Goal: Task Accomplishment & Management: Manage account settings

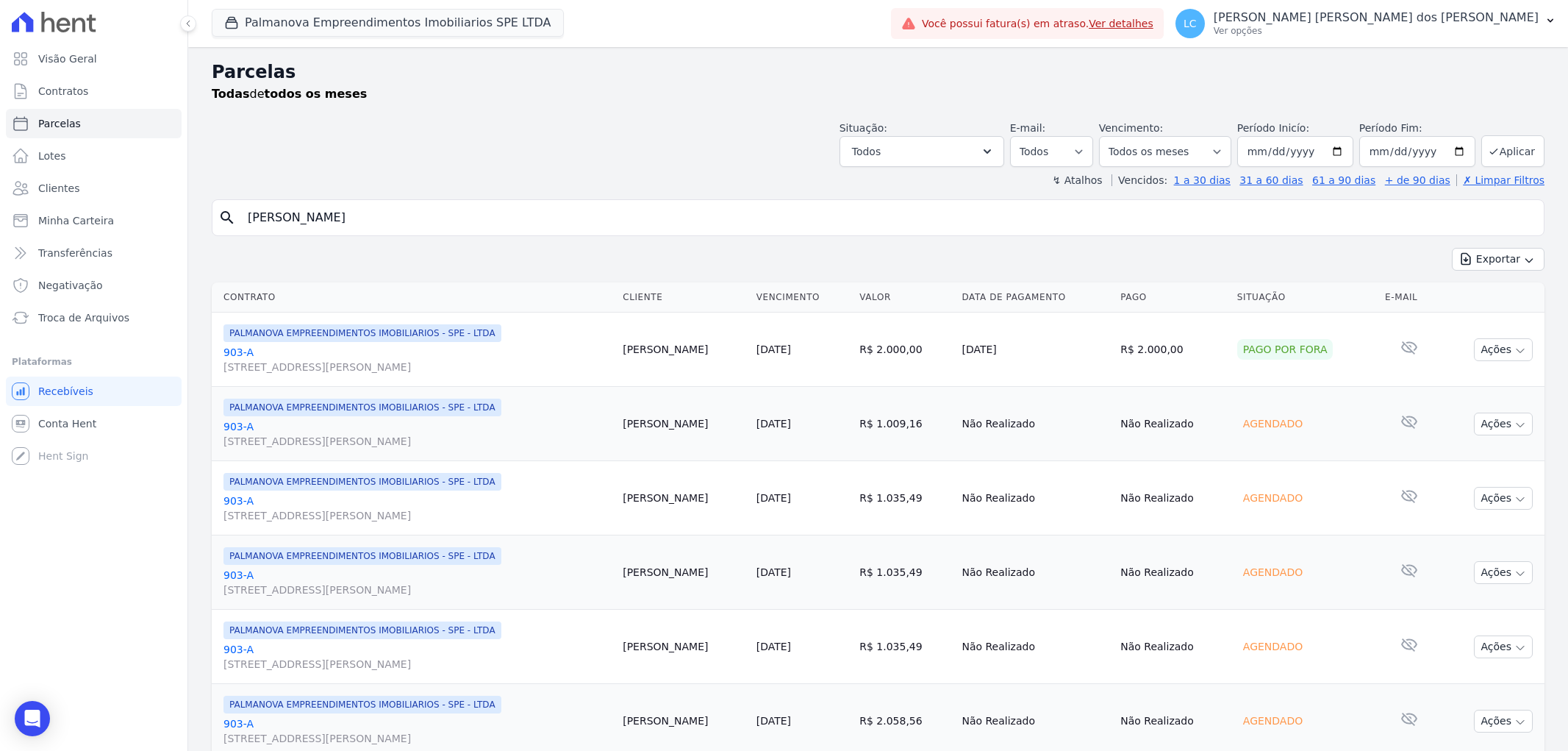
select select
click at [305, 21] on button "Palmanova Empreendimentos Imobiliarios SPE LTDA" at bounding box center [388, 22] width 353 height 27
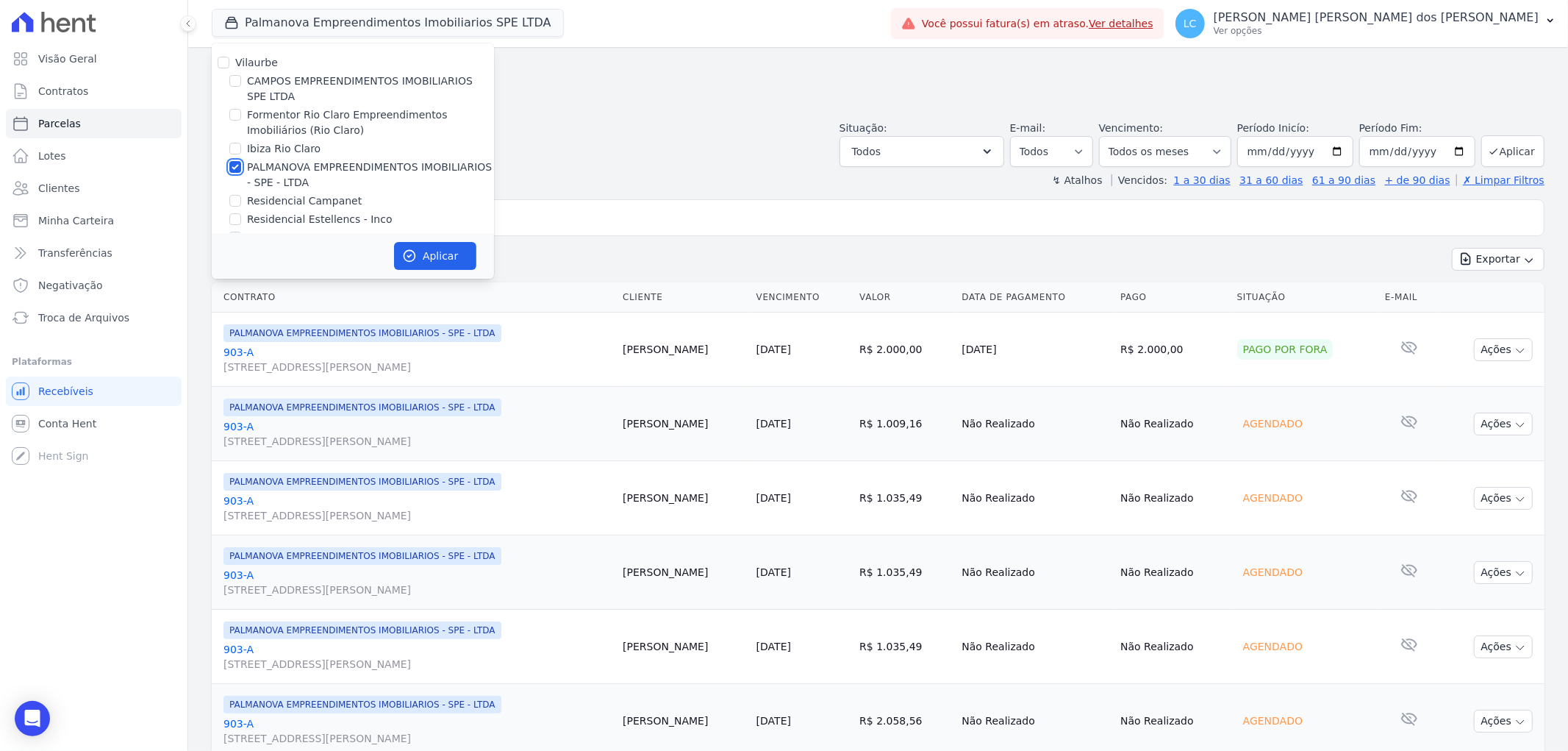
click at [230, 169] on input "PALMANOVA EMPREENDIMENTOS IMOBILIARIOS - SPE - LTDA" at bounding box center [235, 167] width 11 height 11
click at [236, 162] on input "PALMANOVA EMPREENDIMENTOS IMOBILIARIOS - SPE - LTDA" at bounding box center [235, 167] width 11 height 11
checkbox input "true"
click at [439, 261] on button "Aplicar" at bounding box center [435, 255] width 82 height 27
click at [519, 219] on input "[PERSON_NAME]" at bounding box center [888, 217] width 1300 height 29
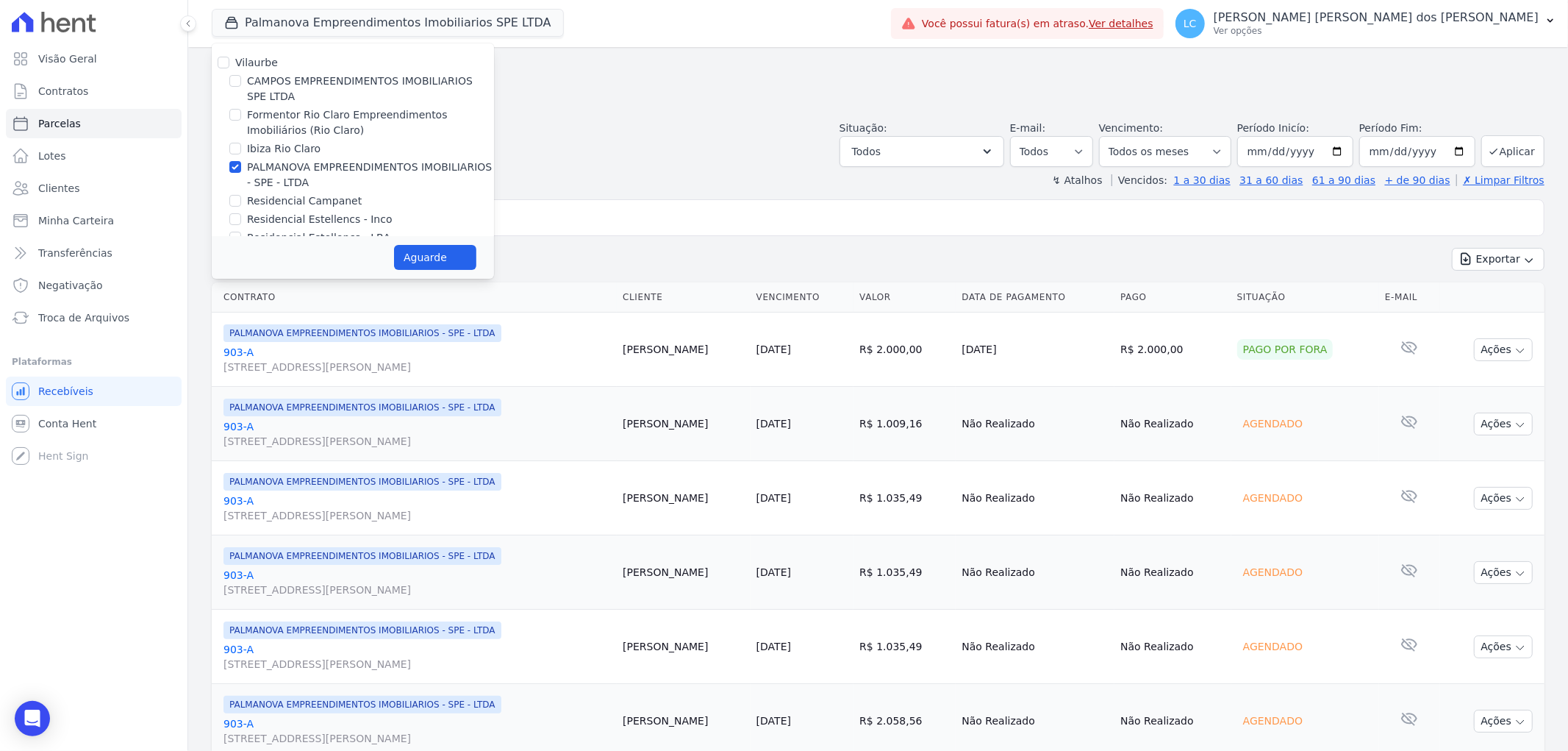
select select
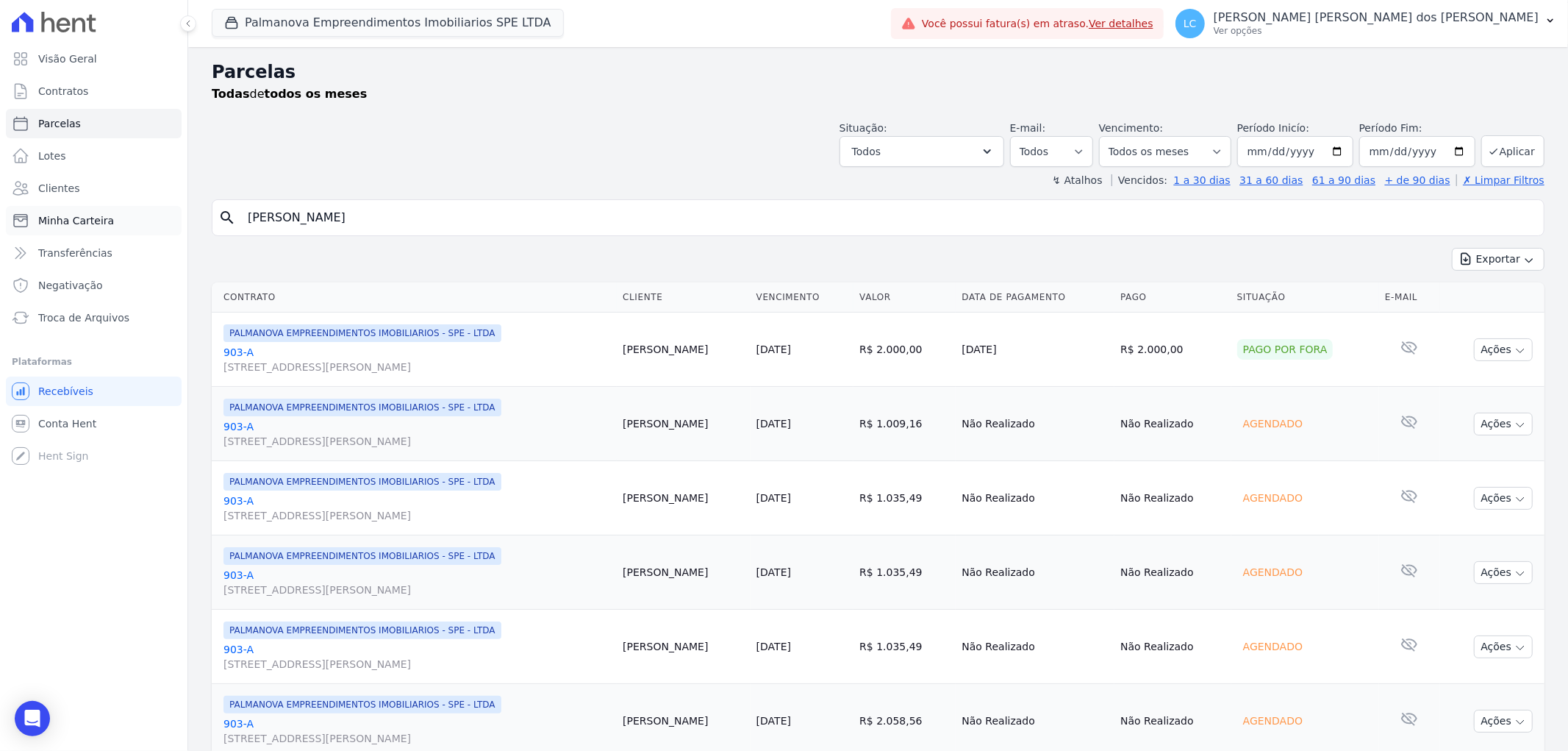
drag, startPoint x: 519, startPoint y: 219, endPoint x: 171, endPoint y: 221, distance: 348.0
click at [171, 221] on div "Visão Geral Contratos [GEOGRAPHIC_DATA] Lotes Clientes Minha Carteira Transferê…" at bounding box center [784, 376] width 1568 height 751
paste input "[PERSON_NAME][DEMOGRAPHIC_DATA]"
type input "[PERSON_NAME][DEMOGRAPHIC_DATA]"
select select
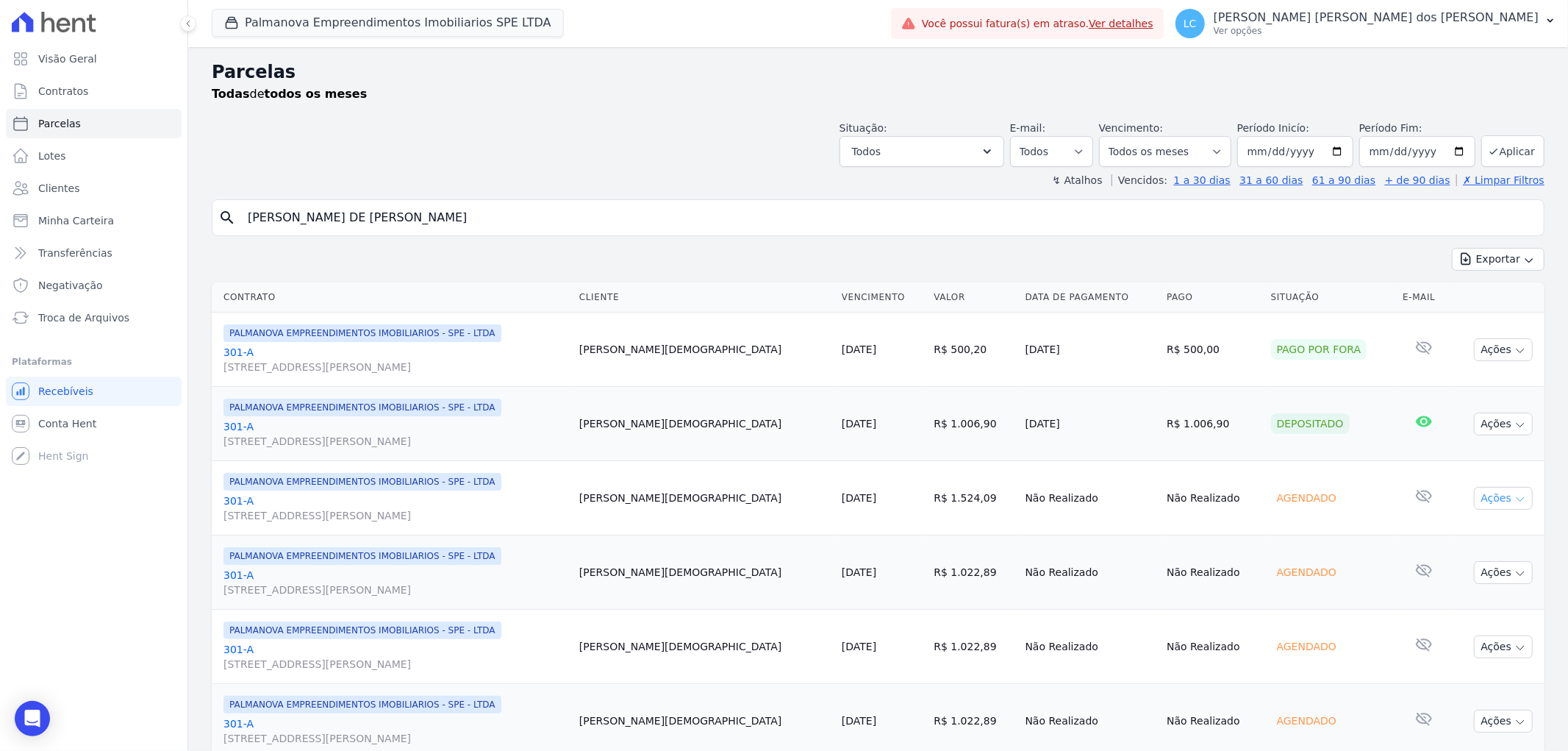
click at [1486, 499] on button "Ações" at bounding box center [1504, 498] width 59 height 23
click at [1472, 614] on link "Liquidação Manual" at bounding box center [1498, 614] width 141 height 27
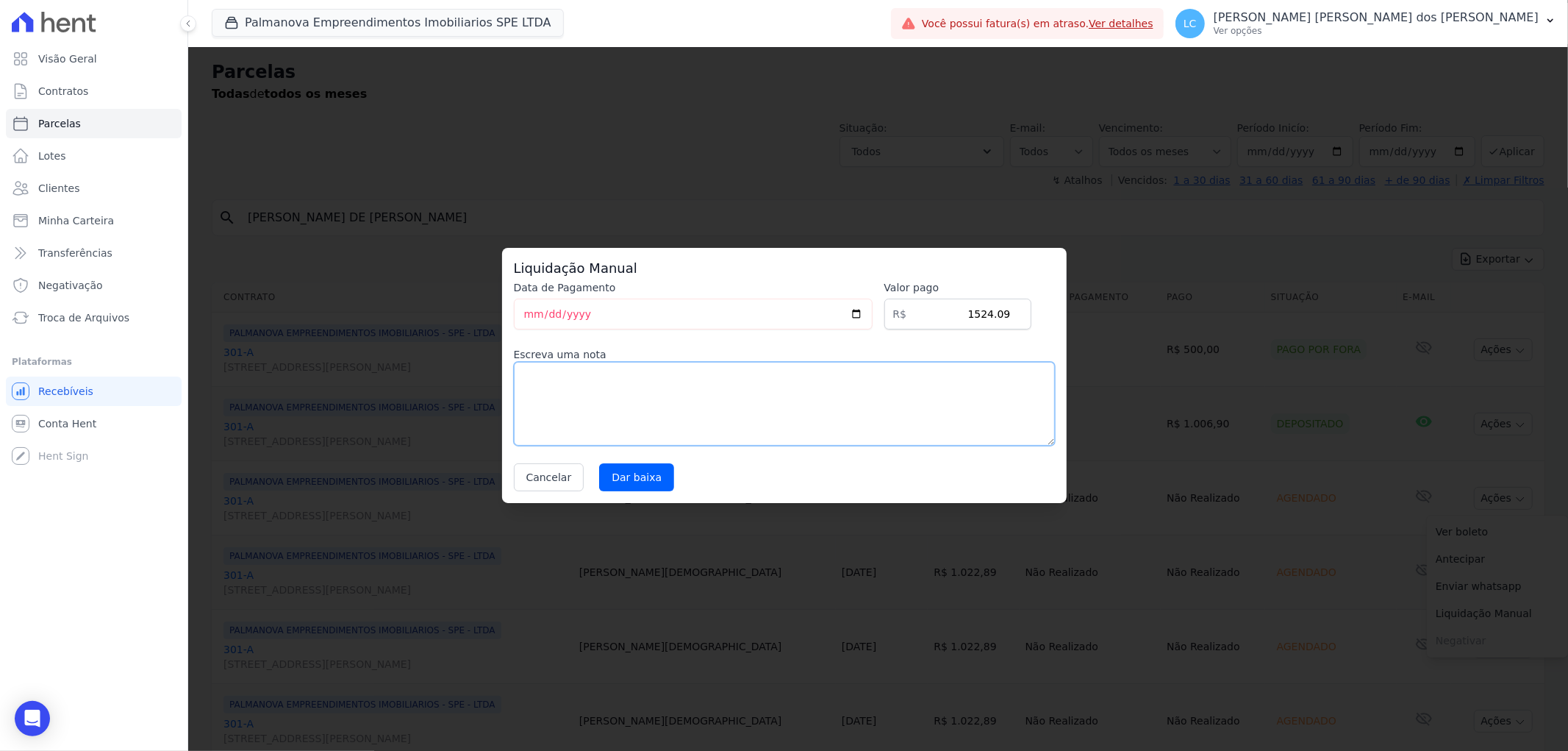
click at [570, 405] on textarea at bounding box center [784, 404] width 541 height 83
type textarea "pago por fora"
click at [638, 484] on input "Dar baixa" at bounding box center [636, 477] width 75 height 27
select select
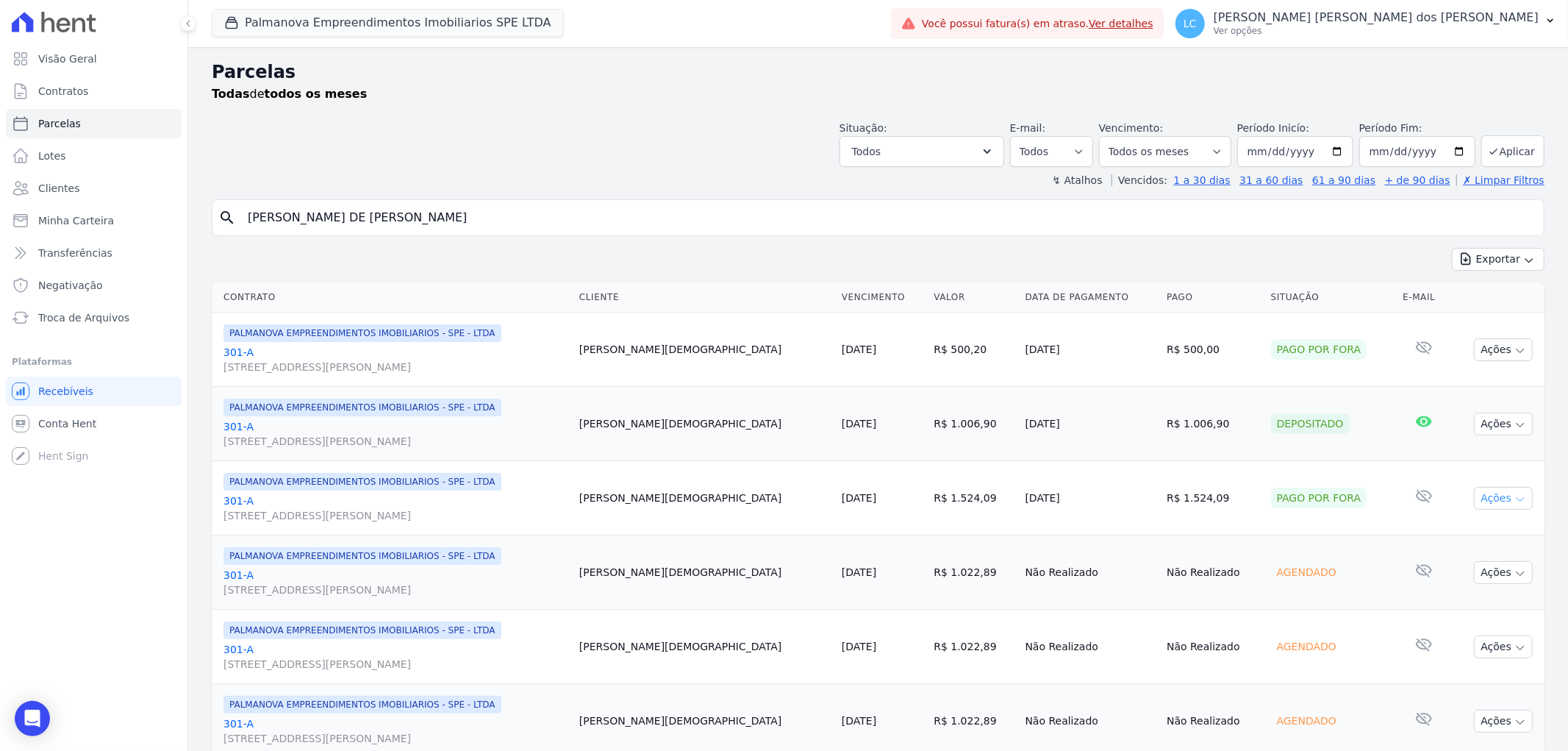
click at [1515, 503] on icon "button" at bounding box center [1521, 499] width 11 height 11
click at [1416, 496] on icon at bounding box center [1424, 497] width 16 height 13
drag, startPoint x: 1157, startPoint y: 499, endPoint x: 1063, endPoint y: 497, distance: 94.0
click at [1063, 497] on tr "PALMANOVA EMPREENDIMENTOS IMOBILIARIOS - SPE - LTDA 301-A Rua Quinze de Novembr…" at bounding box center [878, 498] width 1333 height 74
click at [1515, 500] on icon "button" at bounding box center [1521, 499] width 11 height 11
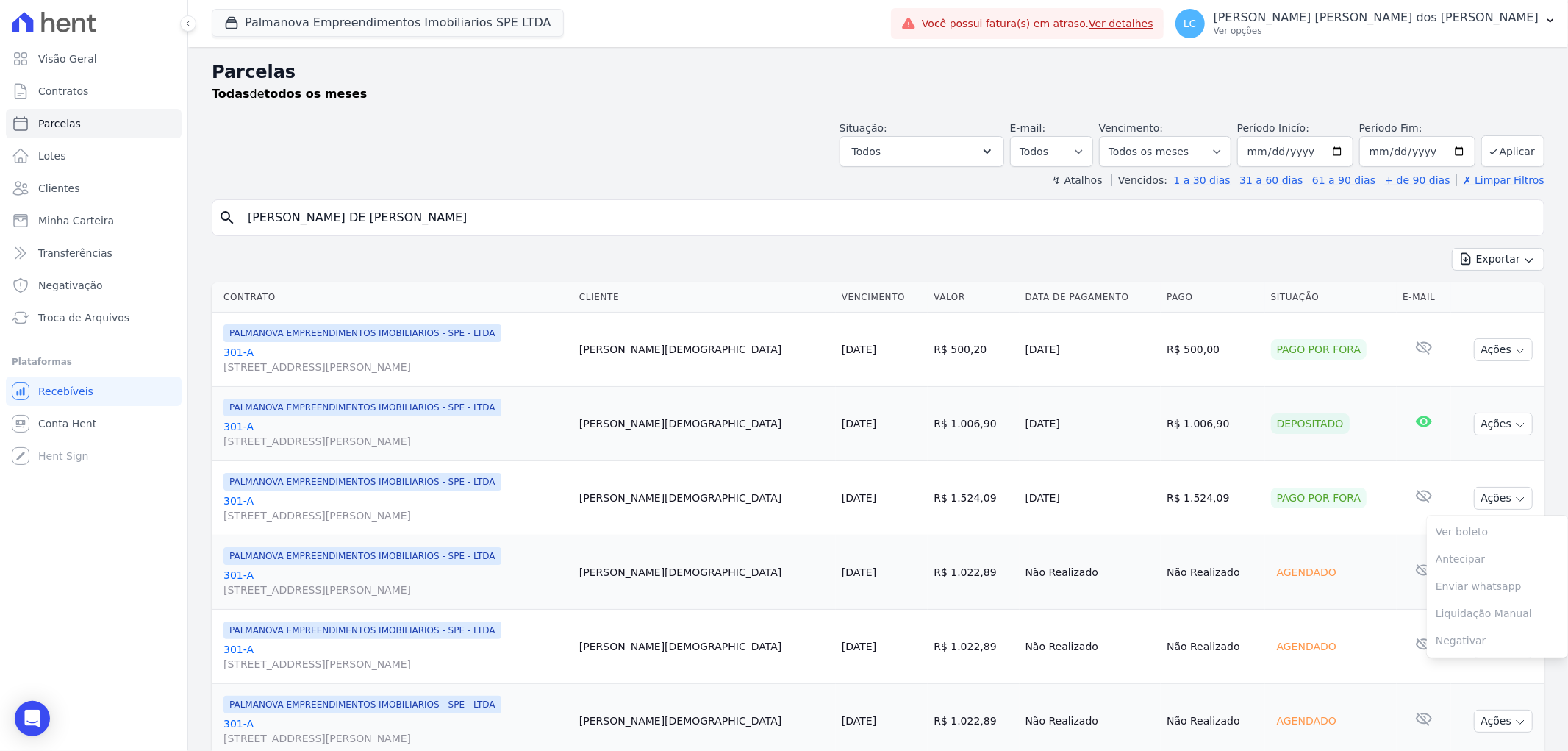
click at [287, 515] on span "[STREET_ADDRESS][DATE]" at bounding box center [395, 516] width 344 height 15
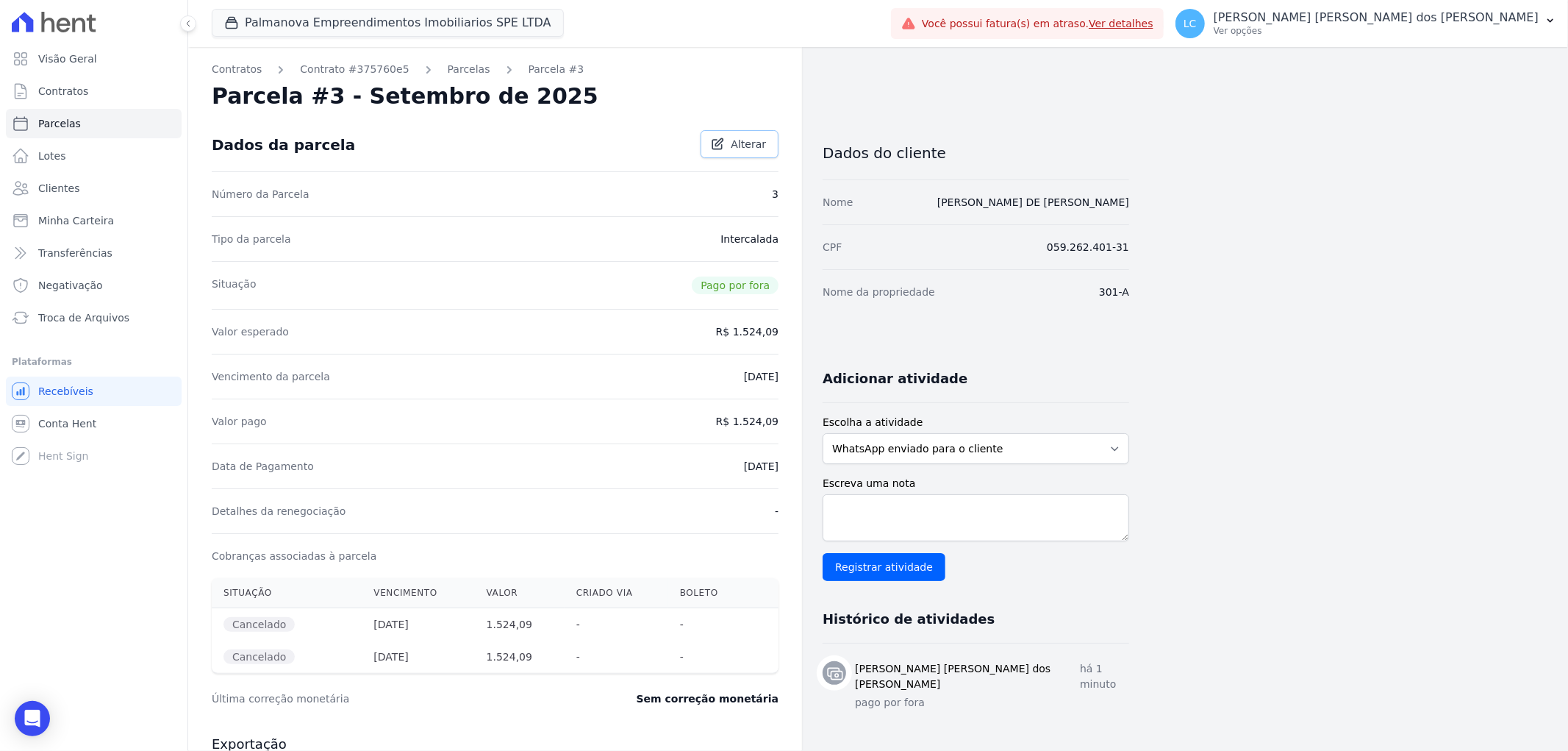
click at [742, 138] on span "Alterar" at bounding box center [748, 144] width 35 height 15
click at [750, 481] on div "Data de Pagamento 11/09/2025" at bounding box center [495, 464] width 567 height 45
click at [746, 137] on span "Salvar" at bounding box center [750, 144] width 32 height 15
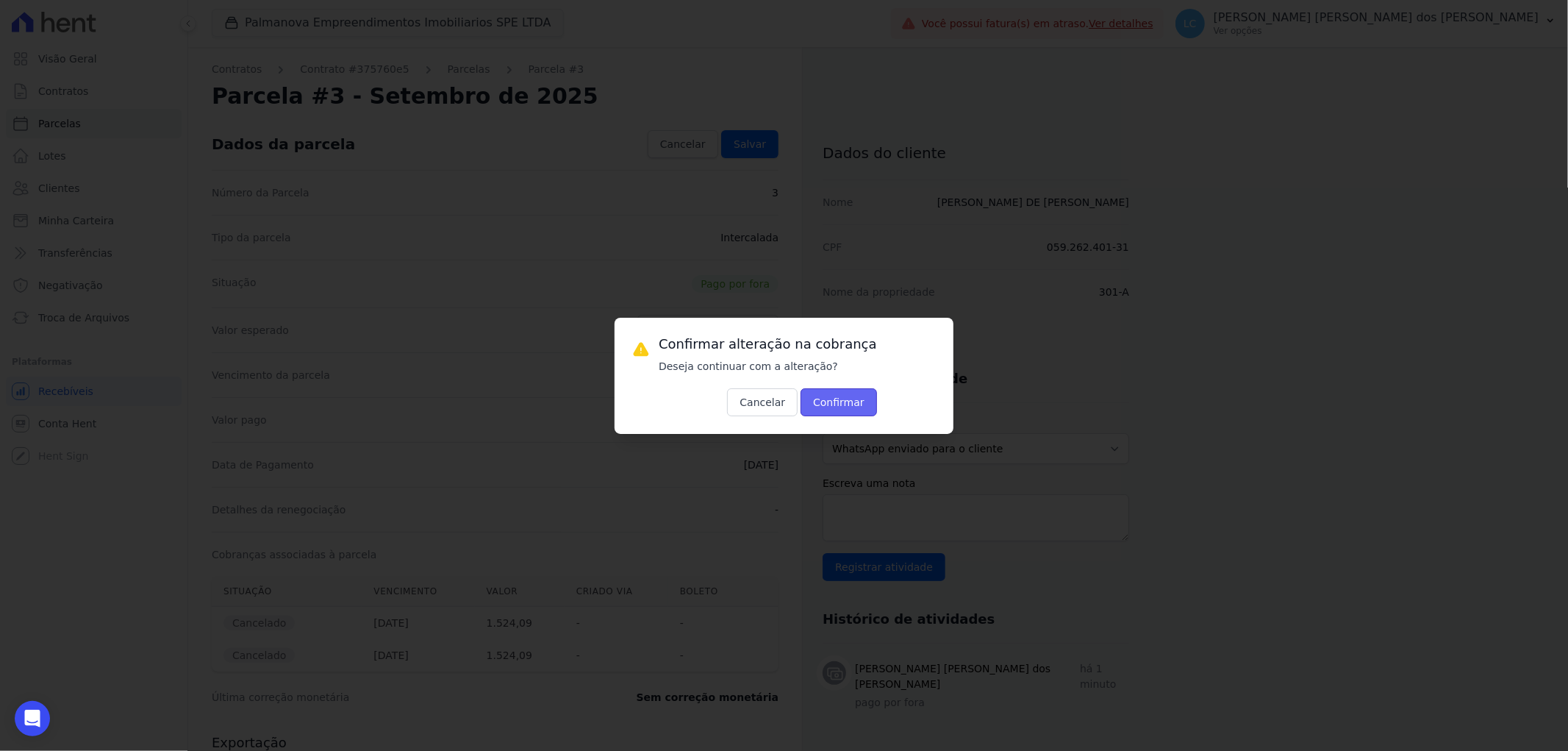
click at [829, 402] on button "Confirmar" at bounding box center [839, 402] width 77 height 27
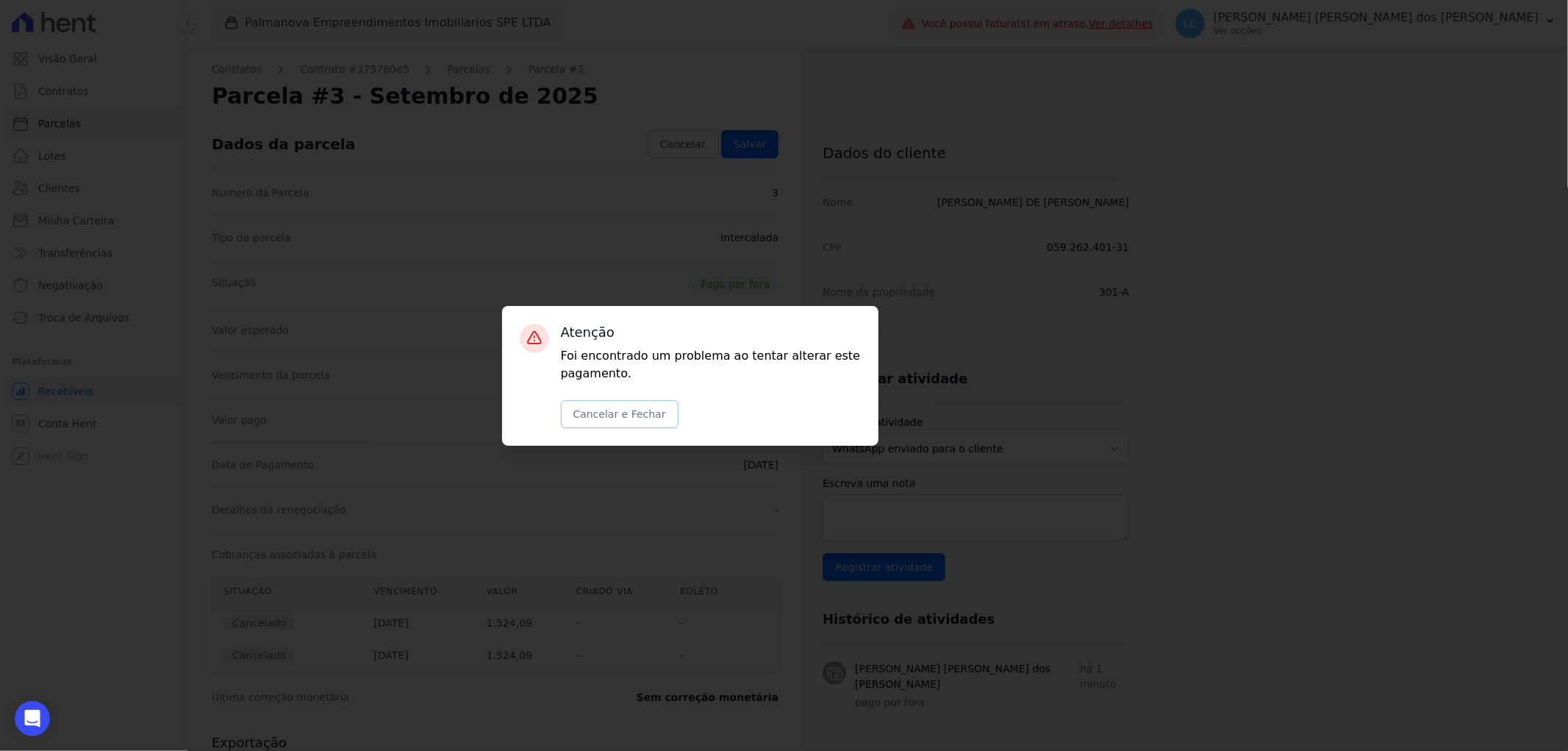
click at [603, 409] on button "Cancelar e Fechar" at bounding box center [620, 413] width 118 height 27
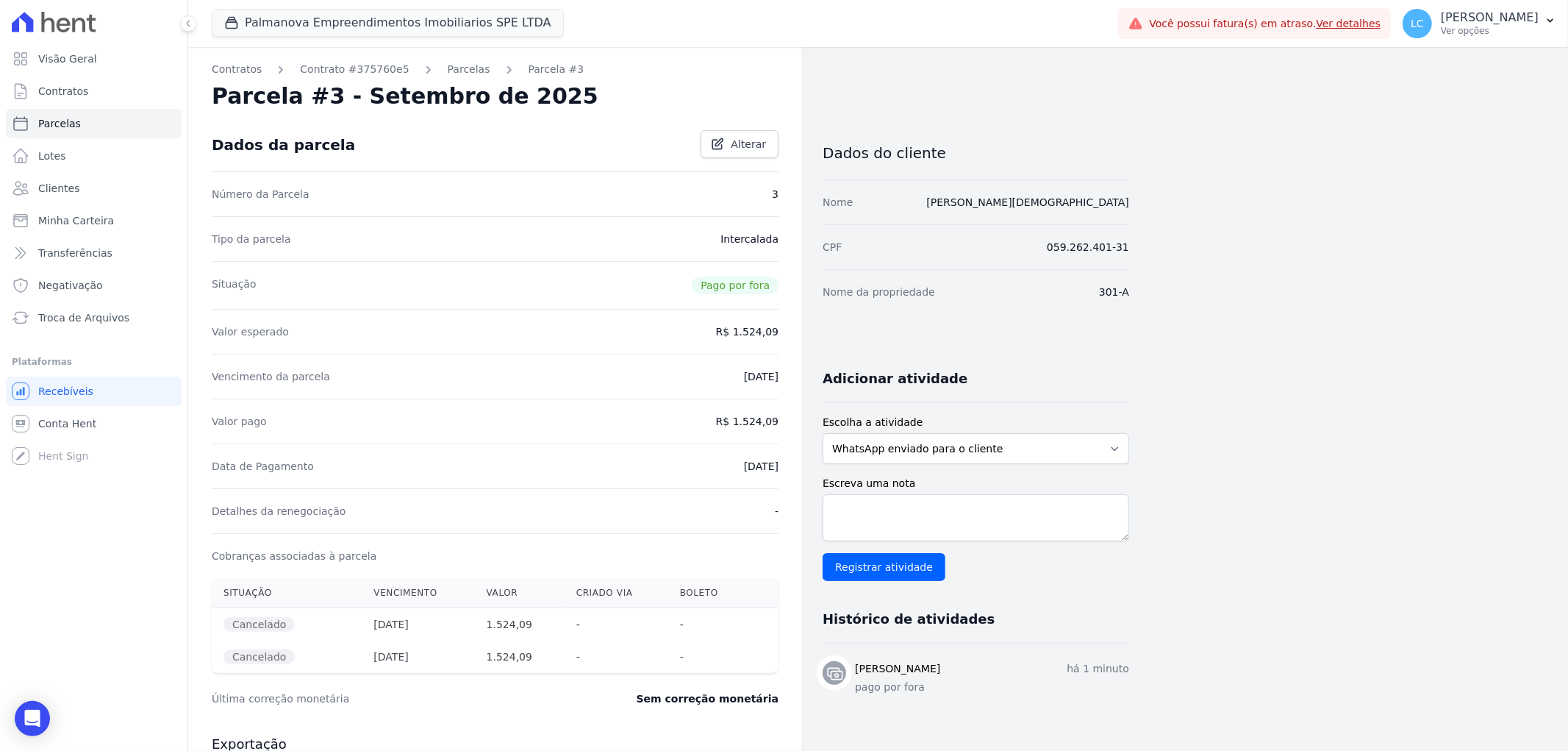
click at [733, 285] on span "Pago por fora" at bounding box center [736, 285] width 87 height 18
click at [762, 285] on span "Pago por fora" at bounding box center [736, 285] width 87 height 18
select select
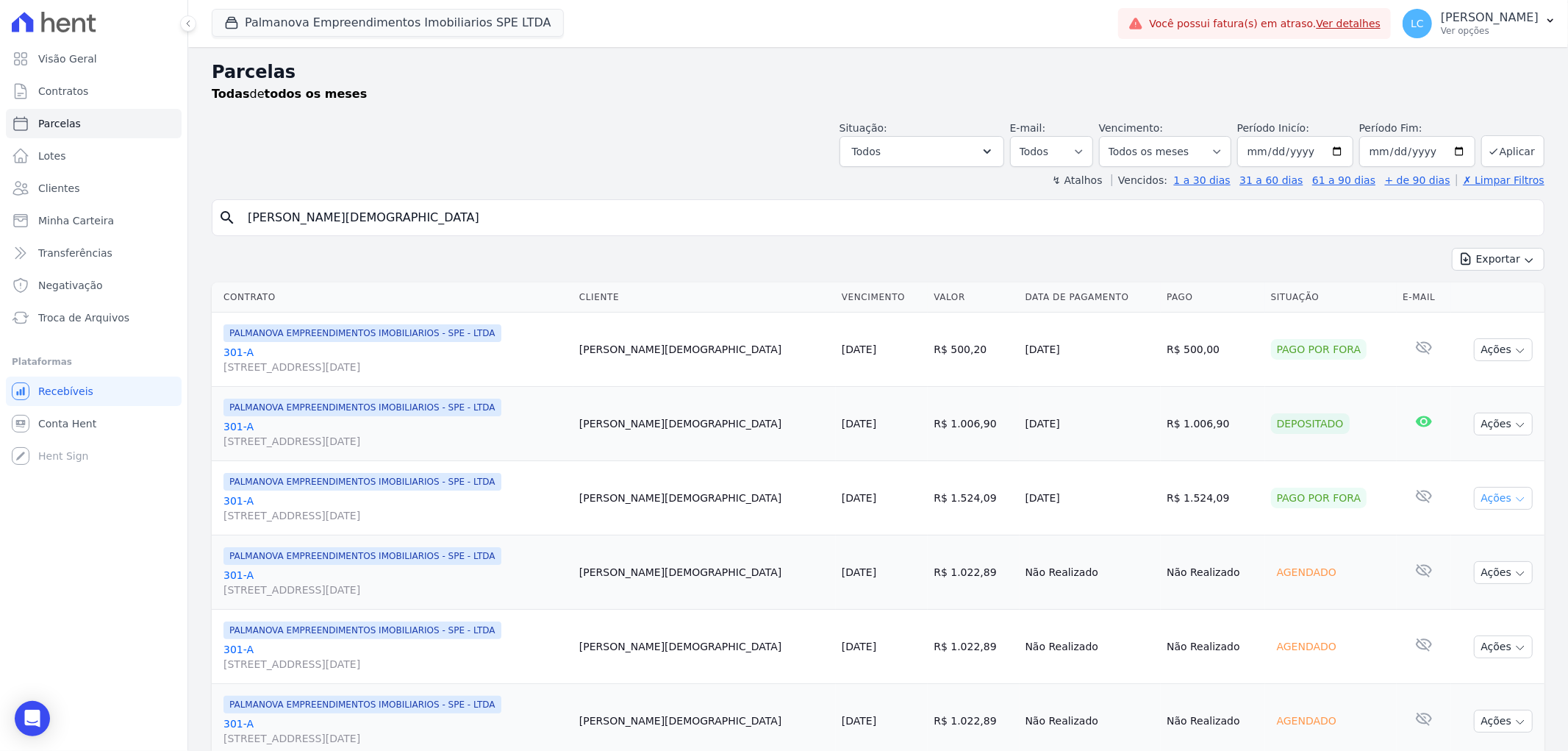
click at [1517, 500] on icon "button" at bounding box center [1521, 500] width 8 height 4
click at [1415, 496] on icon at bounding box center [1424, 495] width 18 height 18
click at [1484, 496] on button "Ações" at bounding box center [1504, 498] width 59 height 23
click at [329, 481] on span "PALMANOVA EMPREENDIMENTOS IMOBILIARIOS - SPE - LTDA" at bounding box center [362, 482] width 278 height 18
click at [314, 515] on span "[STREET_ADDRESS][DATE]" at bounding box center [395, 516] width 344 height 15
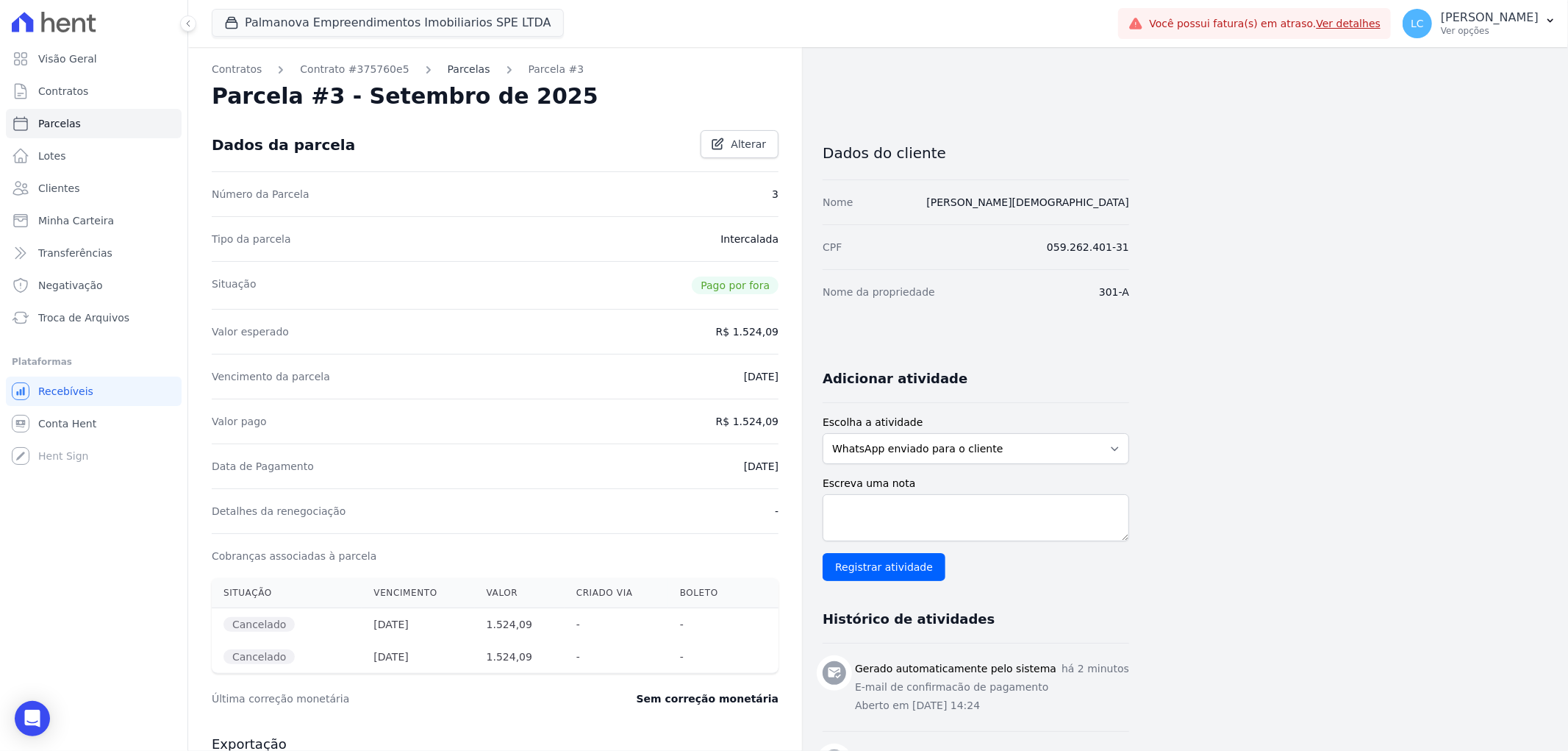
click at [465, 76] on link "Parcelas" at bounding box center [468, 69] width 43 height 15
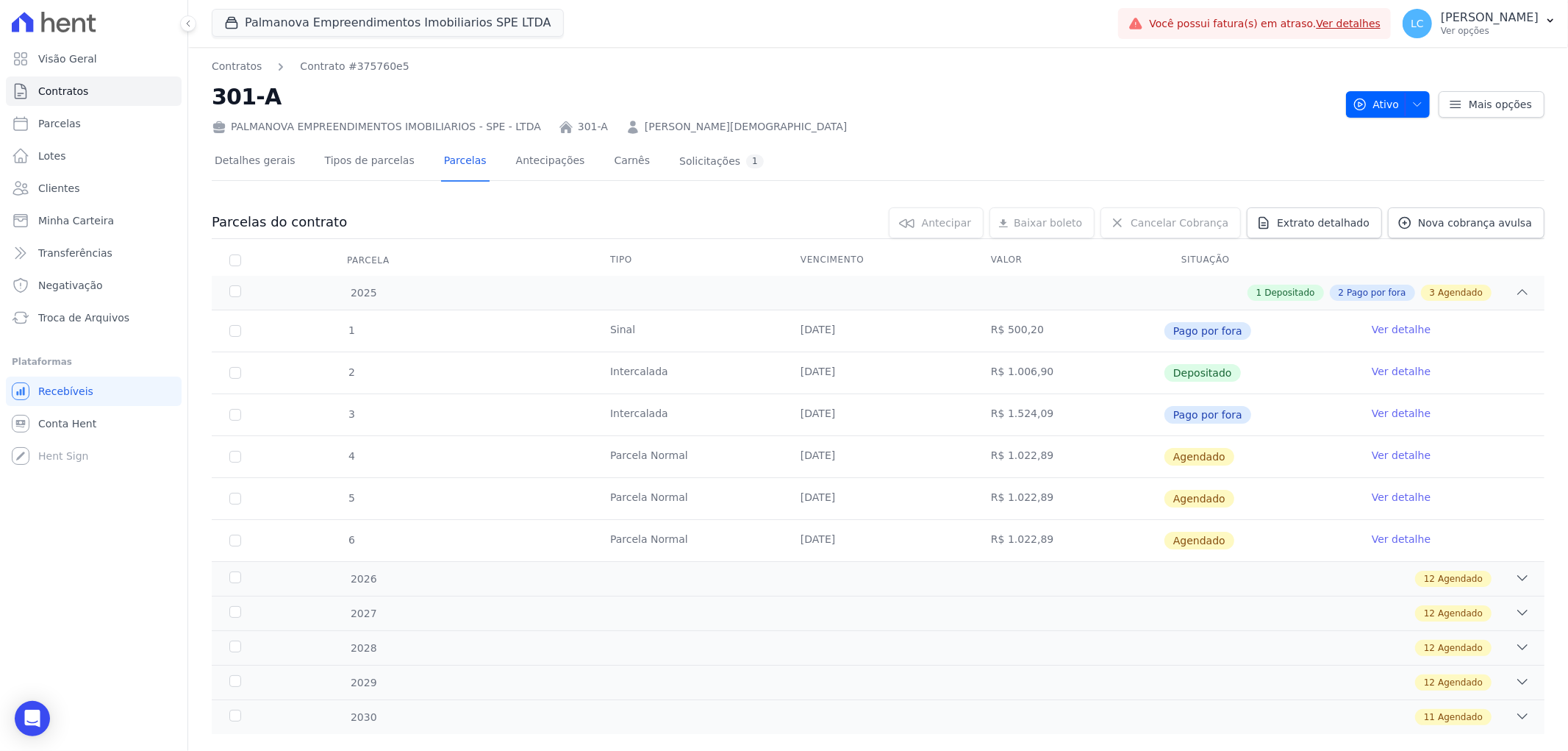
click at [1387, 407] on link "Ver detalhe" at bounding box center [1401, 413] width 59 height 15
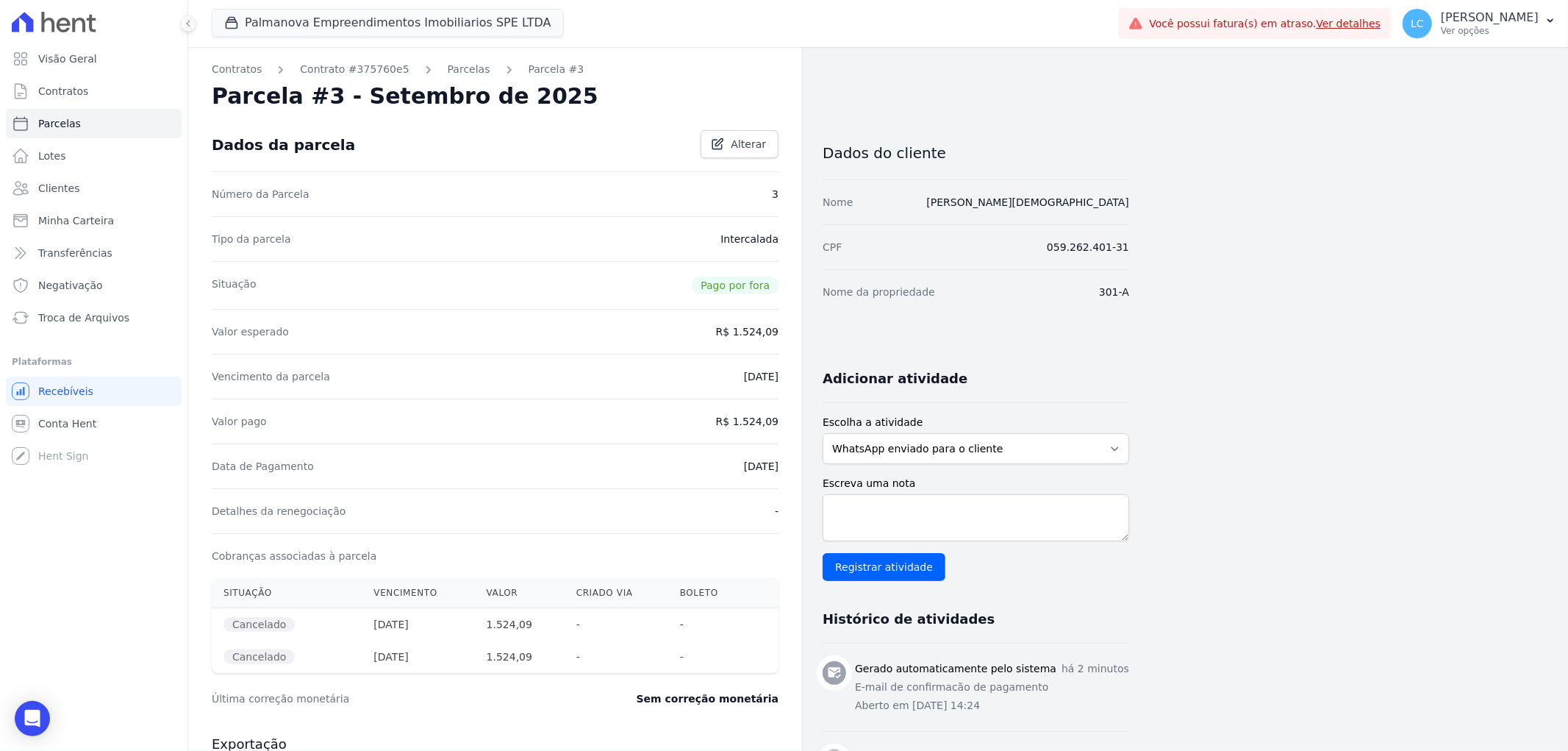
drag, startPoint x: 238, startPoint y: 284, endPoint x: 605, endPoint y: 313, distance: 368.1
click at [254, 280] on div "Situação Pago por fora" at bounding box center [495, 284] width 567 height 47
click at [447, 69] on link "Parcelas" at bounding box center [468, 69] width 43 height 15
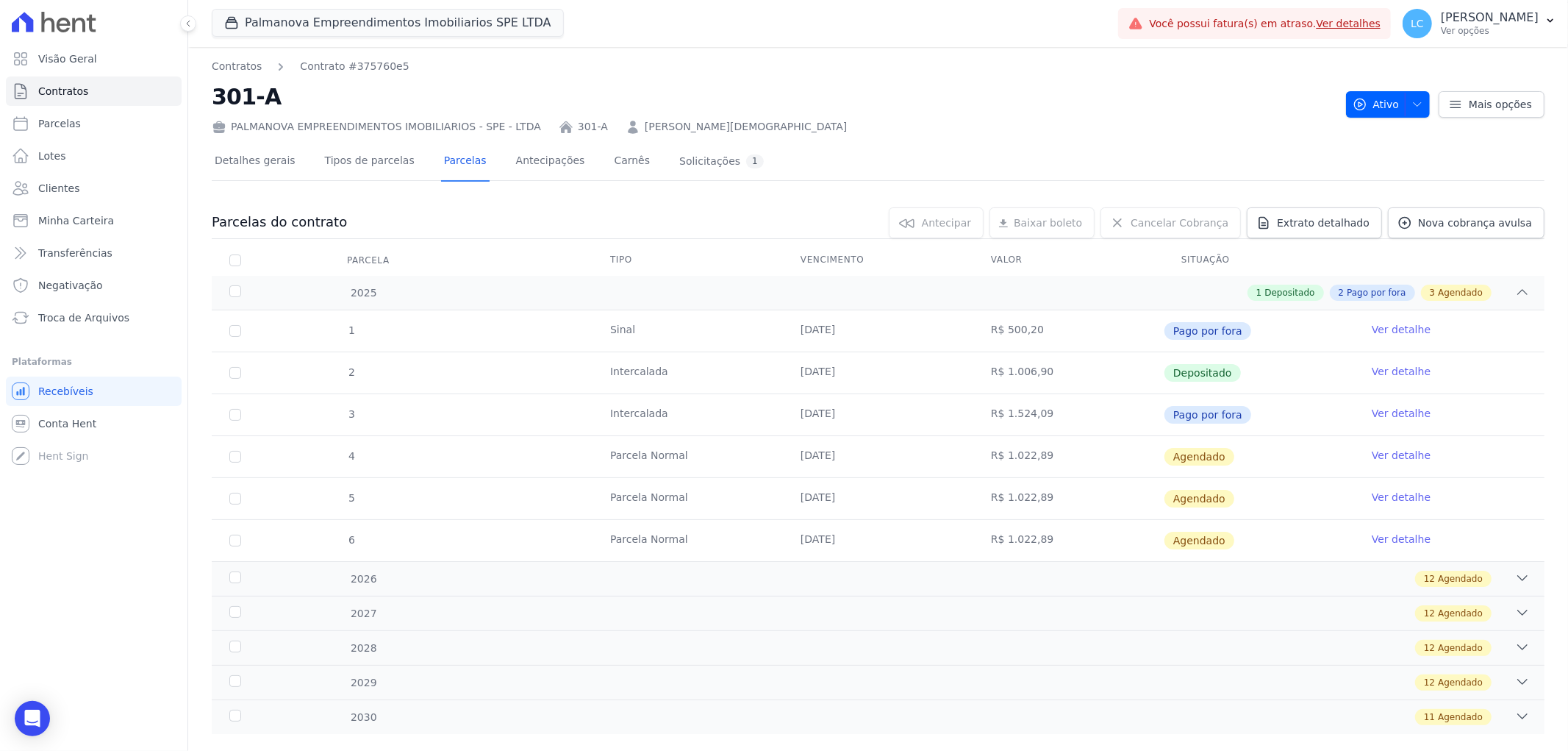
click at [979, 224] on div "Antecipar [GEOGRAPHIC_DATA]" at bounding box center [937, 223] width 95 height 31
click at [1459, 103] on link "Mais opções" at bounding box center [1492, 104] width 106 height 27
click at [1405, 108] on span "button" at bounding box center [1413, 104] width 18 height 24
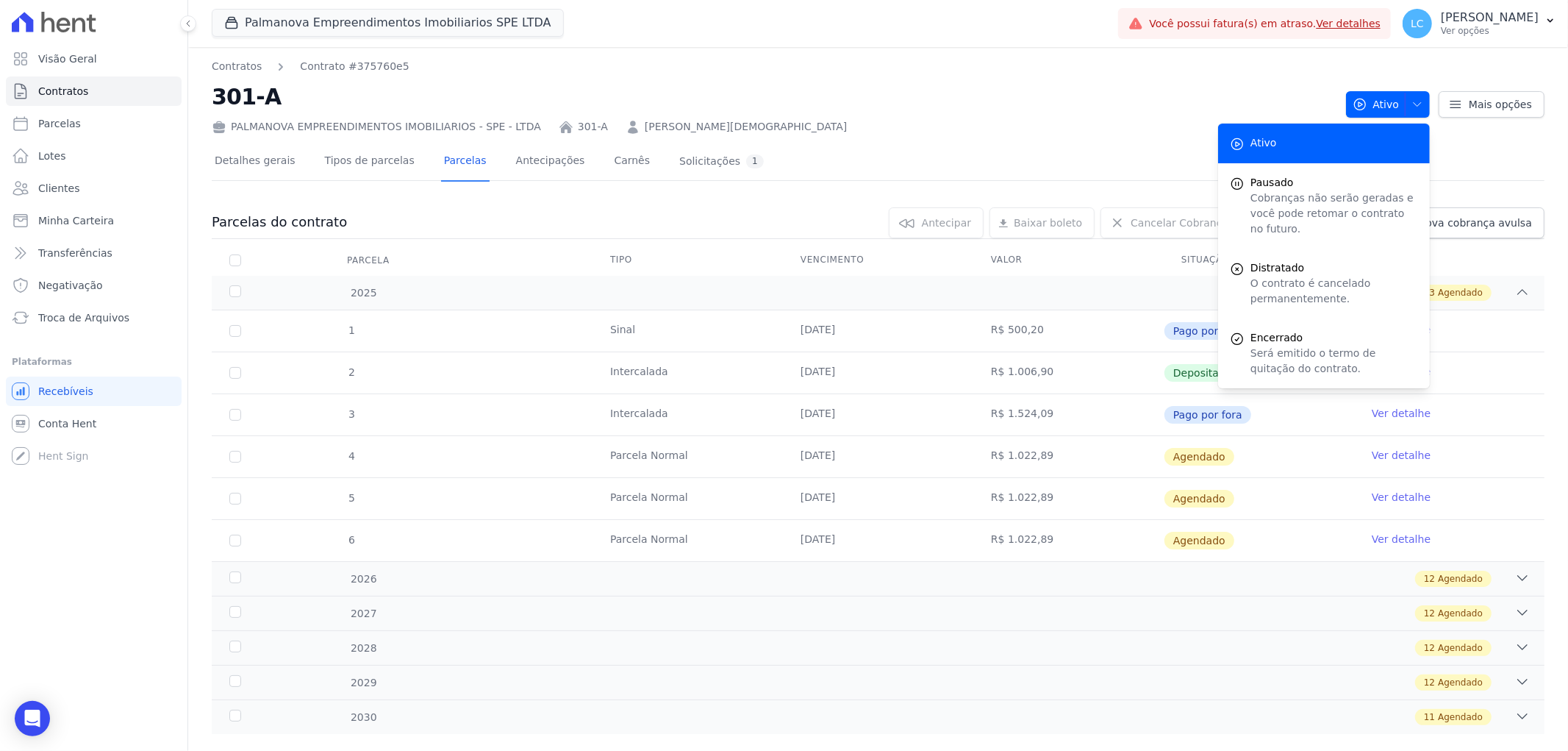
click at [1511, 134] on div "Contratos Contrato #375760e5 301-A PALMANOVA EMPREENDIMENTOS IMOBILIARIOS - SPE…" at bounding box center [879, 412] width 1380 height 731
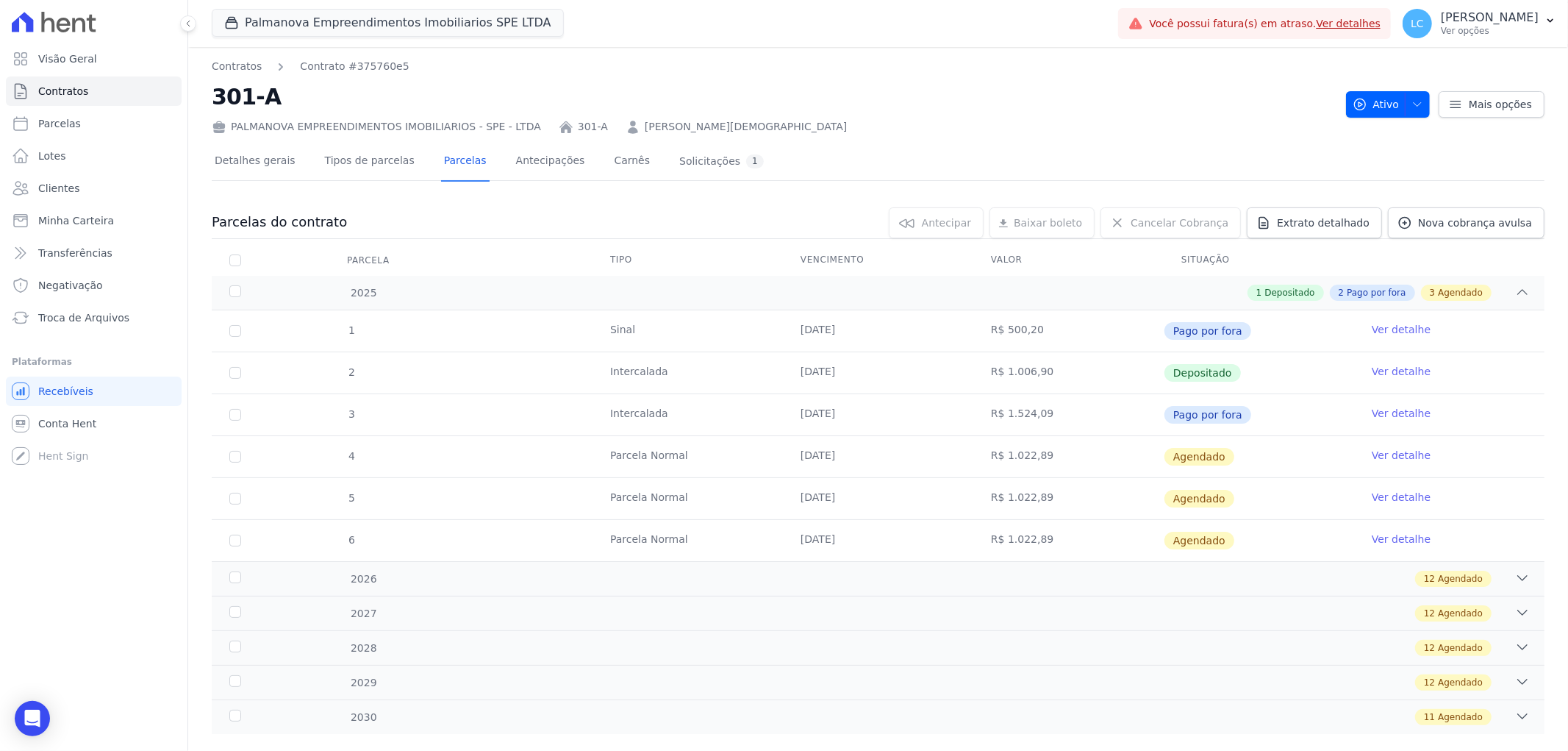
click at [1065, 174] on div "Detalhes gerais Tipos de parcelas [GEOGRAPHIC_DATA] Antecipações Carnês Solicit…" at bounding box center [878, 161] width 1333 height 37
click at [1448, 225] on span "Nova cobrança avulsa" at bounding box center [1475, 223] width 114 height 15
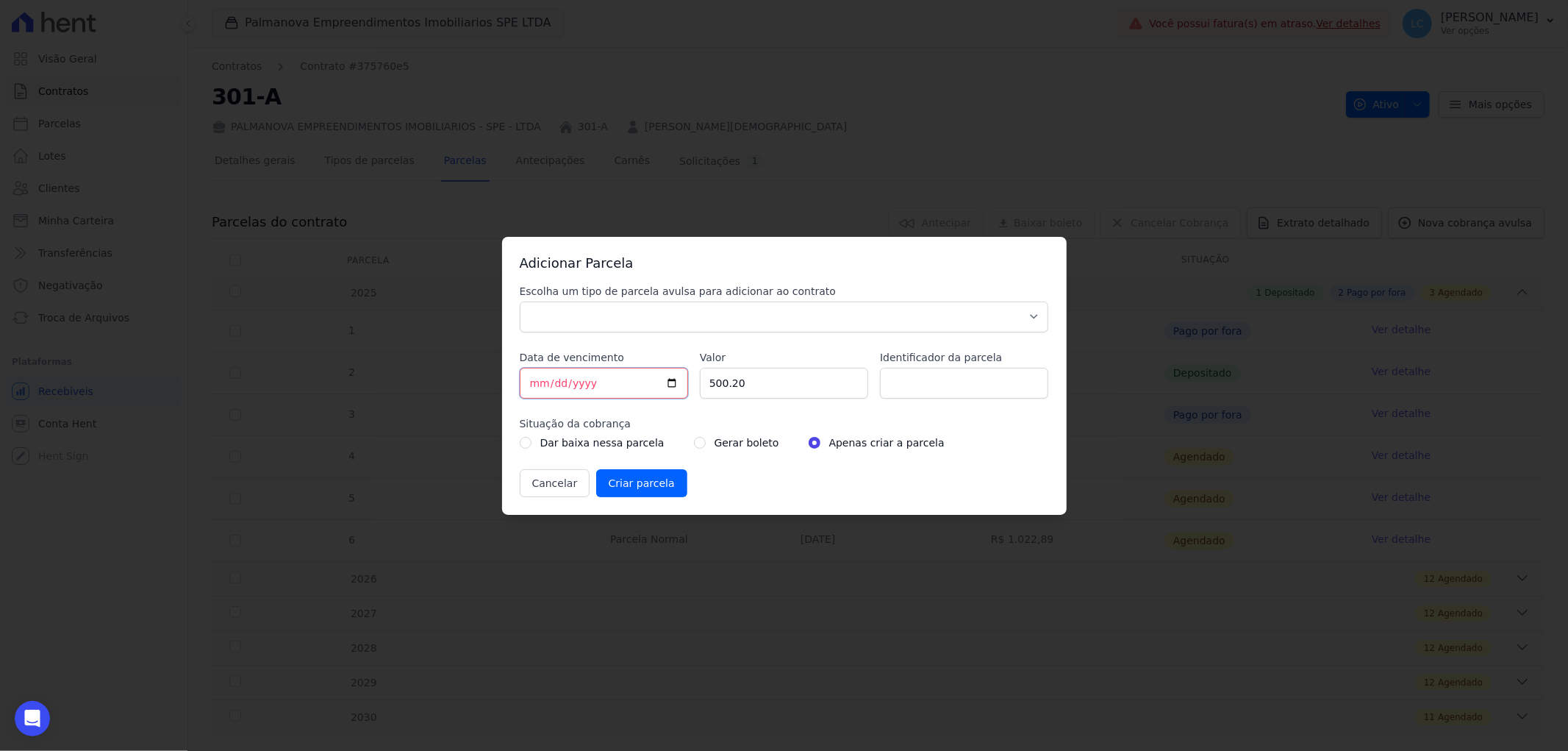
click at [609, 381] on input "[DATE]" at bounding box center [604, 383] width 169 height 31
type input "[DATE]"
click at [763, 388] on input "500.20" at bounding box center [784, 383] width 169 height 31
click at [539, 488] on button "Cancelar" at bounding box center [555, 483] width 70 height 27
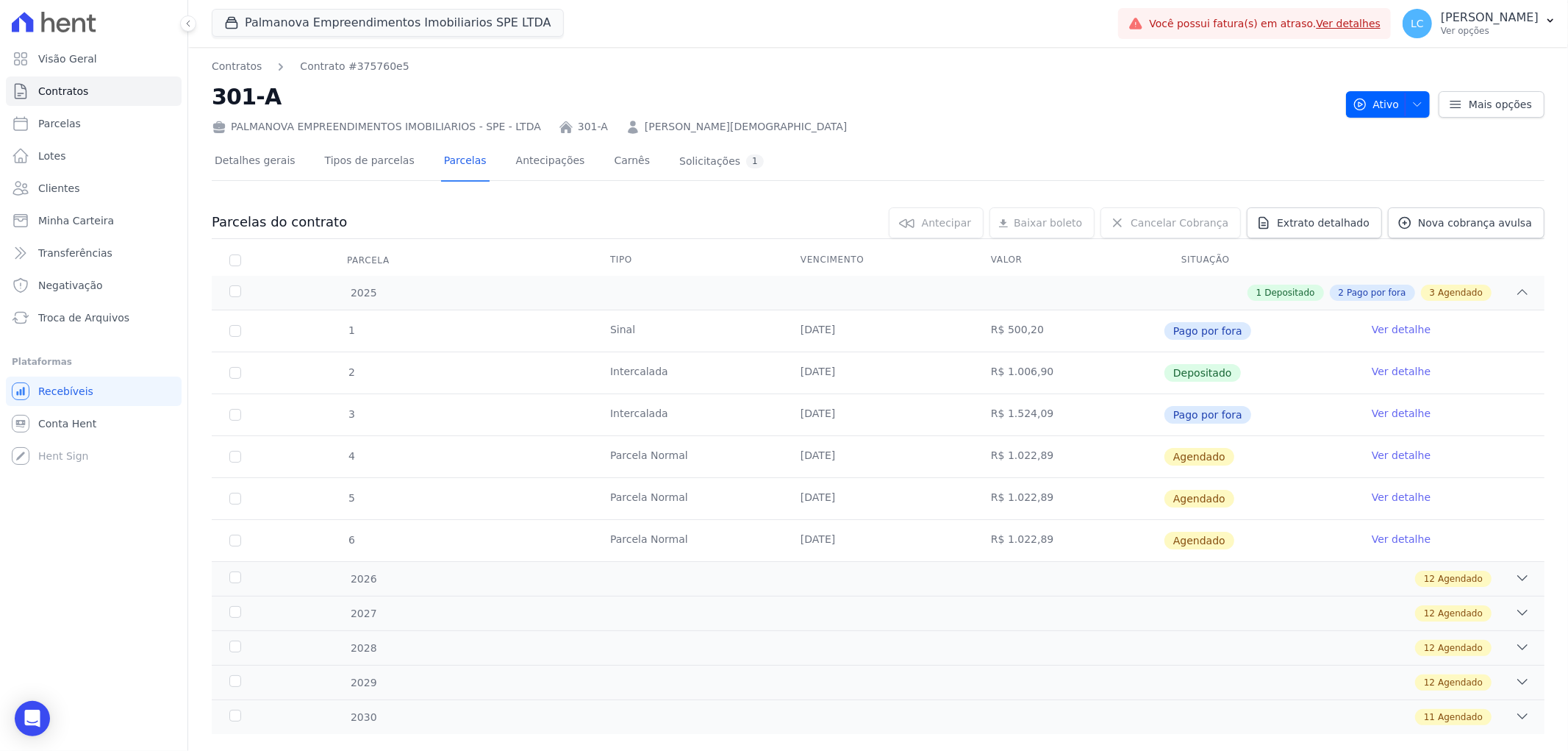
drag, startPoint x: 1025, startPoint y: 417, endPoint x: 929, endPoint y: 420, distance: 96.0
click at [929, 420] on tr "3 [GEOGRAPHIC_DATA] [DATE] R$ 1.524,09 Pago por fora Ver detalhe" at bounding box center [878, 414] width 1333 height 42
copy tr "R$ 1.524,09"
click at [1441, 218] on span "Nova cobrança avulsa" at bounding box center [1475, 223] width 114 height 15
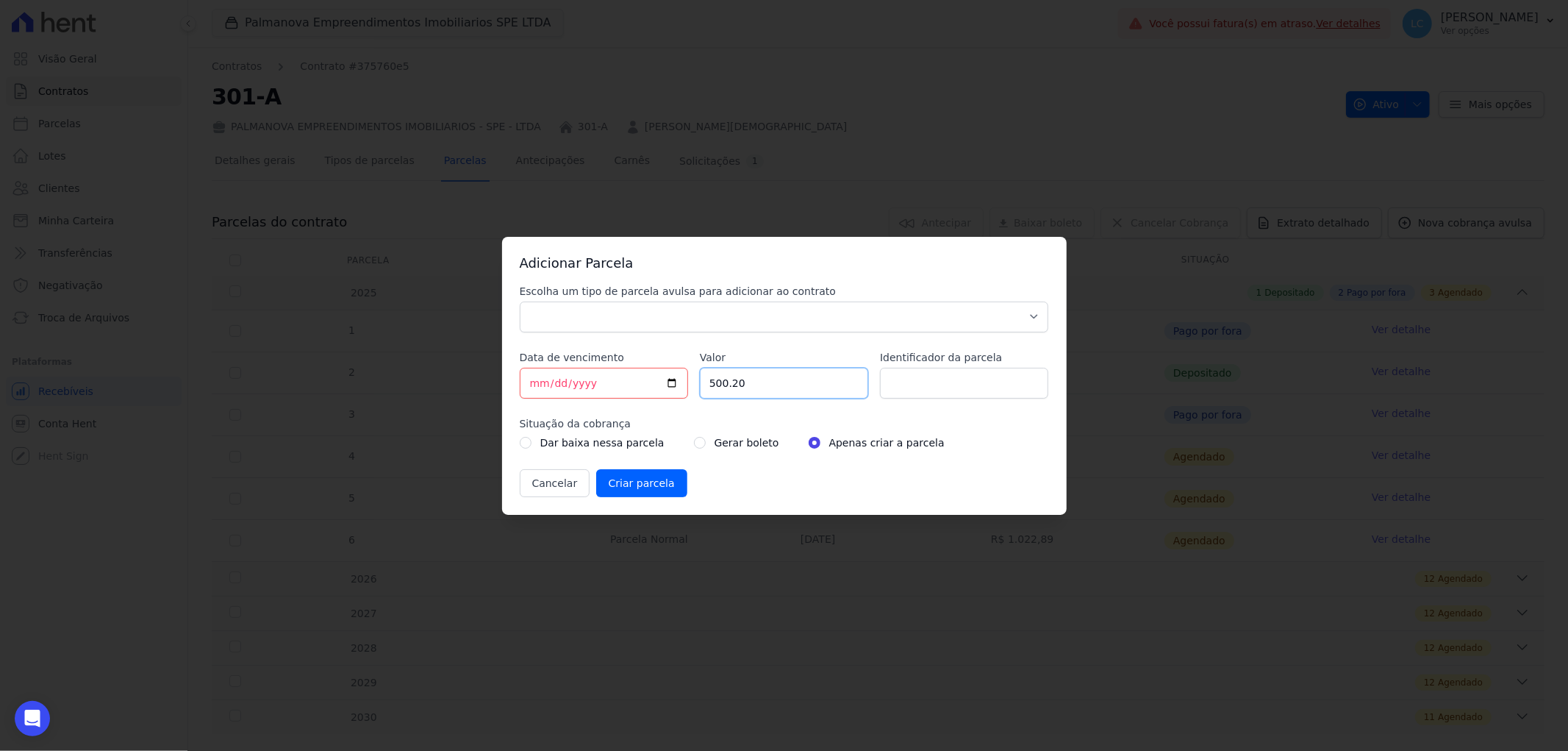
drag, startPoint x: 755, startPoint y: 380, endPoint x: 650, endPoint y: 382, distance: 105.0
click at [650, 382] on div "Escolha um tipo de parcela avulsa para adicionar ao contrato Parcela Normal Sin…" at bounding box center [784, 390] width 529 height 213
paste input "1.52409"
type input "1.52409"
click at [966, 464] on div "Escolha um tipo de parcela avulsa para adicionar ao contrato Parcela Normal Sin…" at bounding box center [784, 390] width 529 height 213
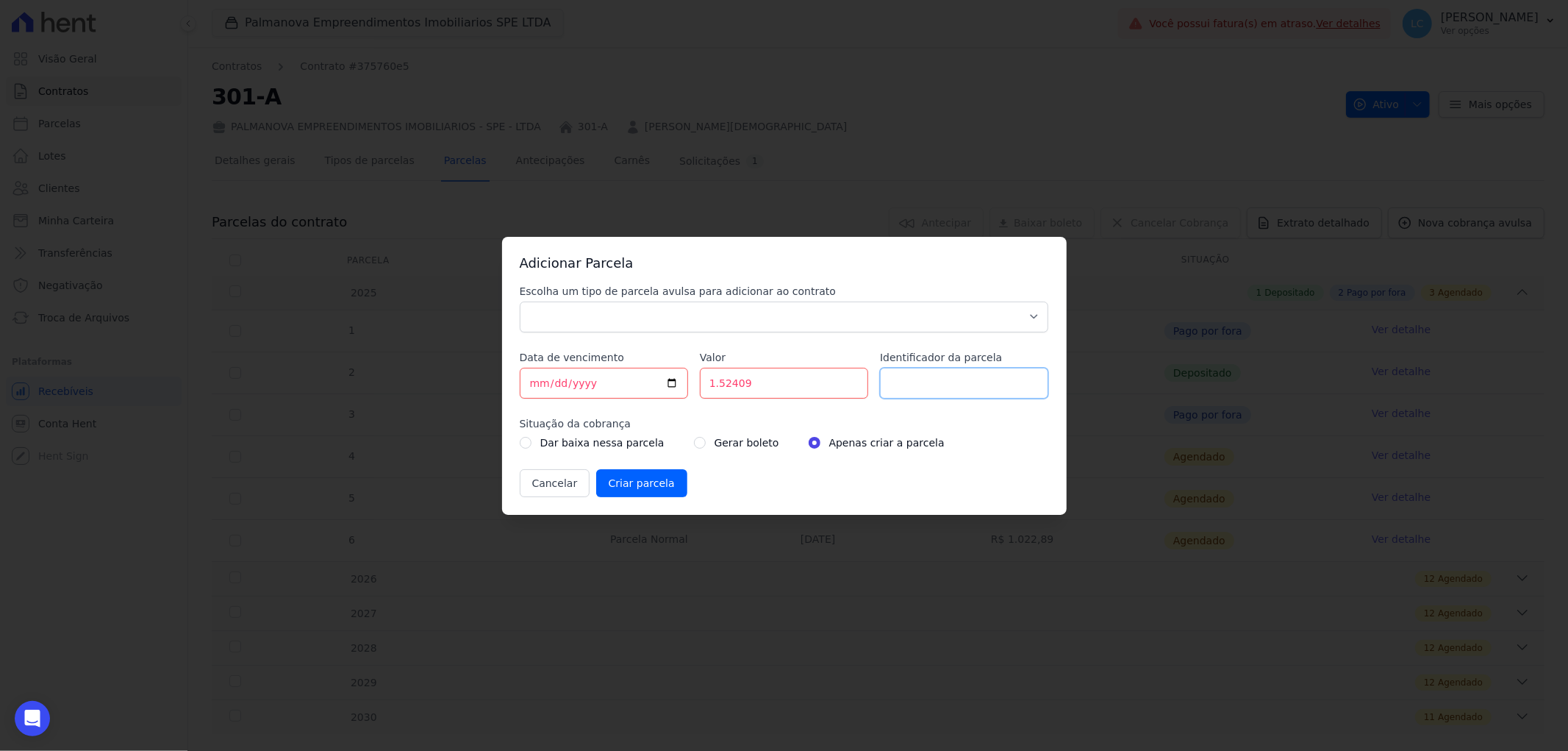
click at [981, 388] on input "Identificador da parcela" at bounding box center [964, 383] width 169 height 31
click at [694, 438] on input "radio" at bounding box center [700, 443] width 11 height 11
radio input "true"
click at [658, 478] on input "Criar parcela" at bounding box center [642, 483] width 91 height 27
click at [1004, 306] on select "Parcela Normal Sinal Caução Intercalada Chaves Pré Chaves Pós Chaves Taxas Quit…" at bounding box center [784, 317] width 529 height 31
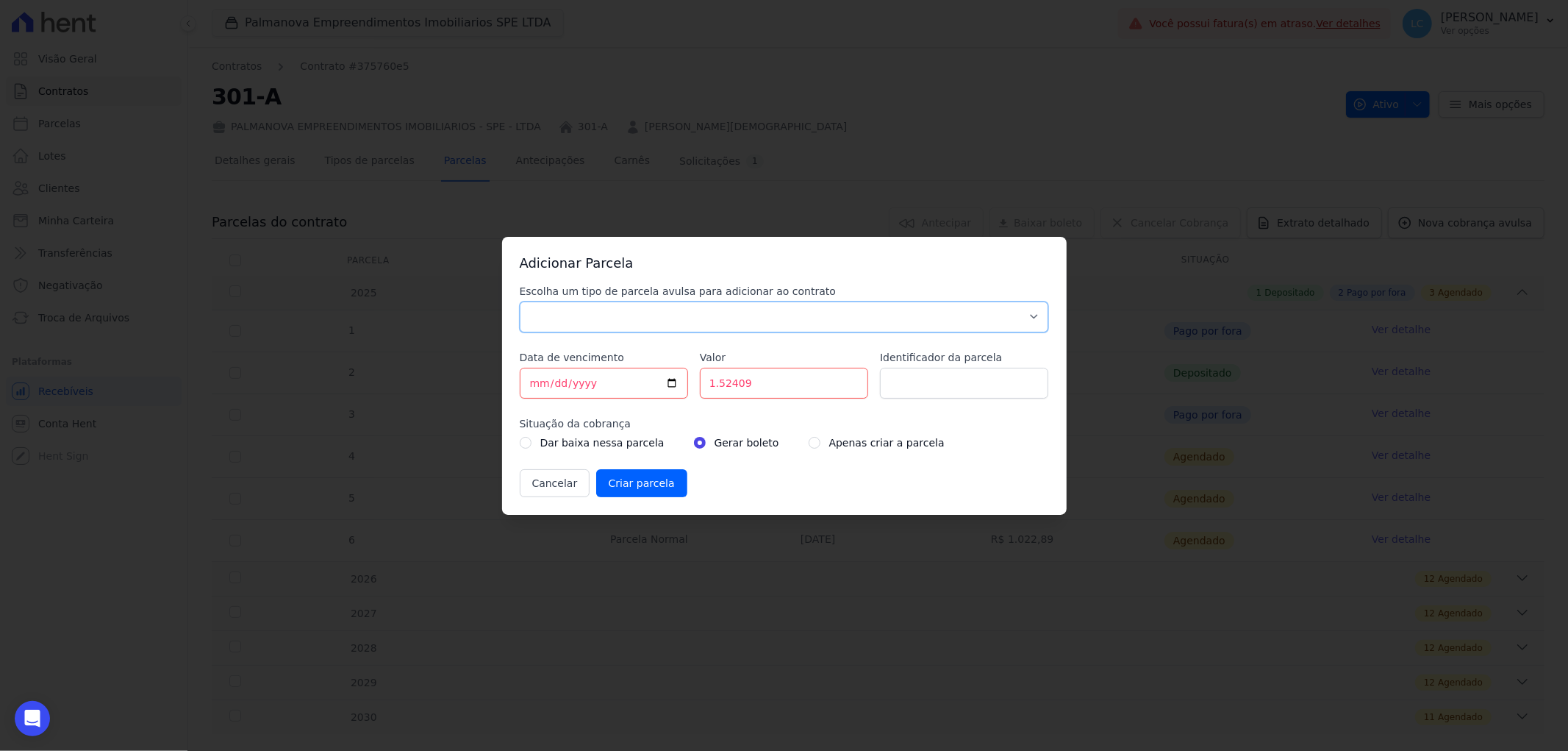
click at [520, 302] on select "Parcela Normal Sinal Caução Intercalada Chaves Pré Chaves Pós Chaves Taxas Quit…" at bounding box center [784, 317] width 529 height 31
click at [1038, 317] on select "Parcela Normal Sinal Caução Intercalada Chaves Pré Chaves Pós Chaves Taxas Quit…" at bounding box center [784, 317] width 529 height 31
select select "others"
click at [520, 302] on select "Parcela Normal Sinal Caução Intercalada Chaves Pré Chaves Pós Chaves Taxas Quit…" at bounding box center [784, 317] width 529 height 31
click at [975, 384] on input "Identificador da parcela" at bounding box center [964, 383] width 169 height 31
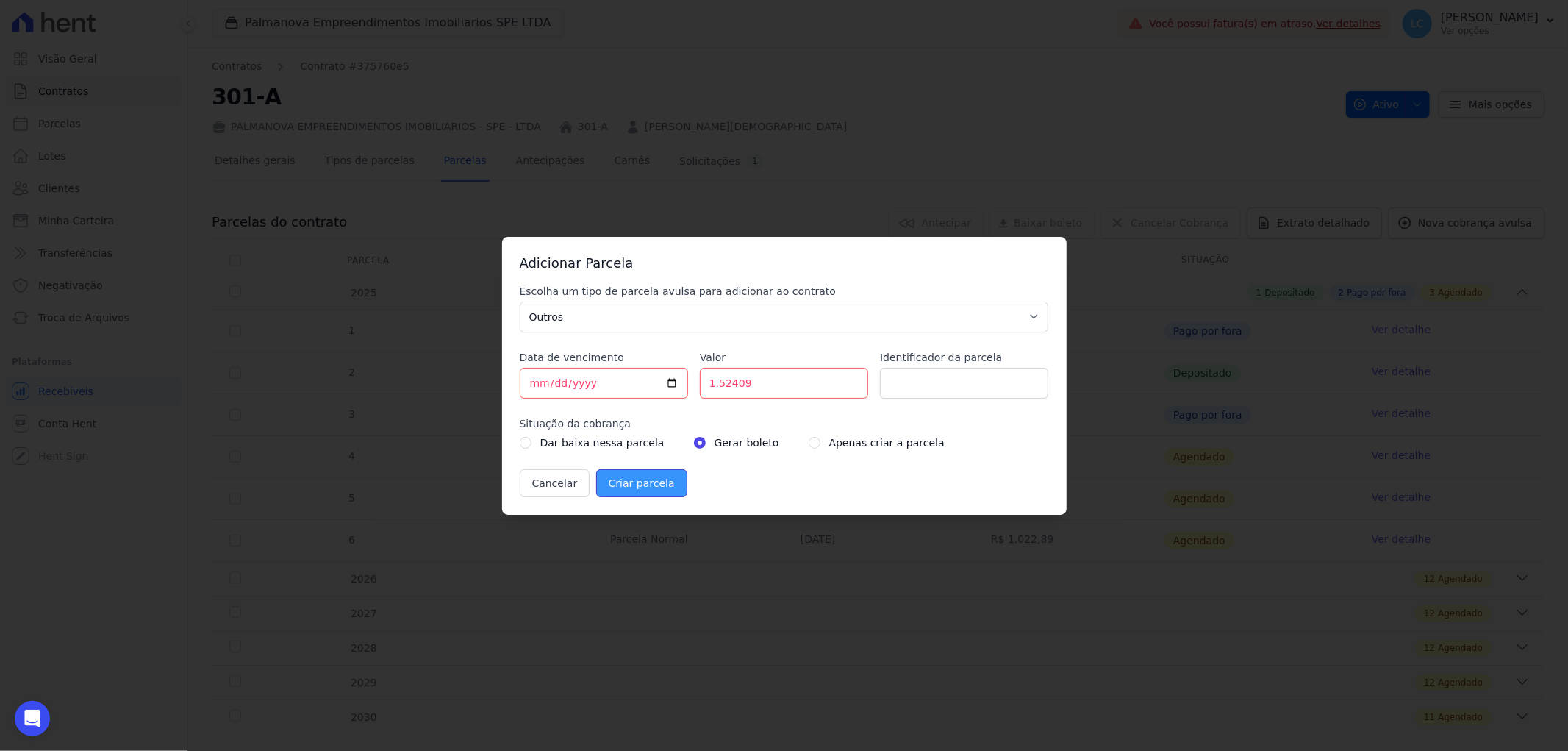
click at [636, 485] on input "Criar parcela" at bounding box center [642, 483] width 91 height 27
click at [753, 377] on input "1.52409" at bounding box center [784, 383] width 169 height 31
click at [736, 384] on input "1.52409" at bounding box center [784, 383] width 169 height 31
click at [596, 469] on input "Criar parcela" at bounding box center [642, 483] width 91 height 27
type input "1.524309"
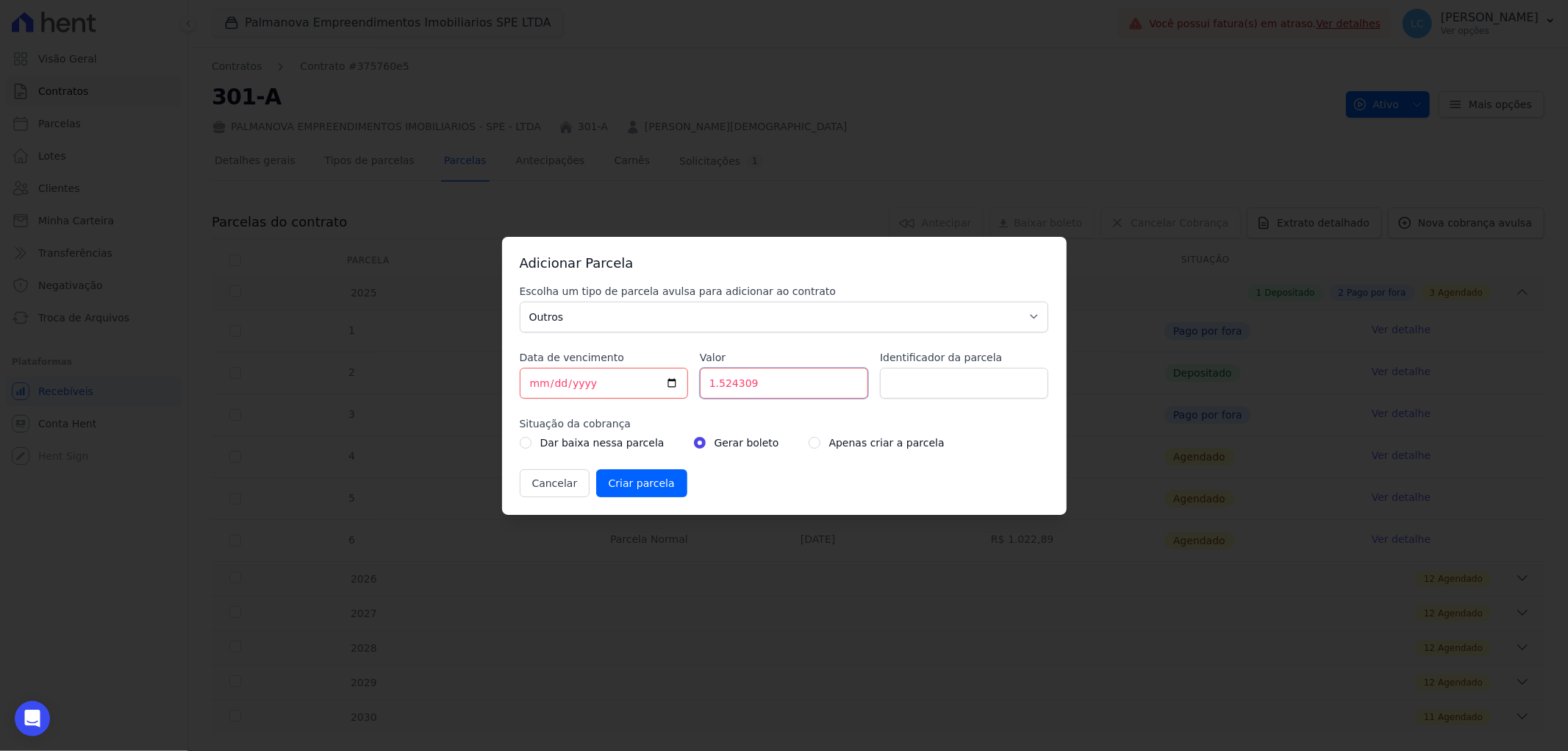
click at [596, 469] on input "Criar parcela" at bounding box center [642, 483] width 91 height 27
click at [1119, 750] on div "Adicionar Parcela Escolha um tipo de parcela avulsa para adicionar ao contrato …" at bounding box center [784, 376] width 1568 height 751
click at [566, 472] on button "Cancelar" at bounding box center [555, 483] width 70 height 27
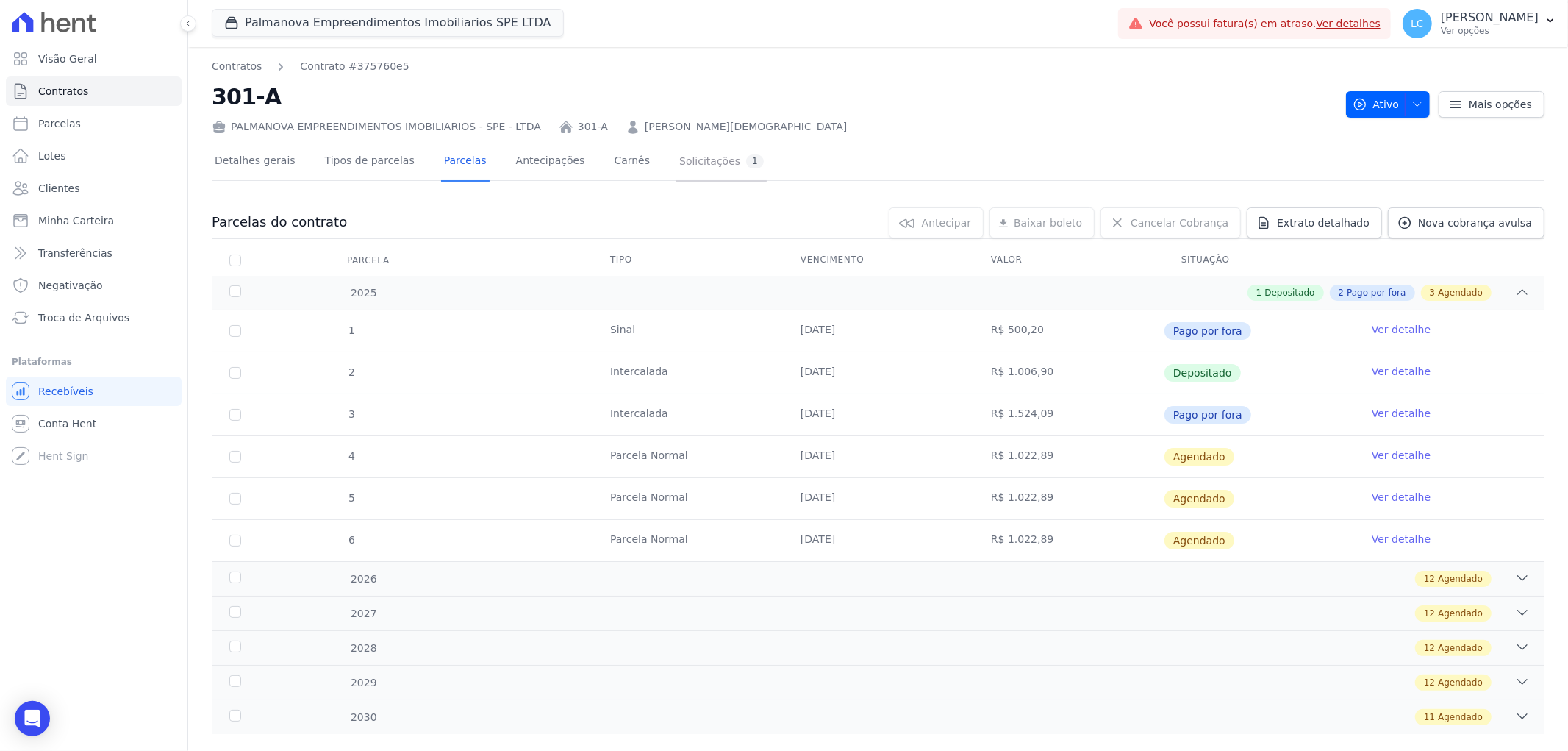
click at [681, 162] on div "Solicitações 1" at bounding box center [721, 161] width 84 height 14
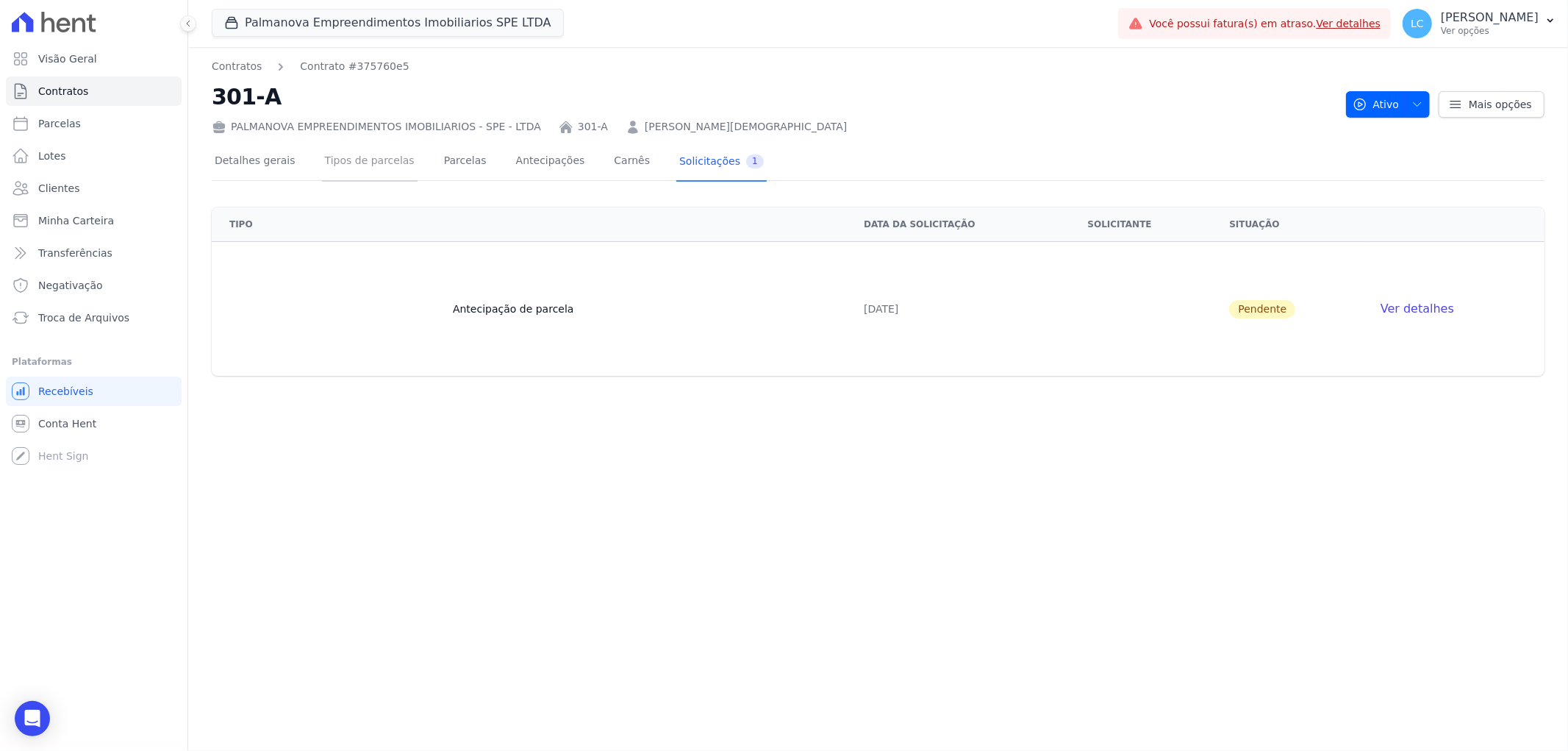
click at [377, 160] on link "Tipos de parcelas" at bounding box center [370, 161] width 96 height 39
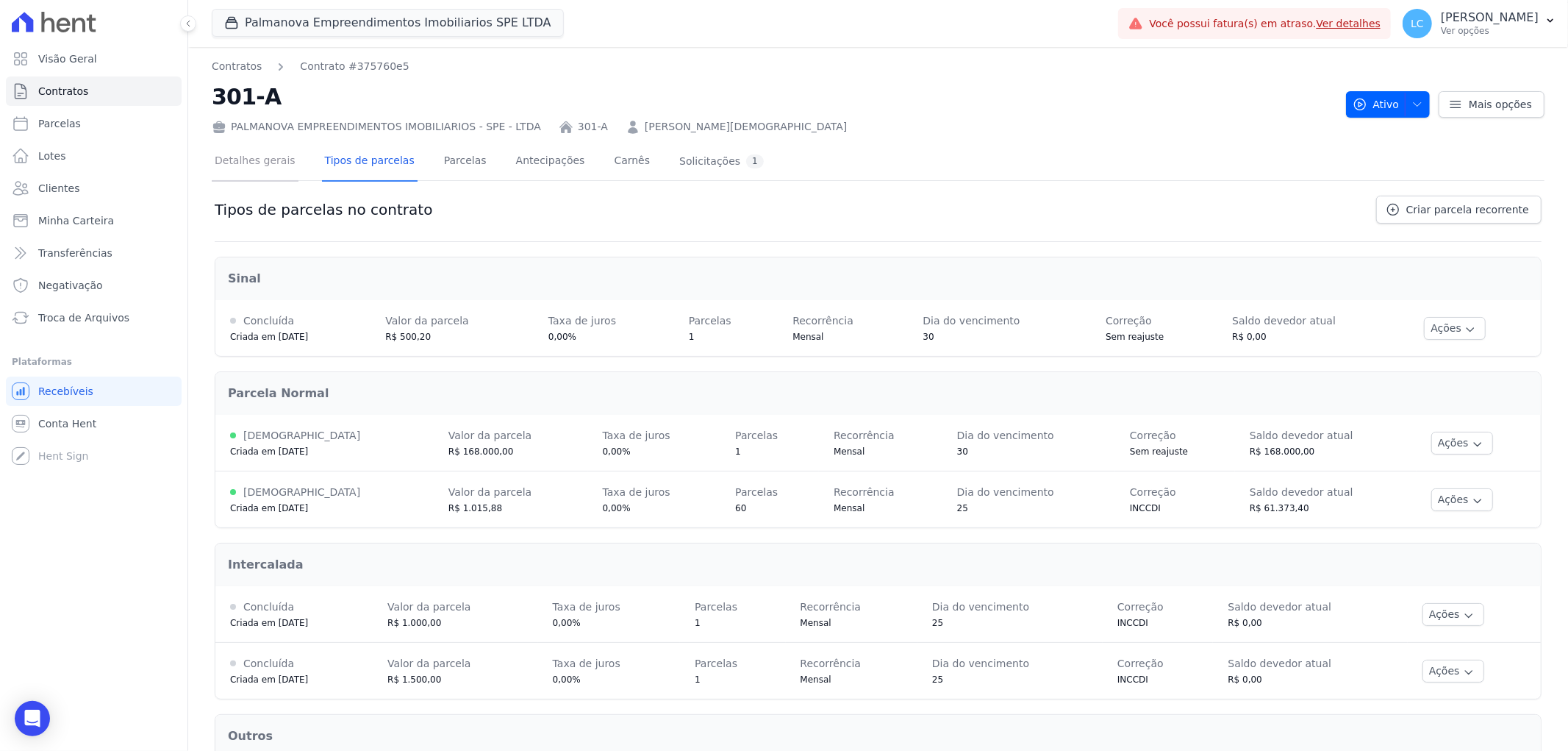
click at [246, 168] on link "Detalhes gerais" at bounding box center [255, 161] width 87 height 39
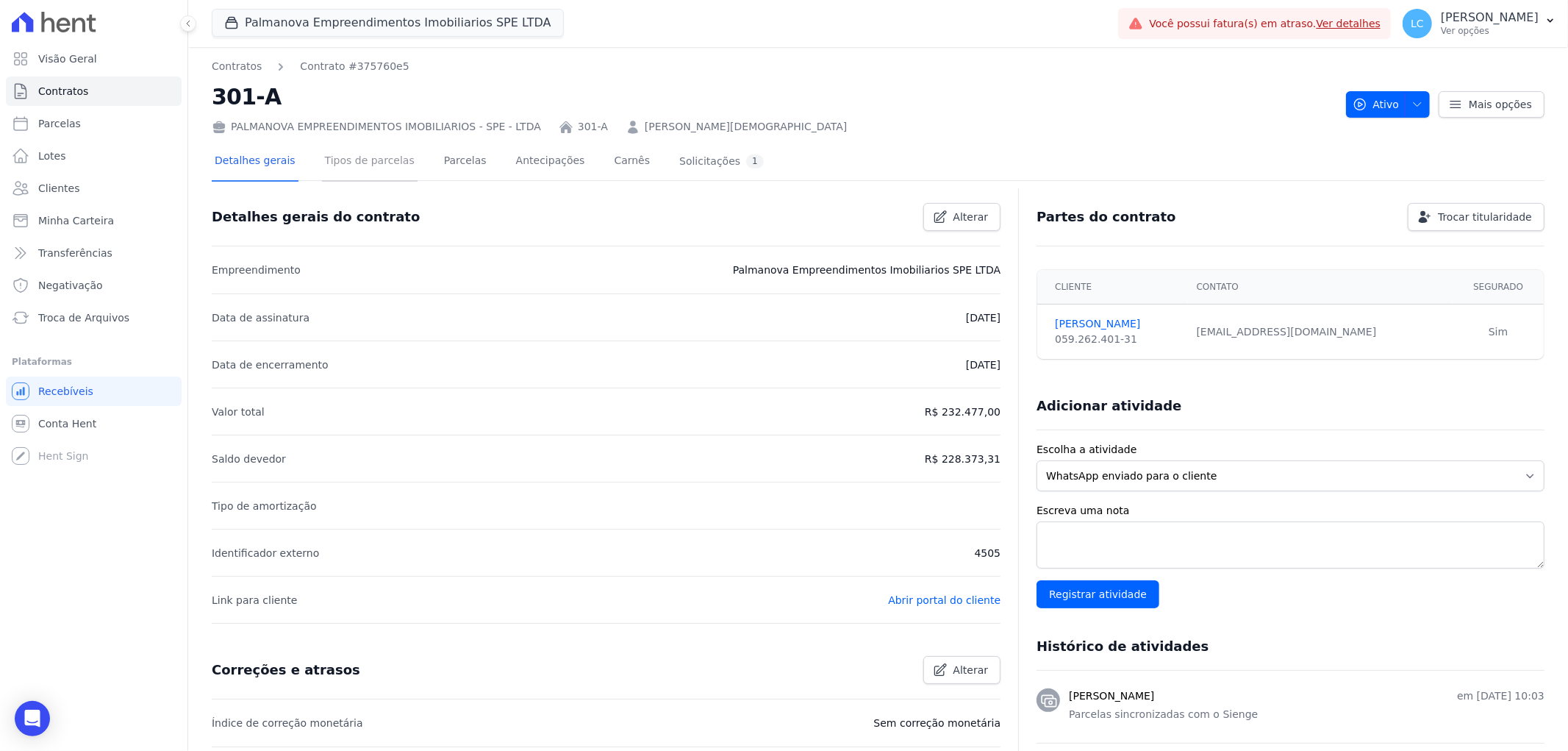
click at [326, 163] on link "Tipos de parcelas" at bounding box center [370, 161] width 96 height 39
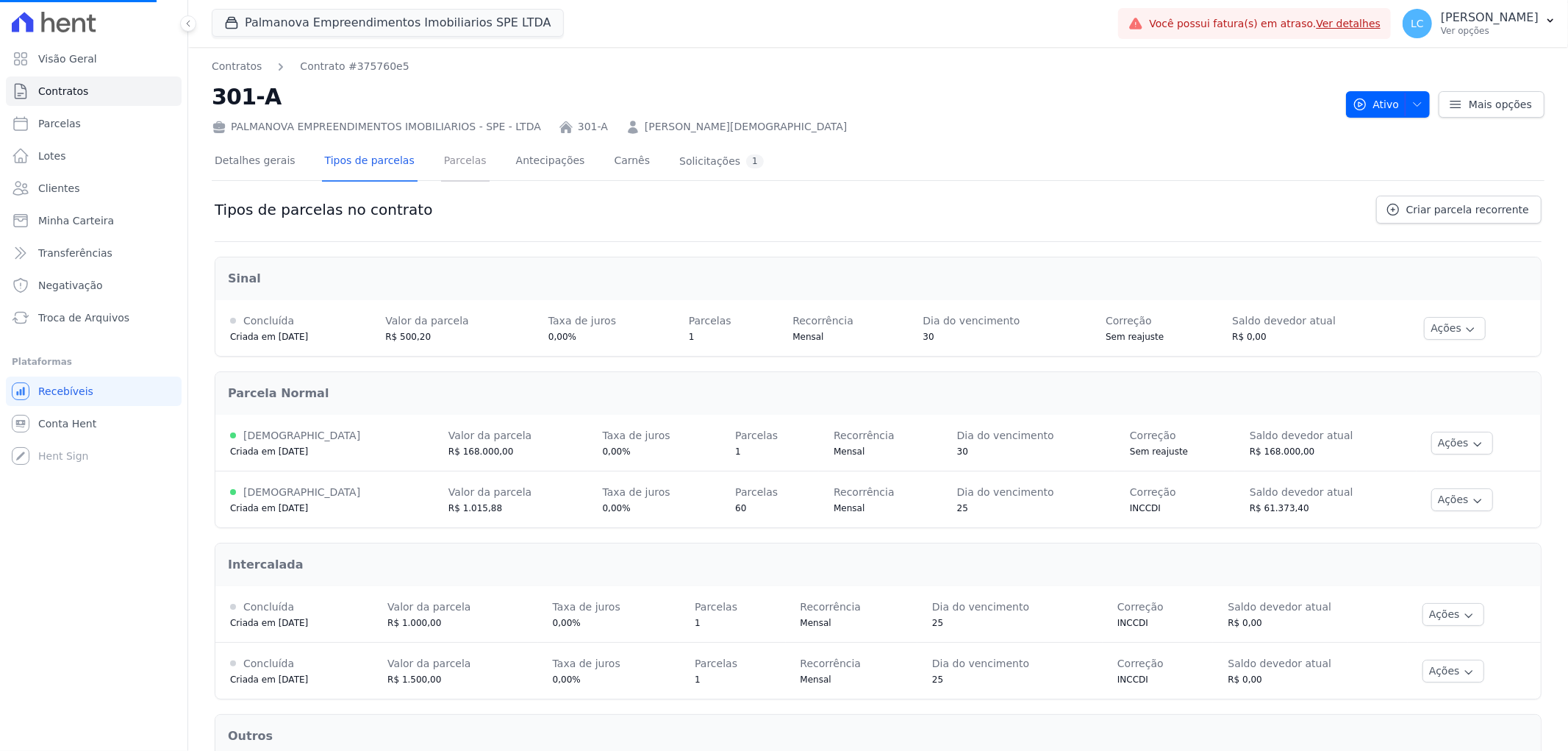
click at [458, 169] on link "Parcelas" at bounding box center [465, 161] width 48 height 39
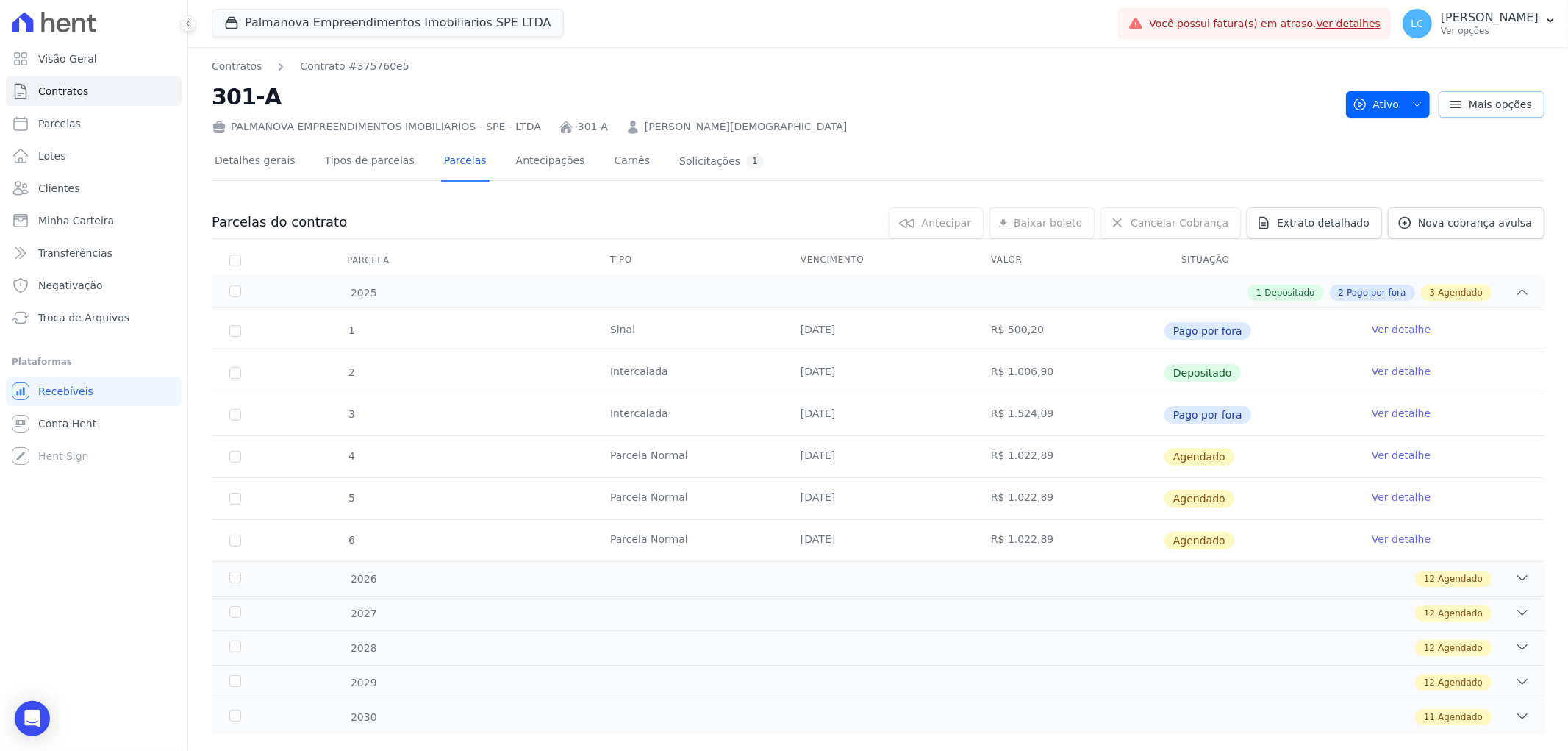
click at [1449, 108] on icon at bounding box center [1456, 104] width 15 height 15
click at [1405, 101] on span "button" at bounding box center [1413, 104] width 18 height 24
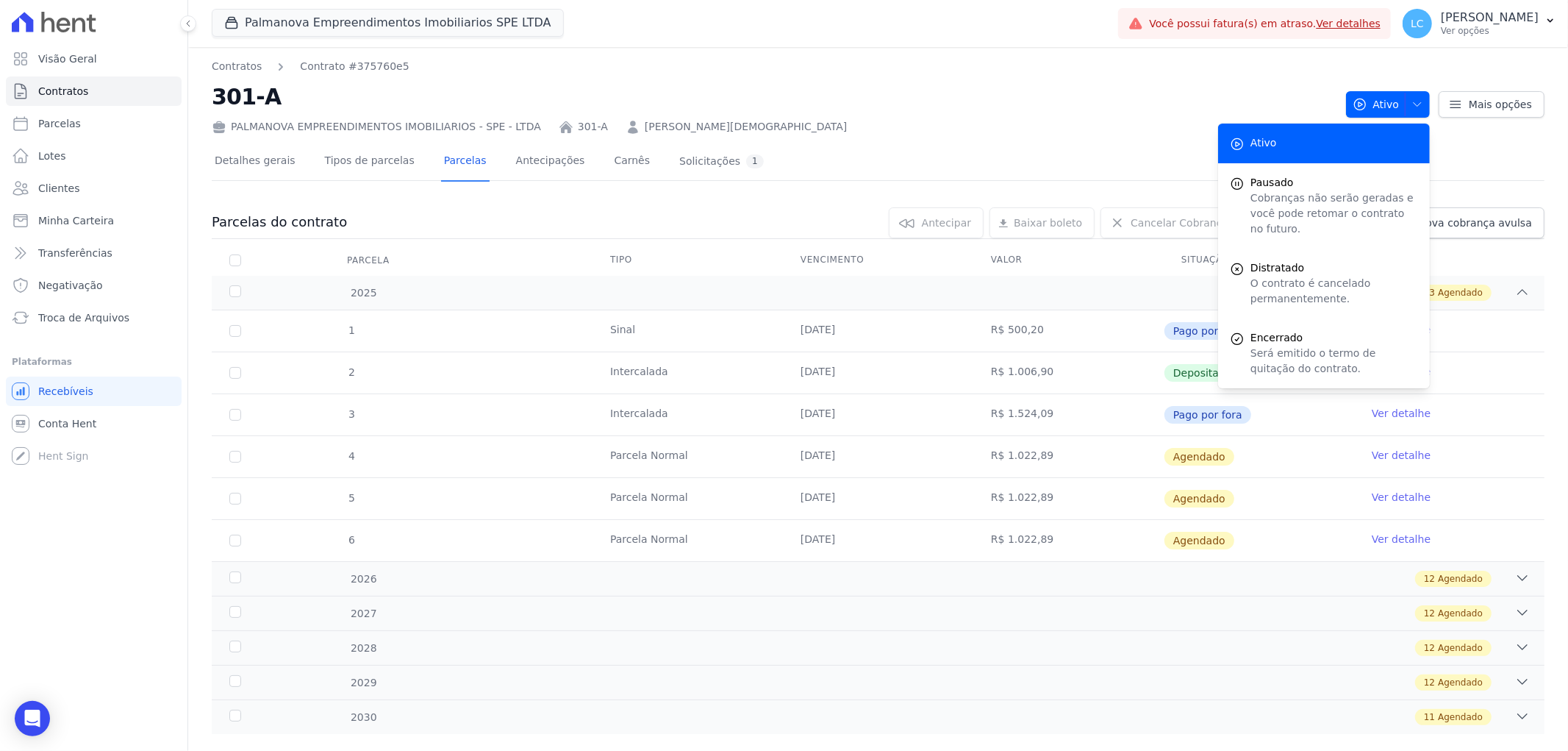
click at [1187, 77] on div "Contratos Contrato #375760e5 301-A PALMANOVA EMPREENDIMENTOS IMOBILIARIOS - SPE…" at bounding box center [773, 97] width 1122 height 76
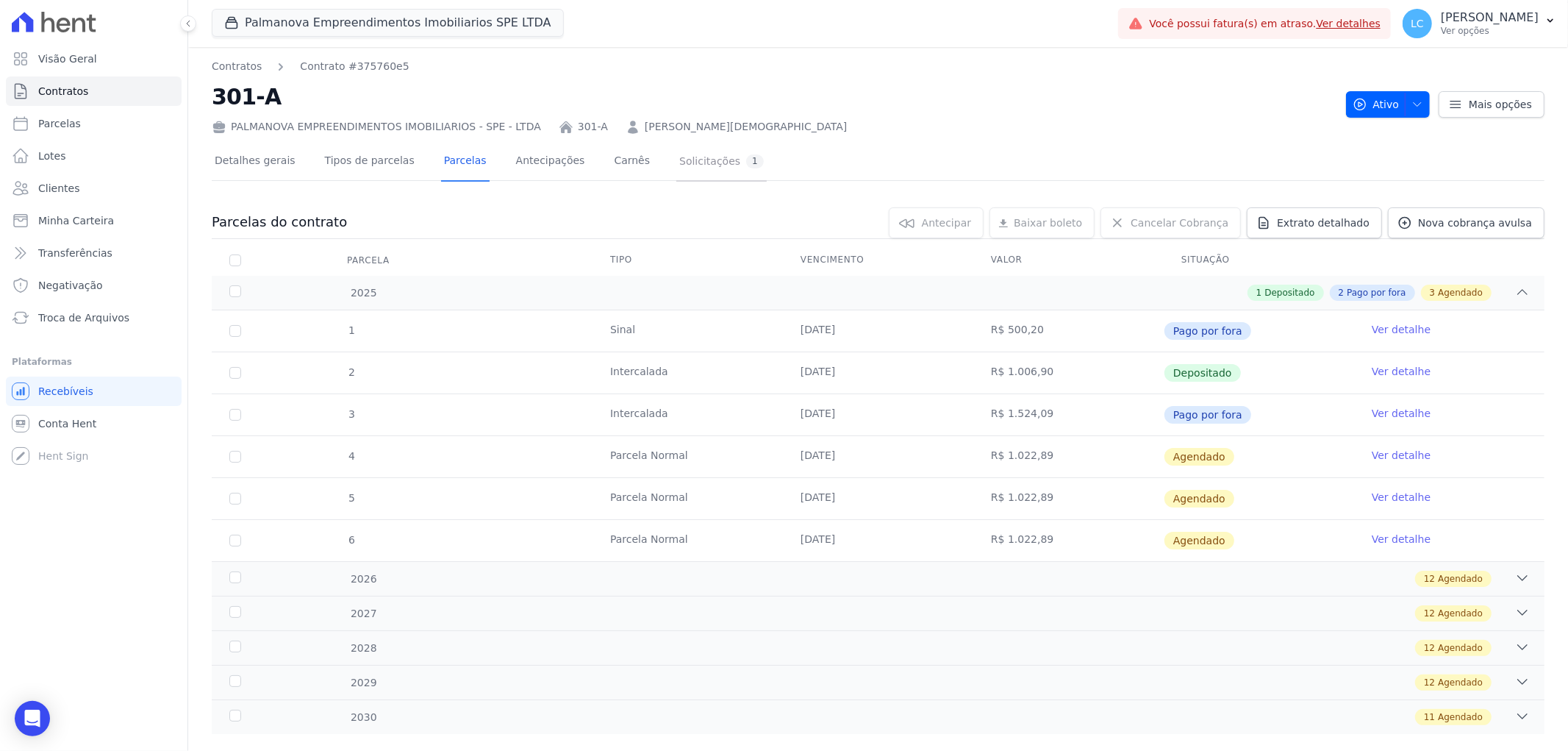
click at [700, 157] on div "Solicitações 1" at bounding box center [721, 161] width 84 height 14
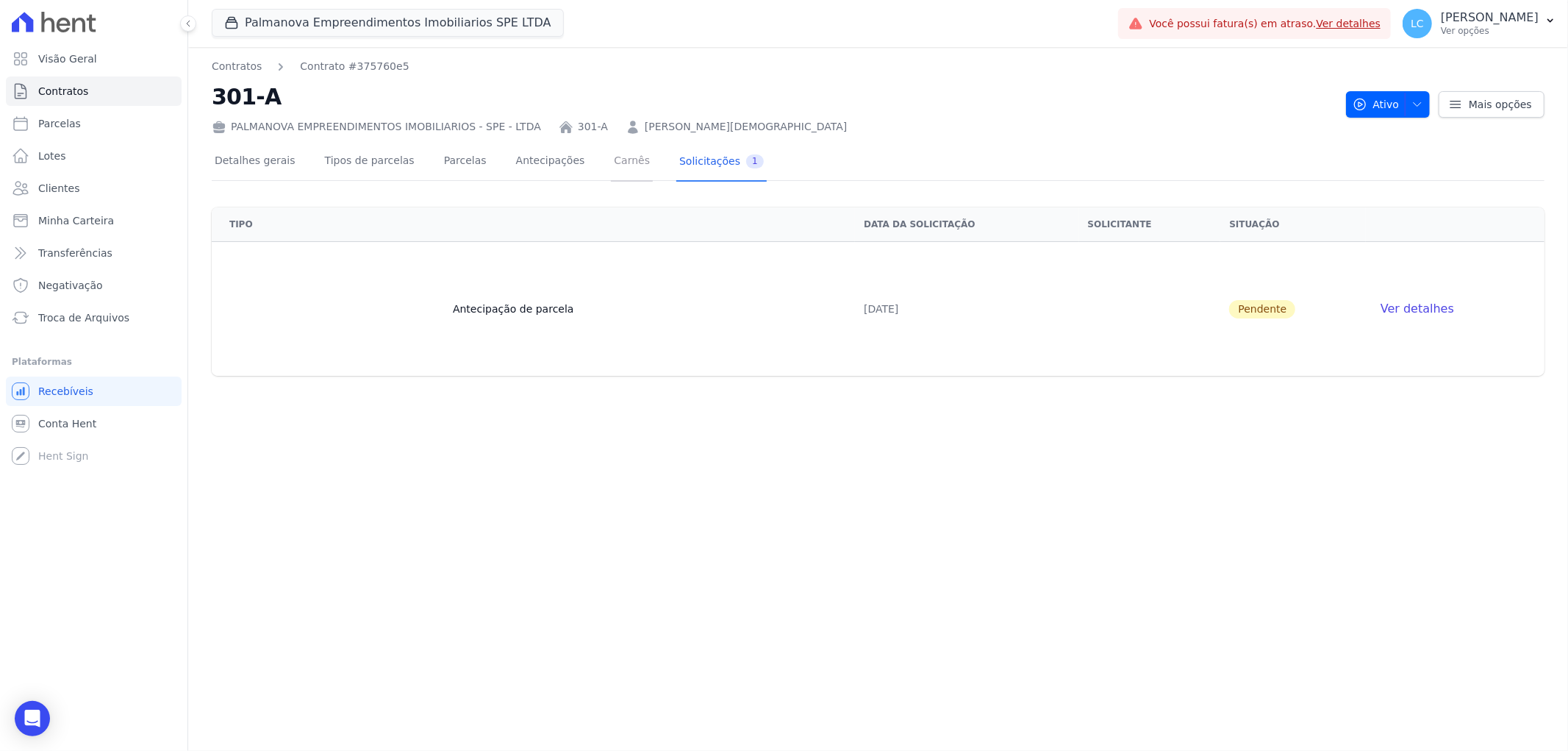
click at [611, 162] on link "Carnês" at bounding box center [632, 161] width 42 height 39
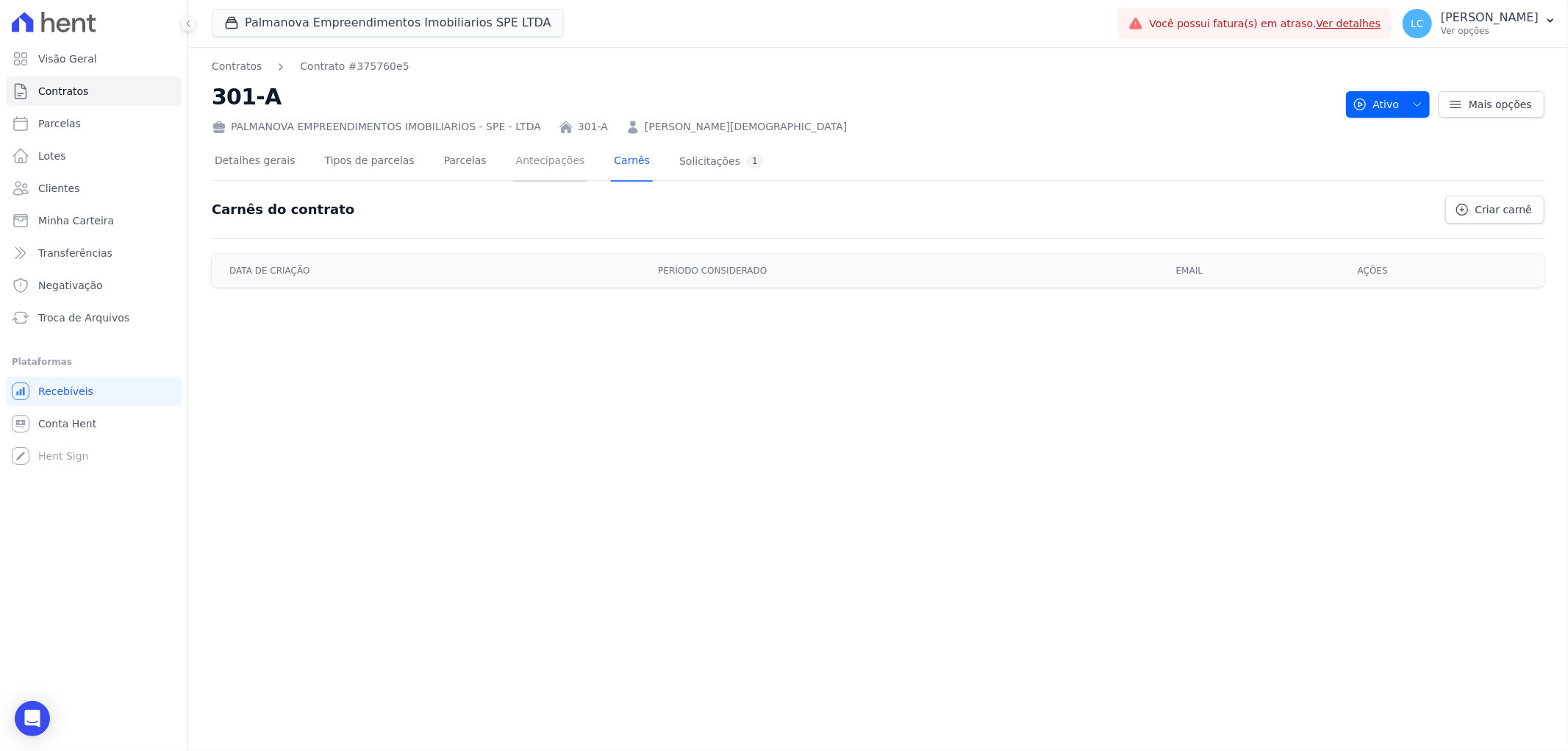
click at [537, 163] on link "Antecipações" at bounding box center [550, 161] width 75 height 39
click at [449, 156] on link "Parcelas" at bounding box center [465, 161] width 48 height 39
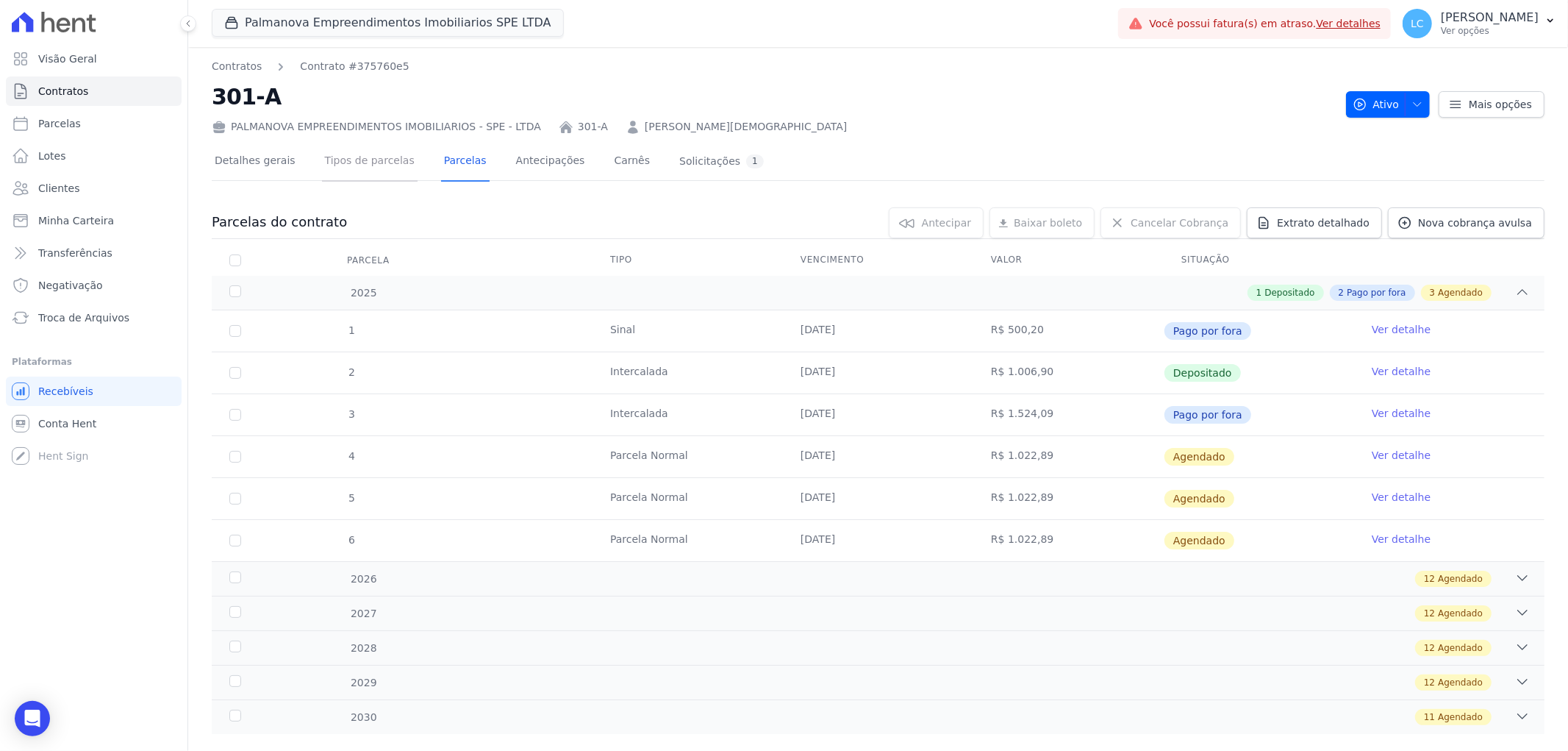
click at [366, 156] on link "Tipos de parcelas" at bounding box center [370, 161] width 96 height 39
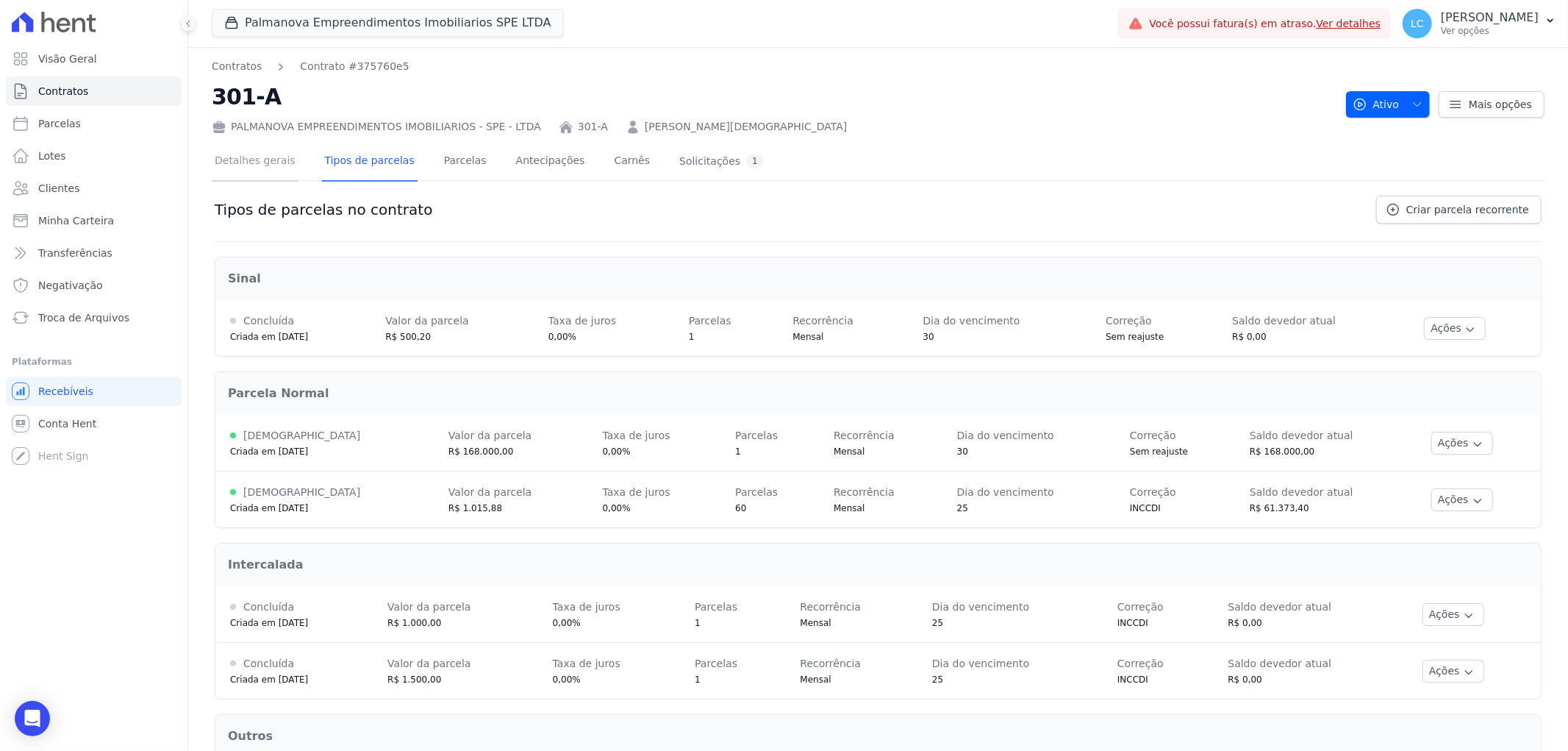
click at [261, 160] on link "Detalhes gerais" at bounding box center [255, 161] width 87 height 39
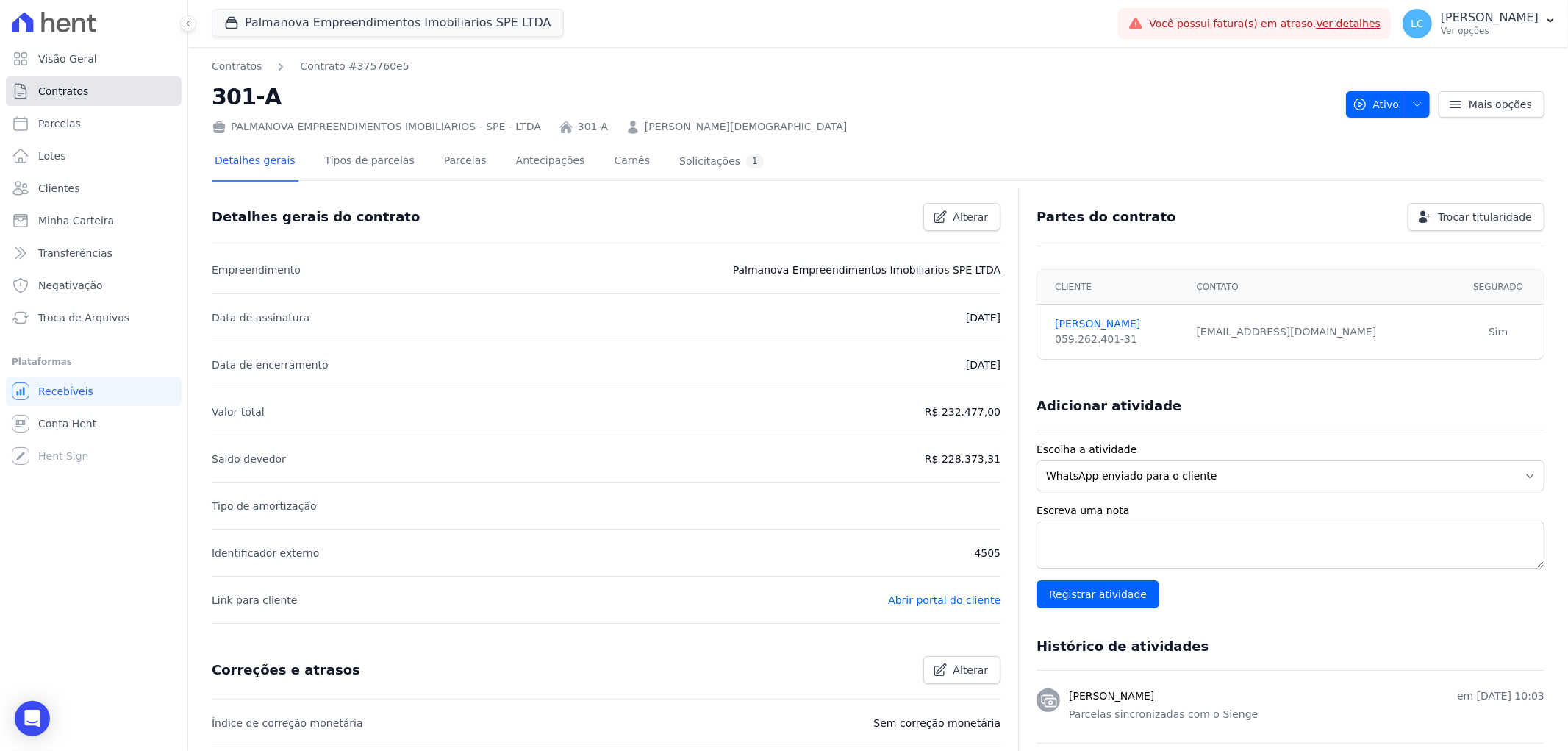
click at [107, 94] on link "Contratos" at bounding box center [93, 91] width 175 height 29
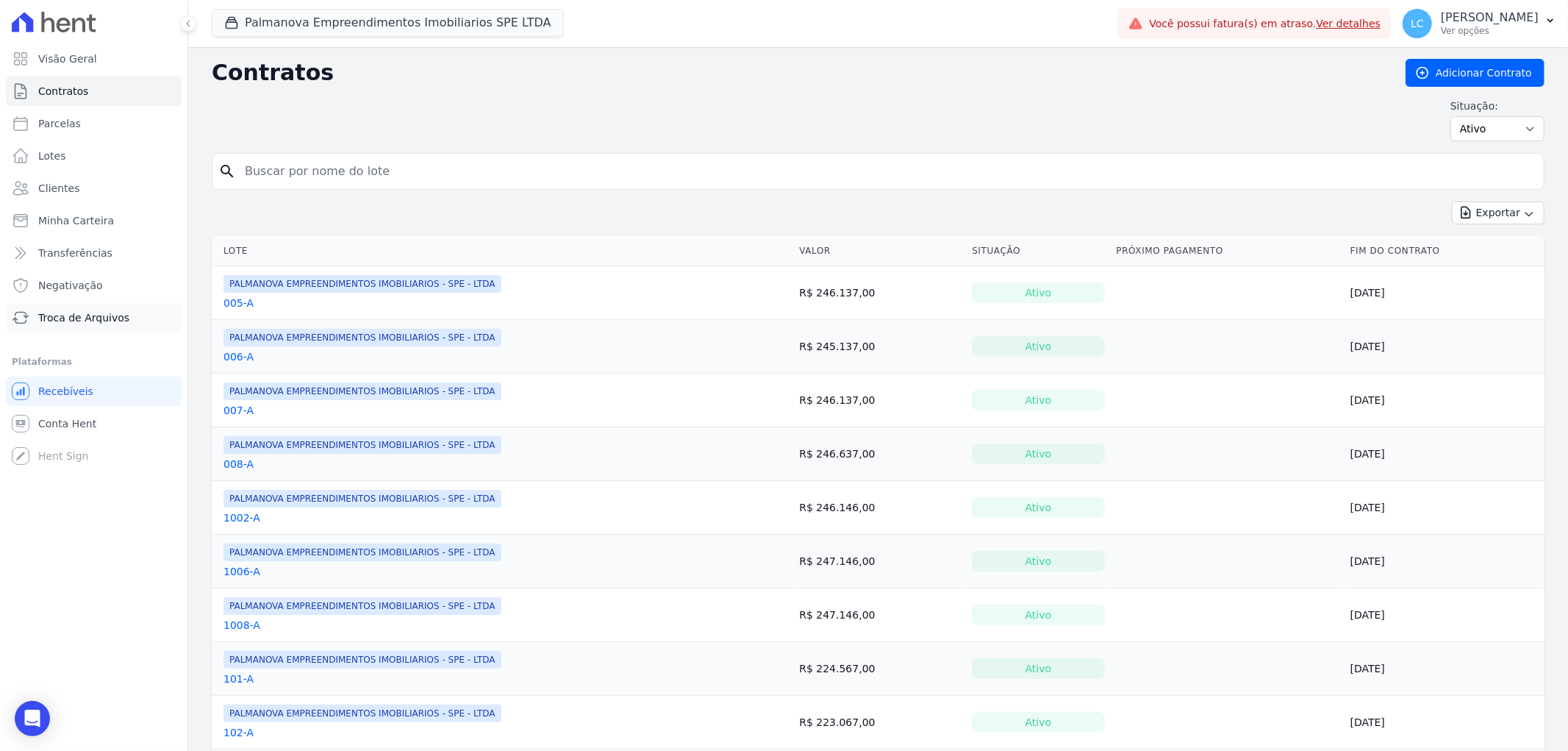
click at [105, 320] on span "Troca de Arquivos" at bounding box center [83, 318] width 91 height 15
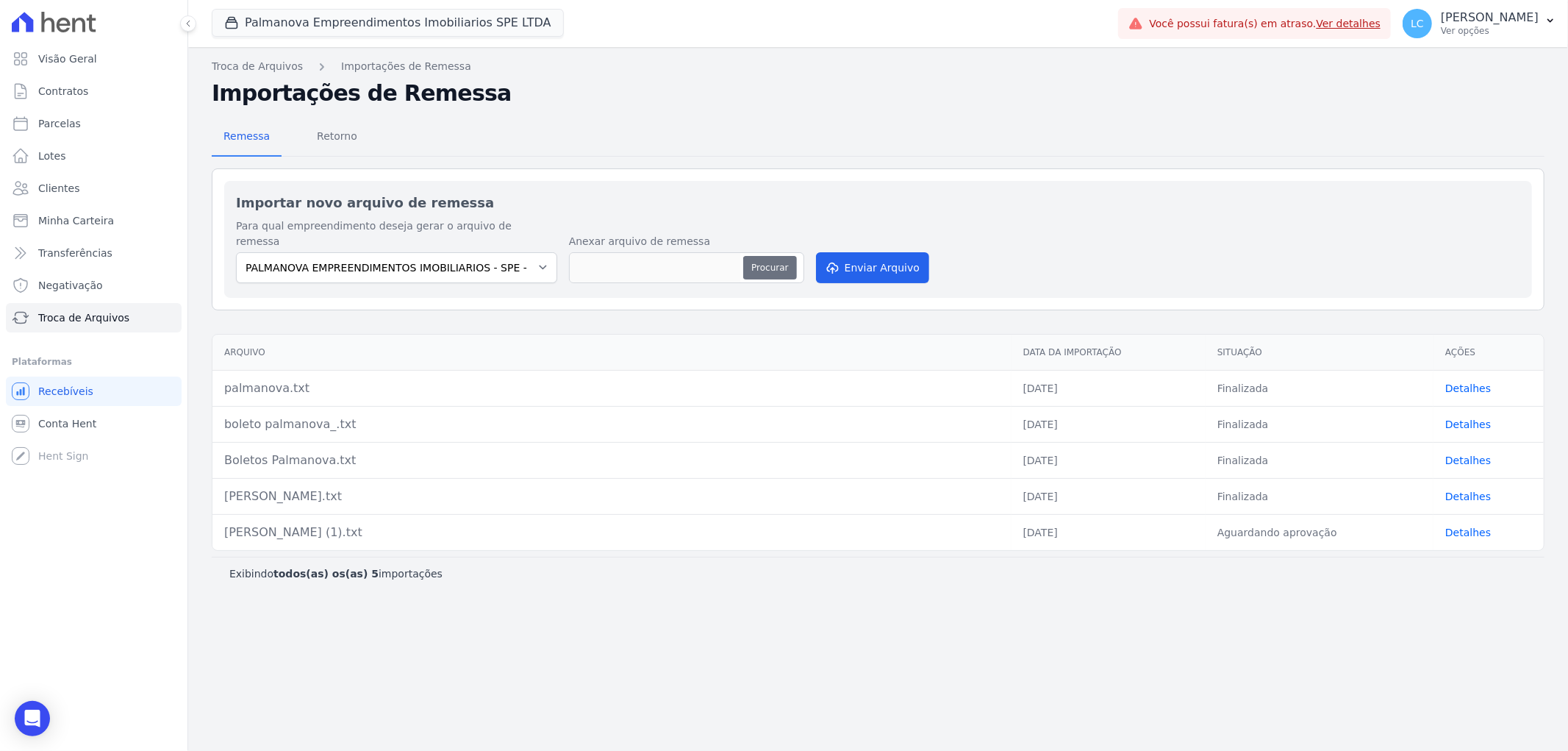
click at [776, 256] on button "Procurar" at bounding box center [770, 267] width 53 height 24
type input "[PERSON_NAME].txt"
click at [850, 252] on button "Enviar Arquivo" at bounding box center [872, 267] width 113 height 31
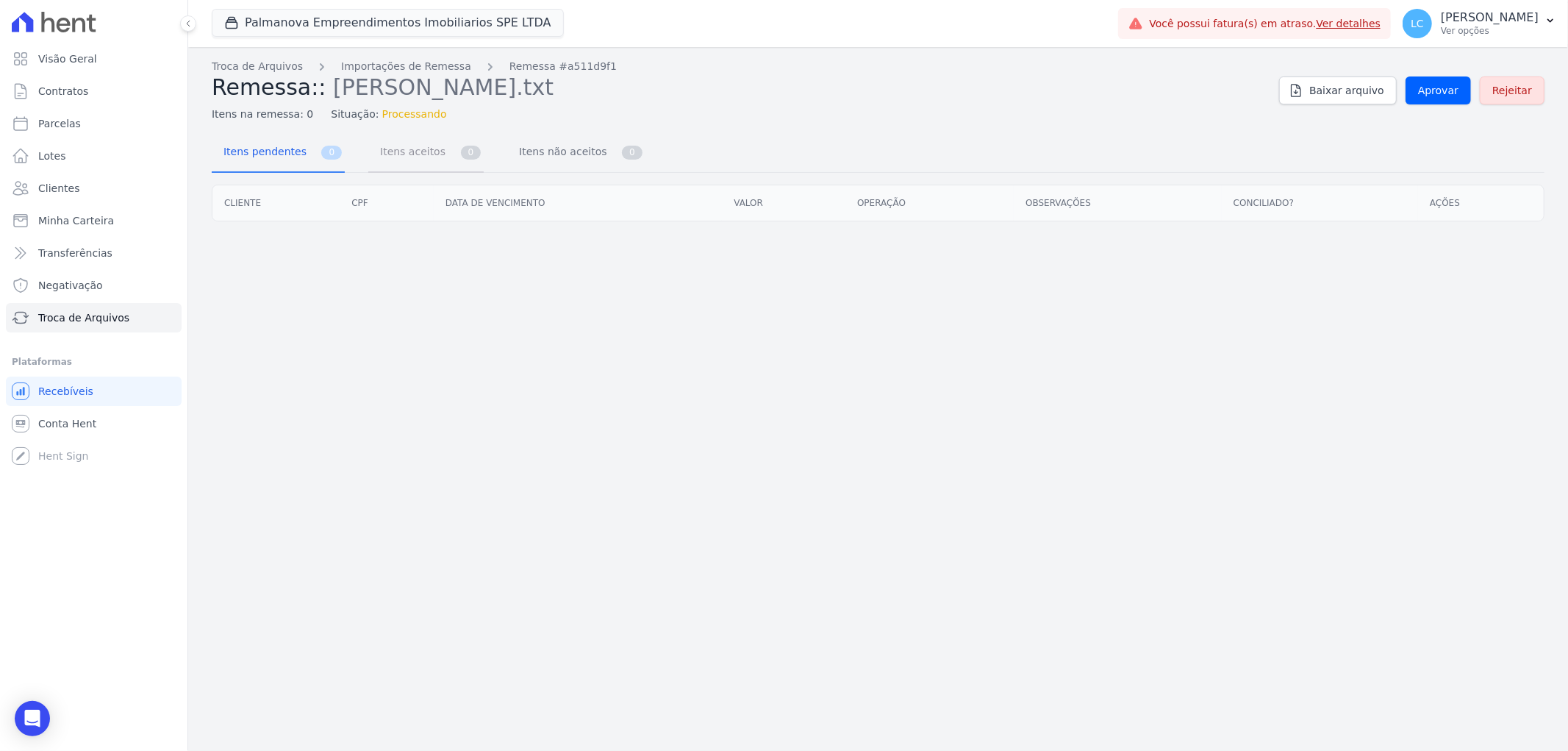
click at [408, 156] on span "Itens aceitos" at bounding box center [410, 151] width 77 height 29
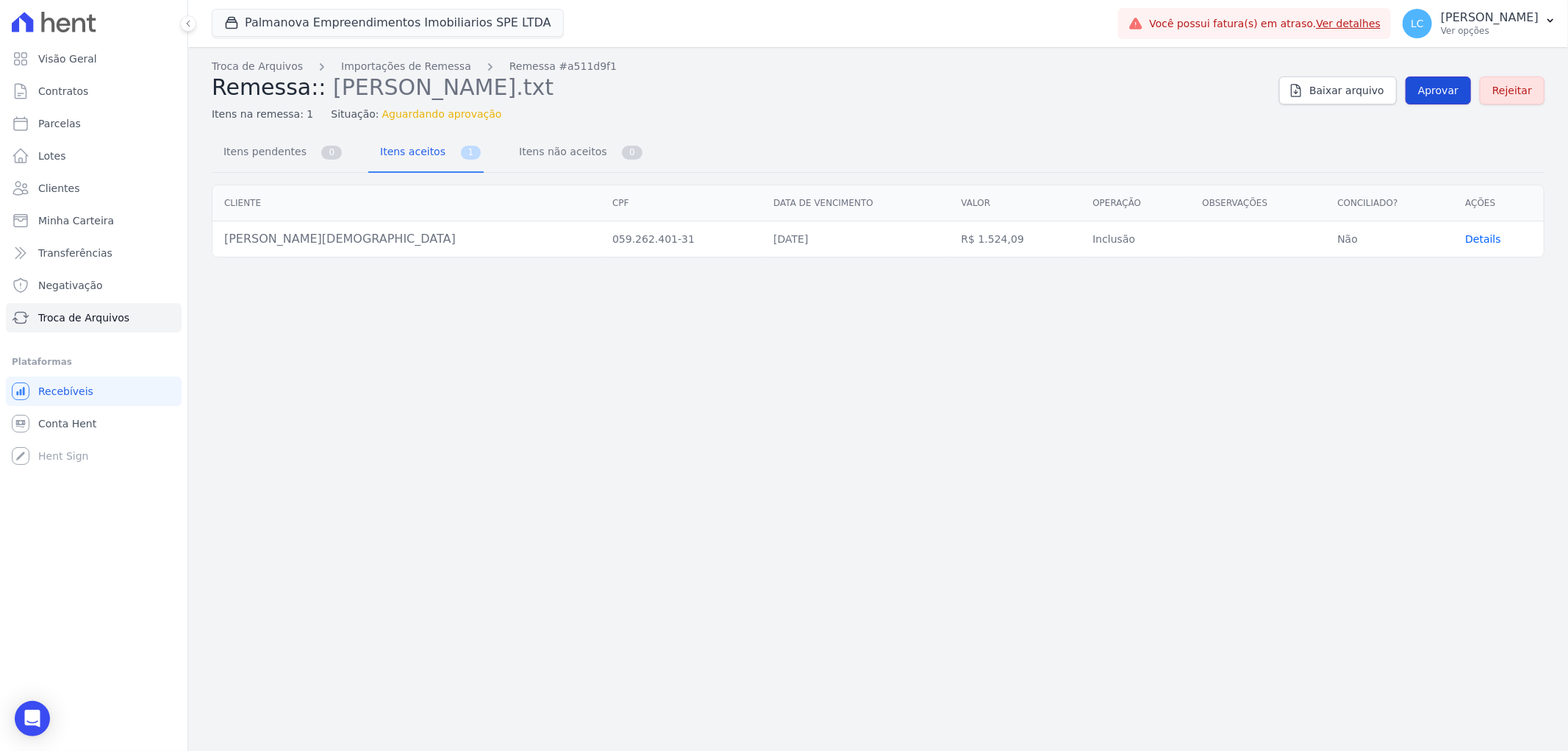
click at [1430, 91] on span "Aprovar" at bounding box center [1438, 91] width 41 height 15
click at [264, 150] on span "Itens pendentes" at bounding box center [262, 151] width 95 height 29
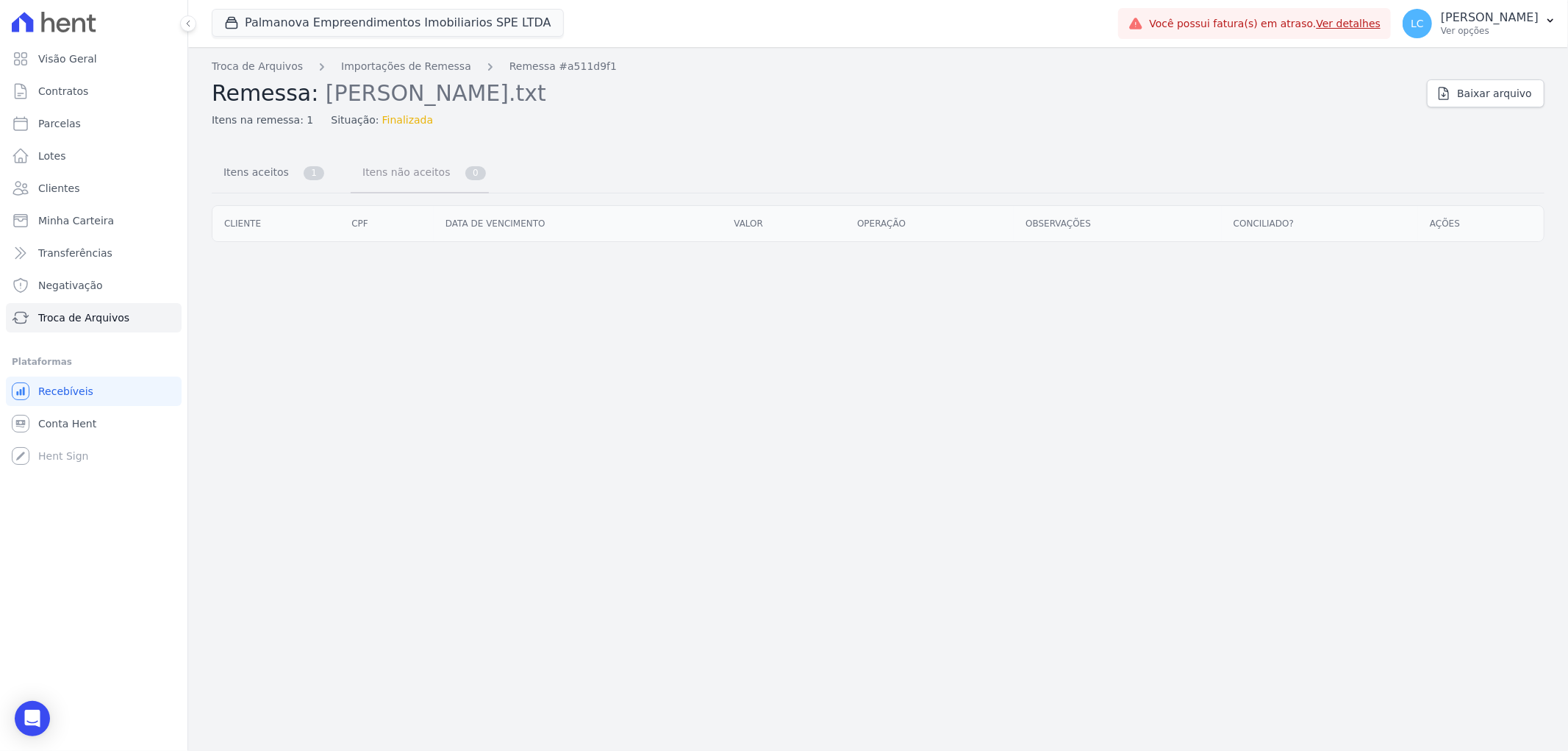
click at [384, 170] on span "Itens não aceitos" at bounding box center [403, 172] width 100 height 29
click at [283, 171] on span "Itens aceitos" at bounding box center [252, 172] width 77 height 29
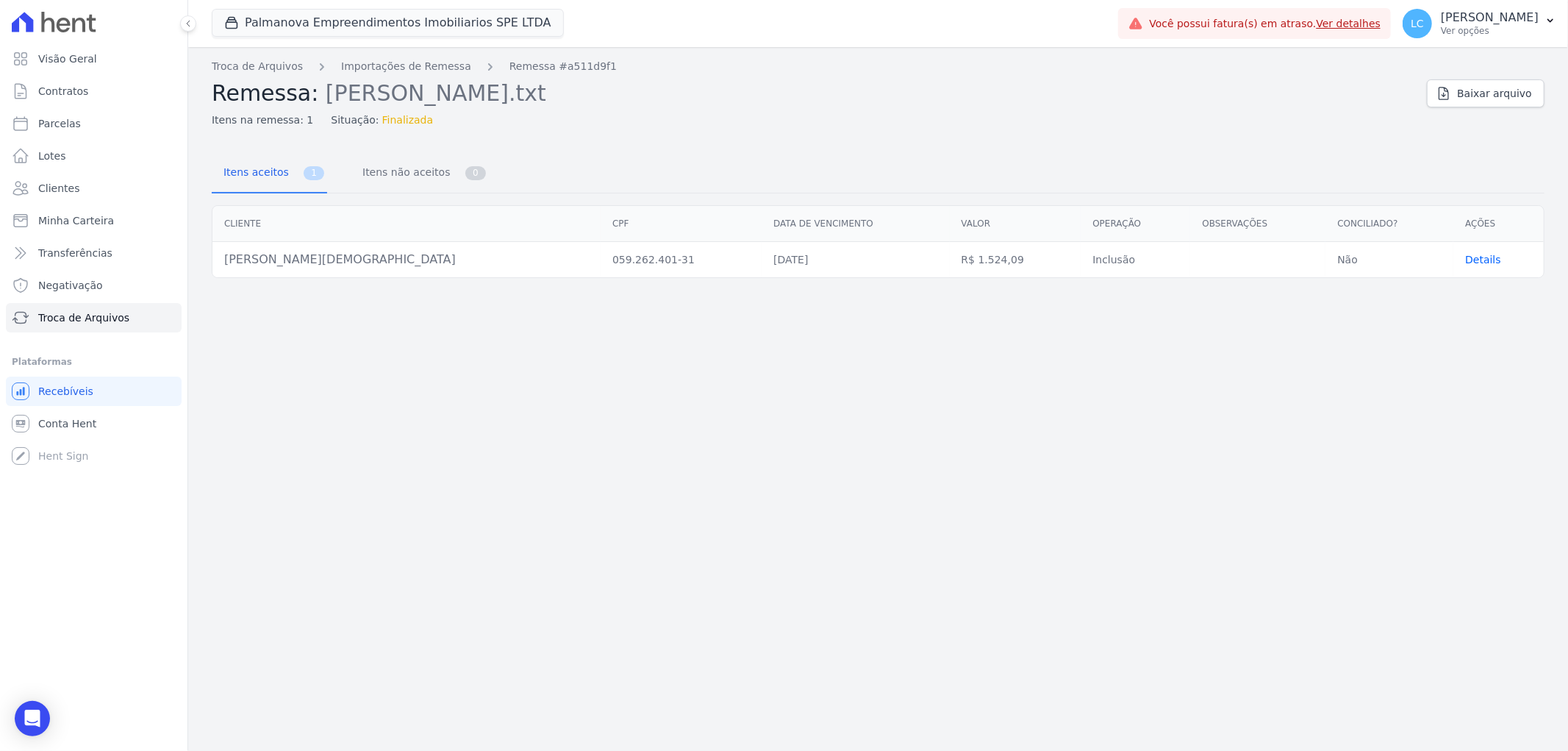
click at [1466, 261] on span "Details" at bounding box center [1484, 260] width 36 height 11
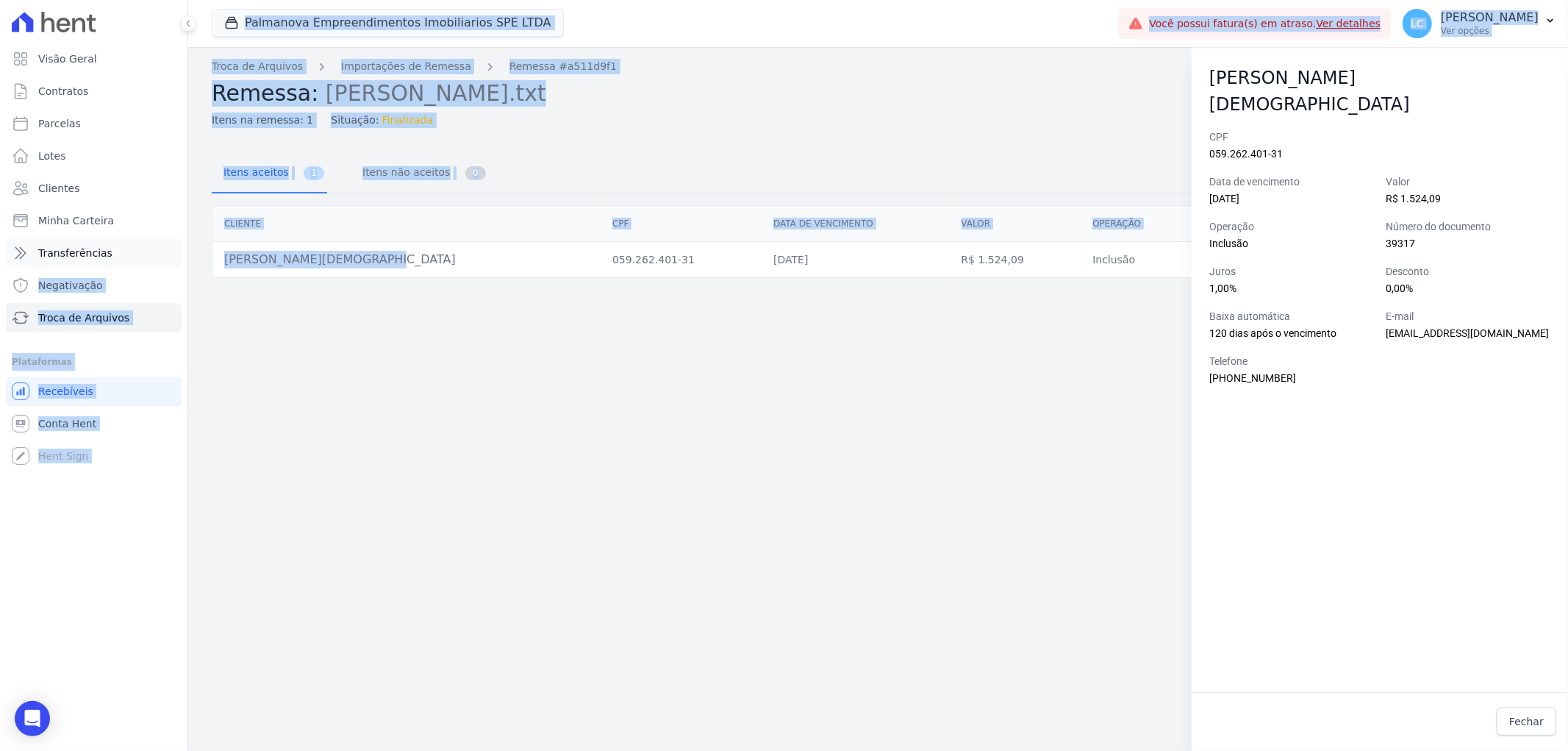
drag, startPoint x: 311, startPoint y: 254, endPoint x: 151, endPoint y: 250, distance: 160.0
click at [151, 250] on div "Visão Geral Contratos [GEOGRAPHIC_DATA] Lotes Clientes Minha Carteira Transferê…" at bounding box center [784, 376] width 1568 height 751
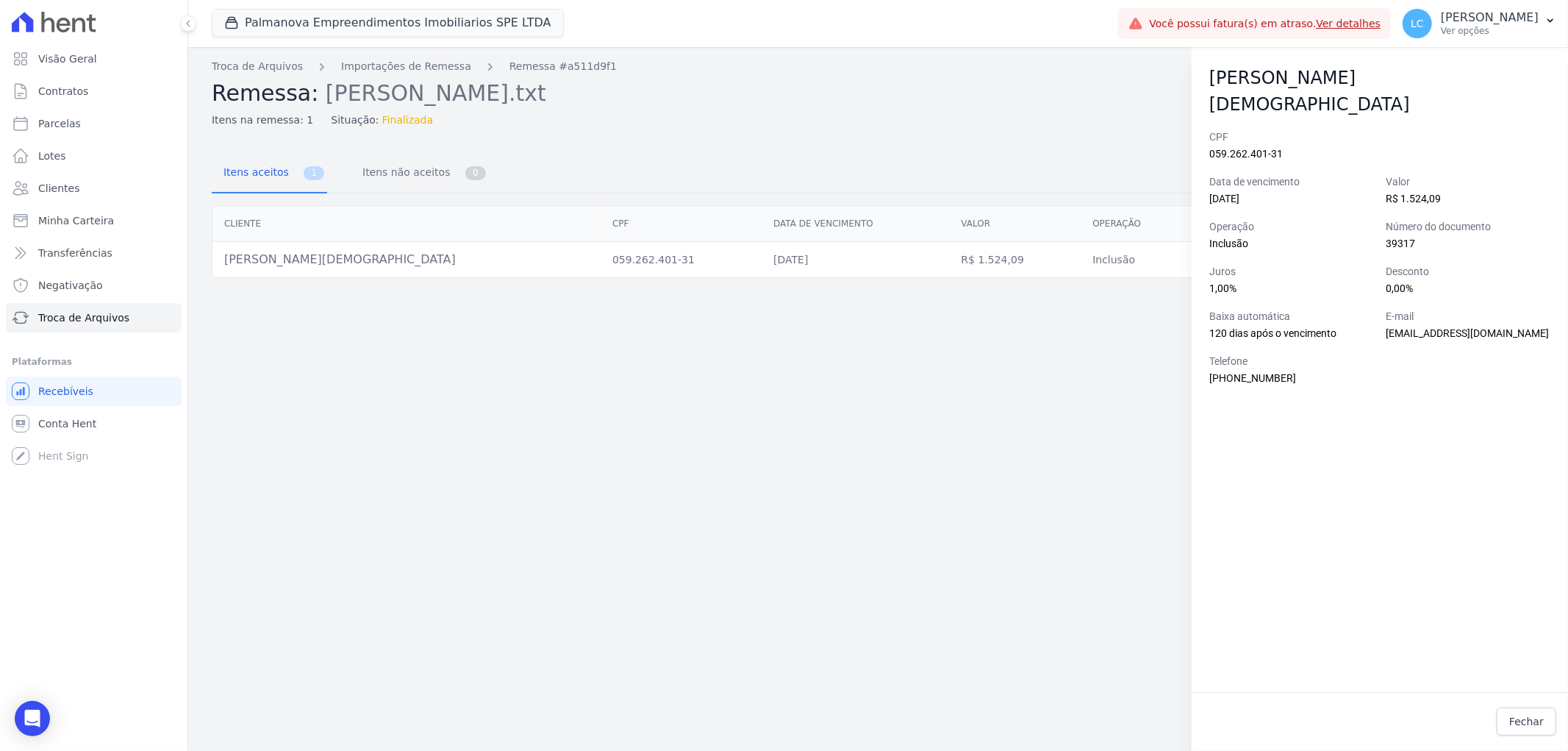
click at [349, 310] on div "Troca de Arquivos Importações de Remessa Remessa #a511d9f1 Remessa: [PERSON_NAM…" at bounding box center [879, 399] width 1380 height 704
drag, startPoint x: 332, startPoint y: 263, endPoint x: 206, endPoint y: 254, distance: 126.3
click at [206, 254] on div "Cliente CPF Data de vencimento [GEOGRAPHIC_DATA] Operação Observações Conciliad…" at bounding box center [879, 241] width 1380 height 84
drag, startPoint x: 298, startPoint y: 320, endPoint x: 301, endPoint y: 285, distance: 35.1
click at [296, 317] on div "Troca de Arquivos Importações de Remessa Remessa #a511d9f1 Remessa: [PERSON_NAM…" at bounding box center [879, 399] width 1380 height 704
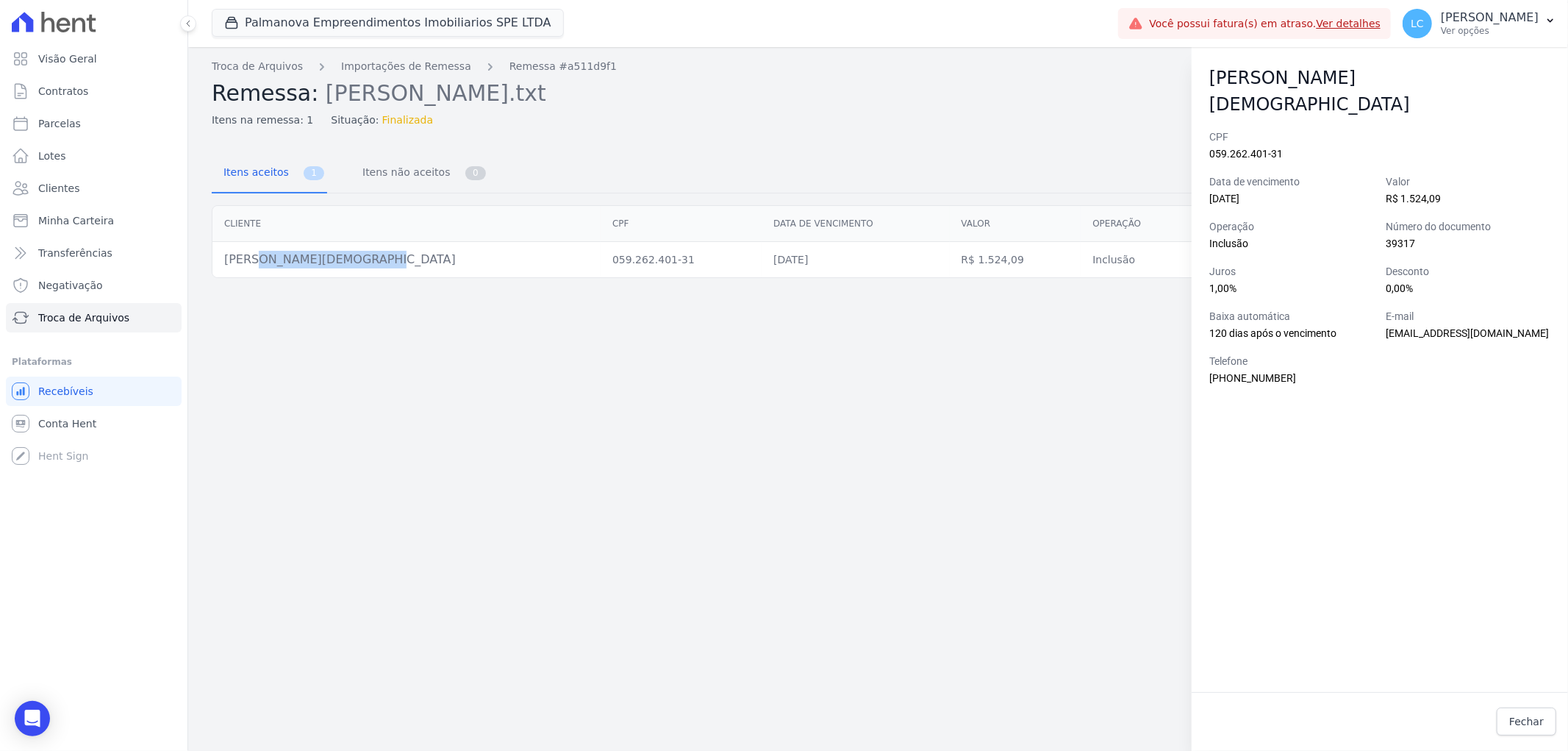
drag, startPoint x: 328, startPoint y: 262, endPoint x: 214, endPoint y: 257, distance: 114.1
click at [214, 257] on td "[PERSON_NAME][DEMOGRAPHIC_DATA]" at bounding box center [407, 260] width 389 height 36
click at [122, 64] on link "Visão Geral" at bounding box center [93, 59] width 175 height 29
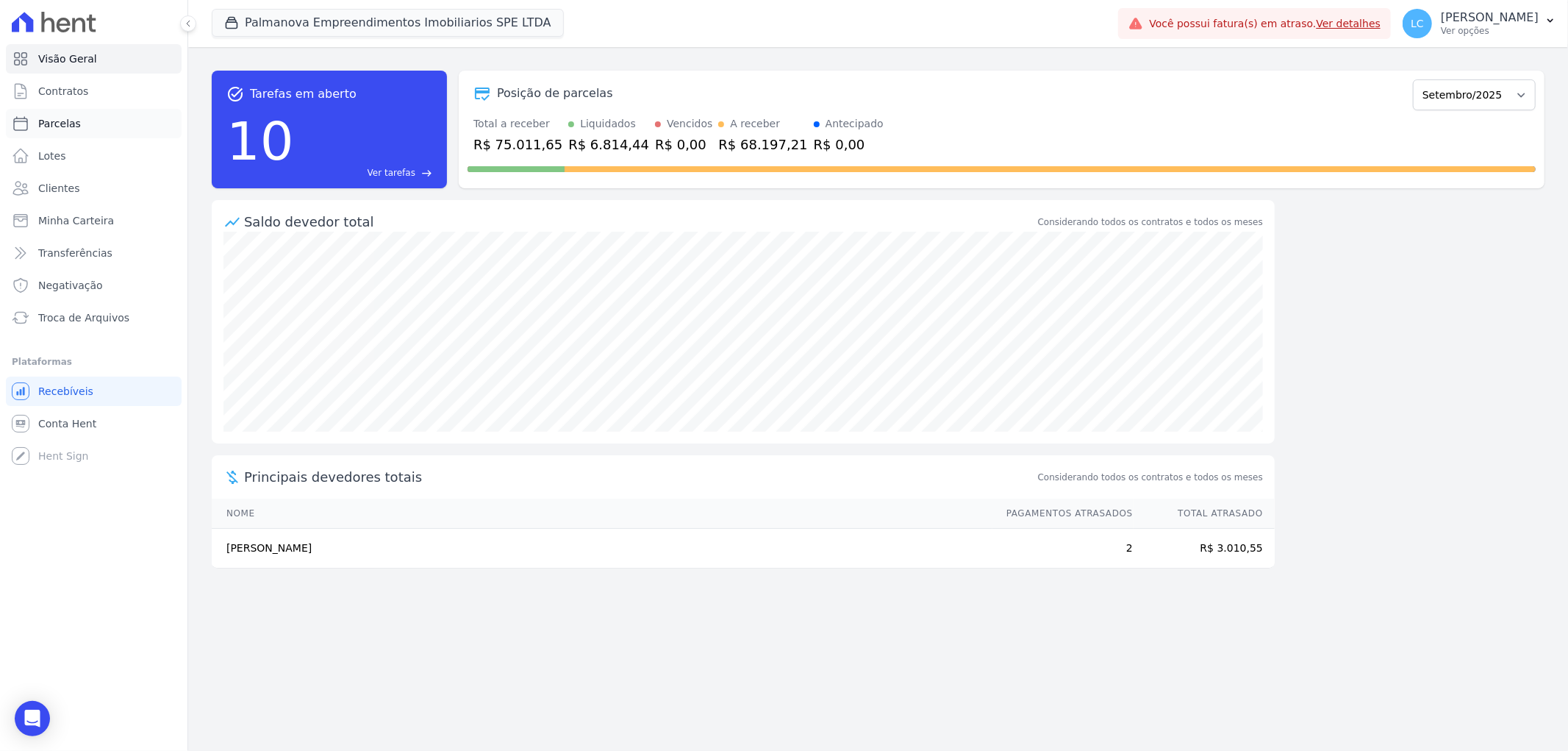
click at [90, 119] on link "Parcelas" at bounding box center [93, 123] width 175 height 29
select select
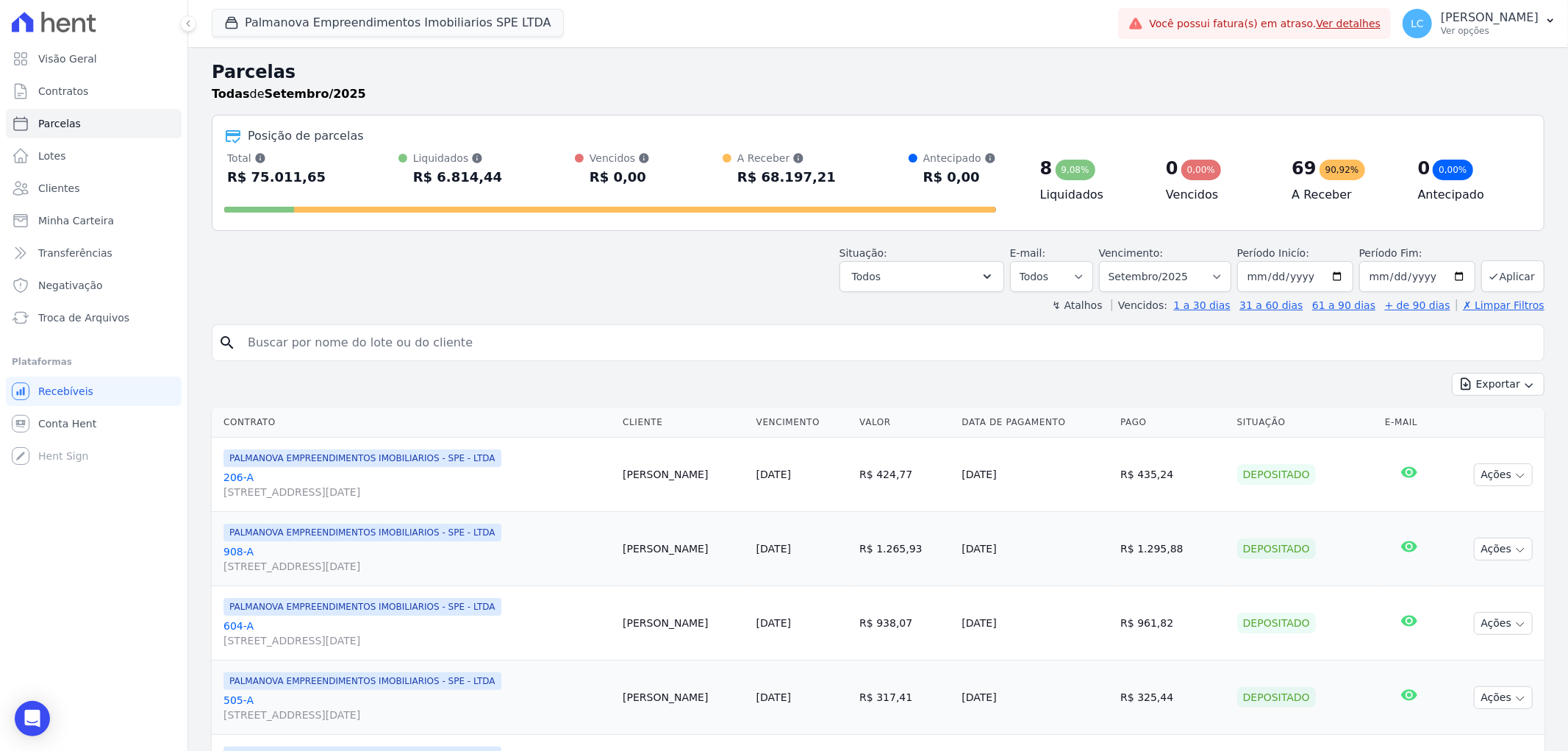
click at [465, 346] on input "search" at bounding box center [888, 342] width 1300 height 29
paste input "l"
type input "[PERSON_NAME]"
select select
click at [466, 344] on input "search" at bounding box center [888, 342] width 1300 height 29
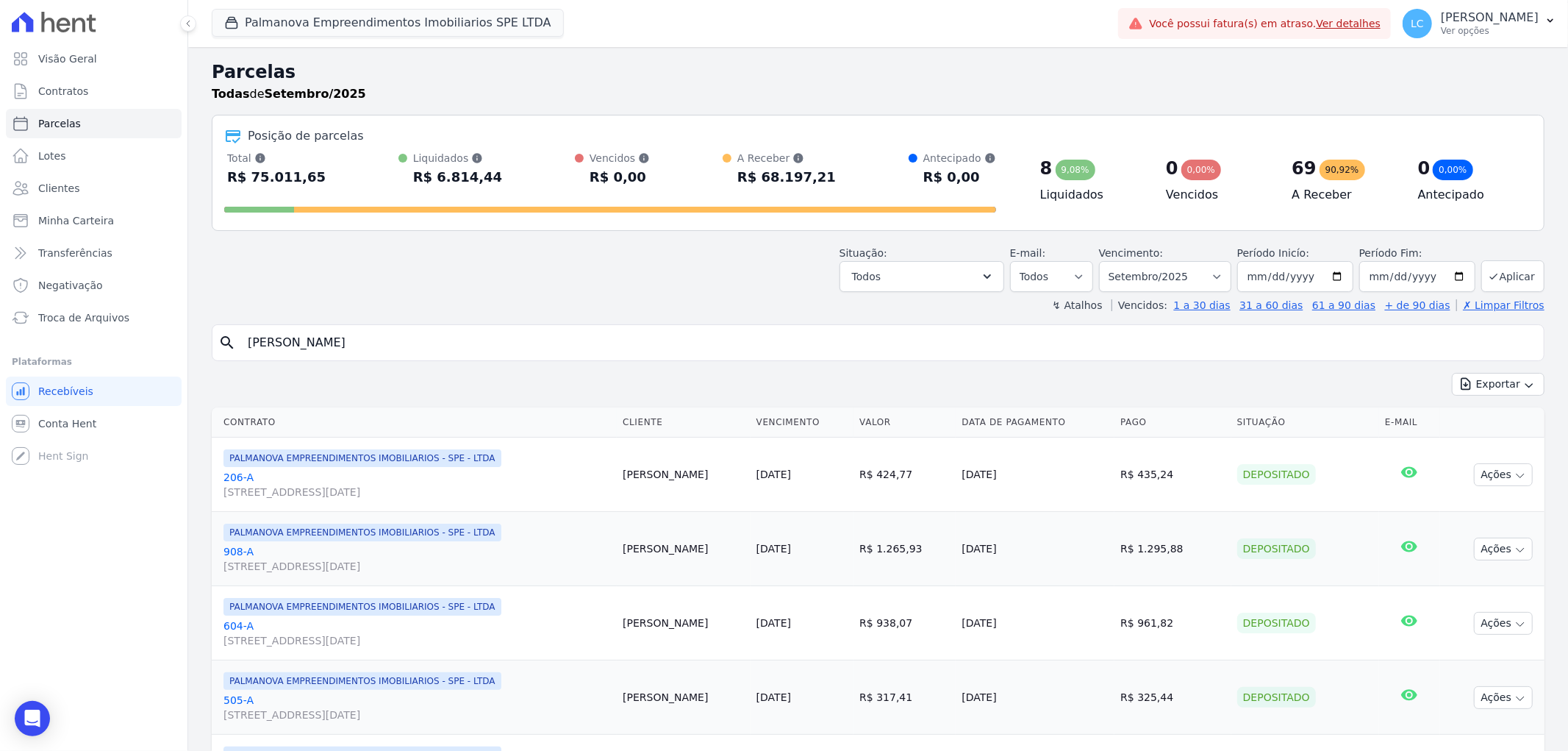
type input "[PERSON_NAME]"
select select
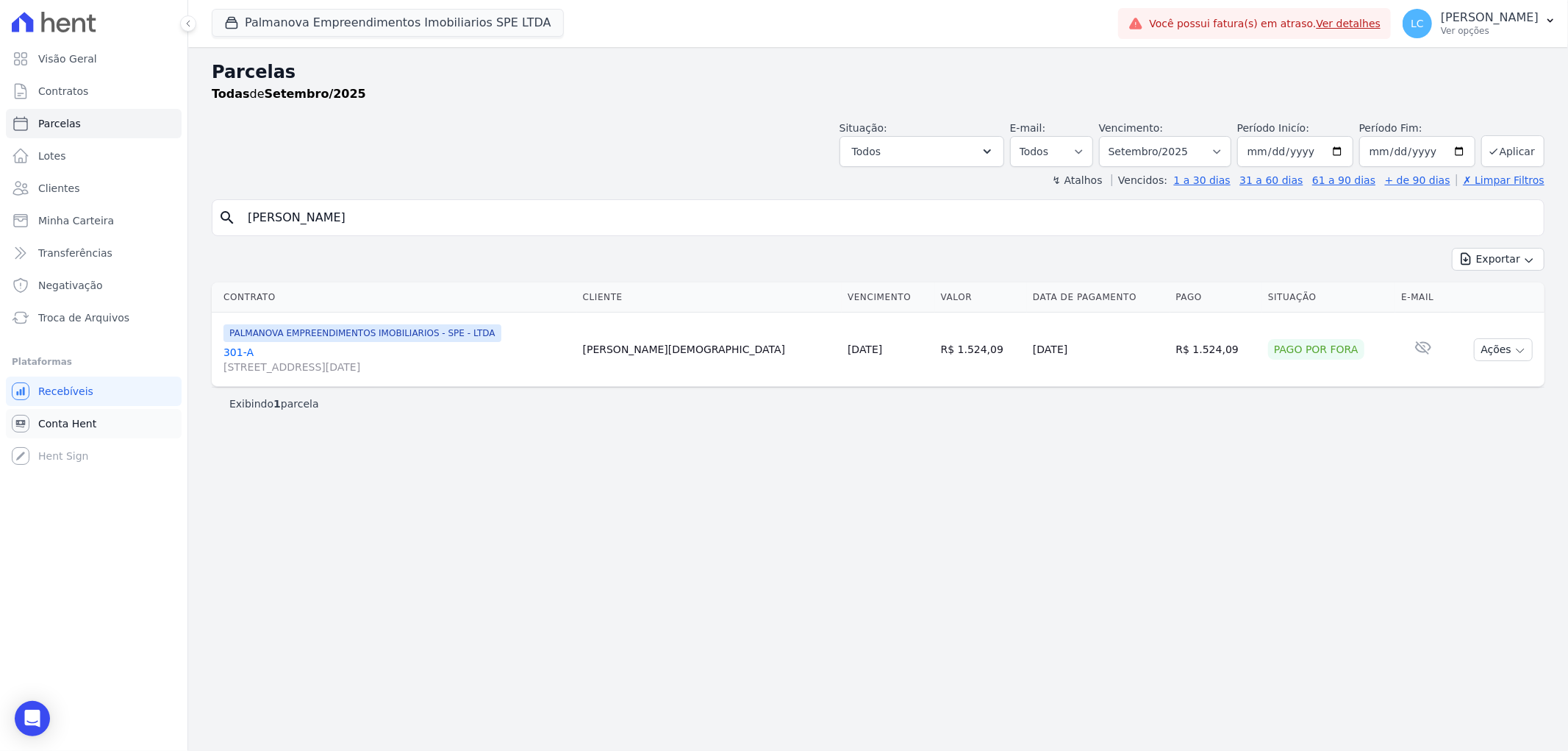
click at [94, 416] on link "Conta Hent" at bounding box center [93, 423] width 175 height 29
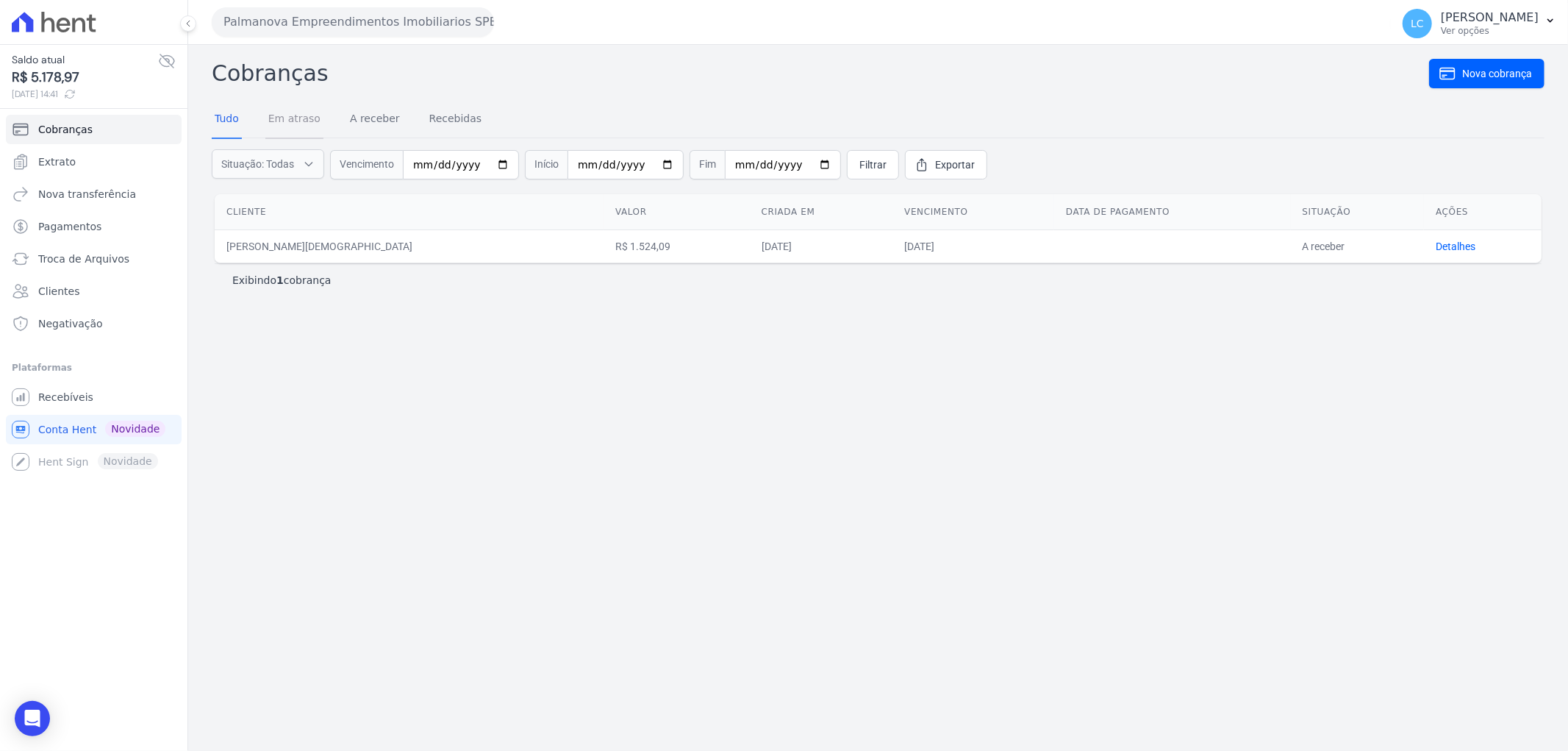
click at [281, 120] on link "Em atraso" at bounding box center [294, 119] width 58 height 38
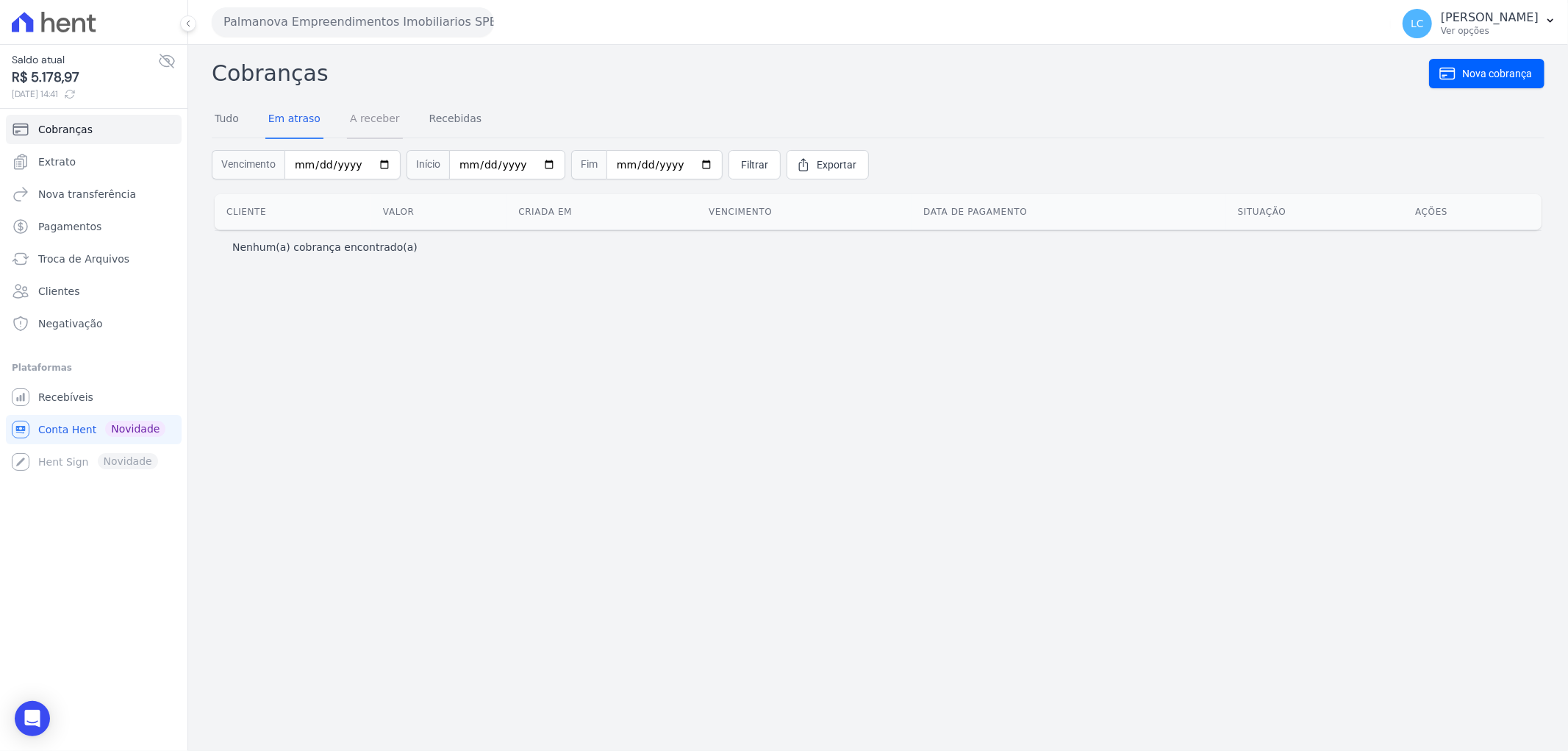
click at [349, 125] on link "A receber" at bounding box center [374, 119] width 56 height 38
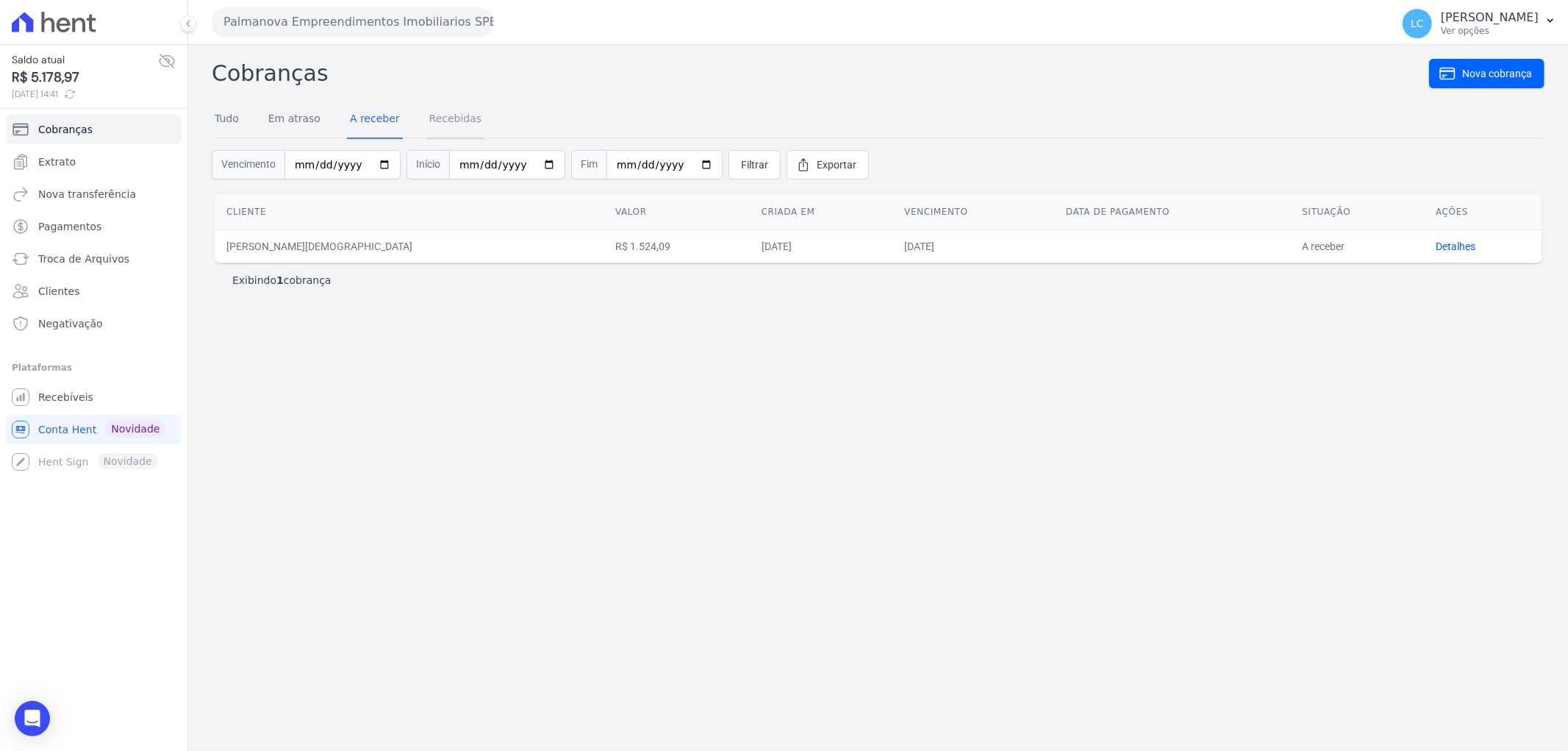
click at [438, 122] on link "Recebidas" at bounding box center [456, 119] width 59 height 38
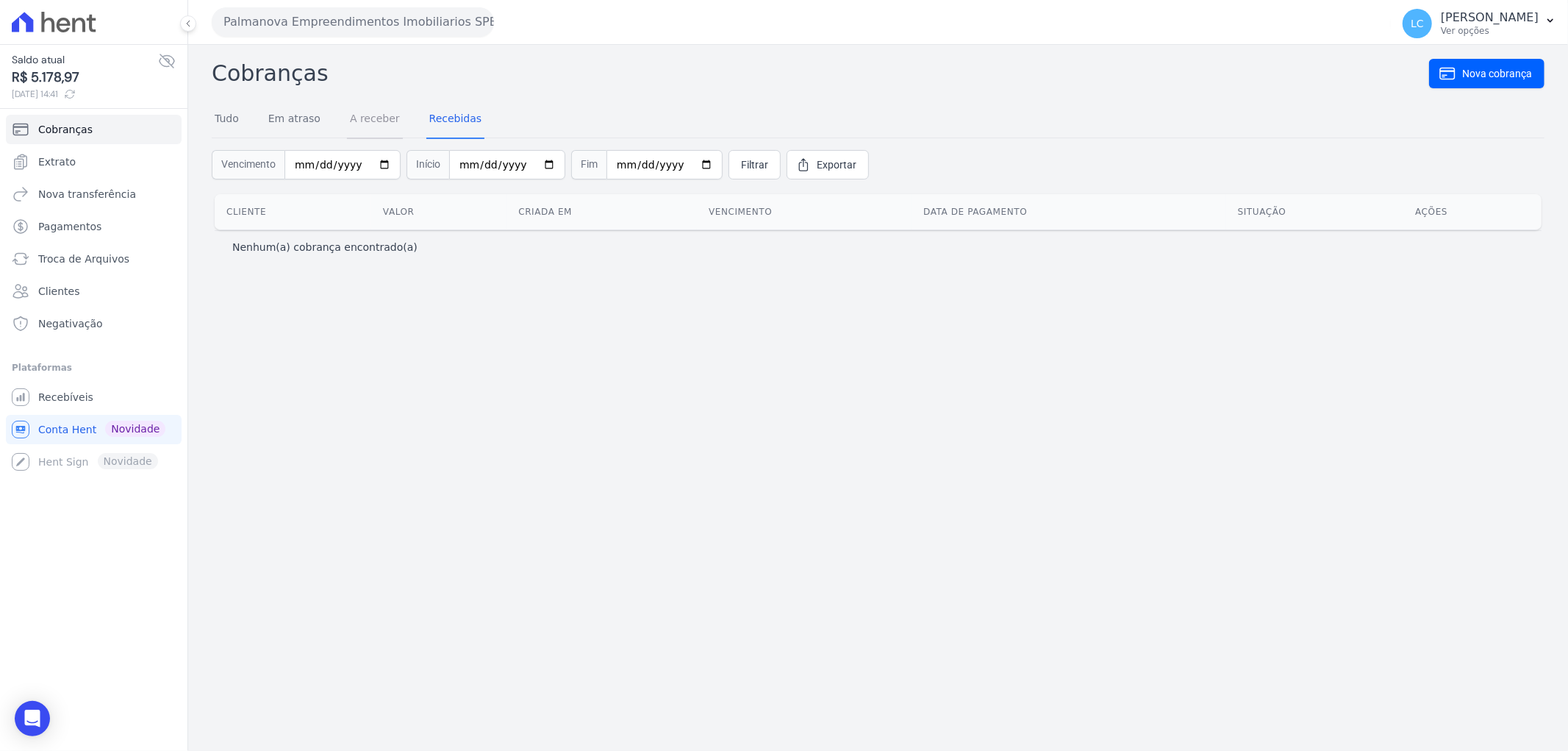
click at [375, 133] on link "A receber" at bounding box center [374, 119] width 56 height 38
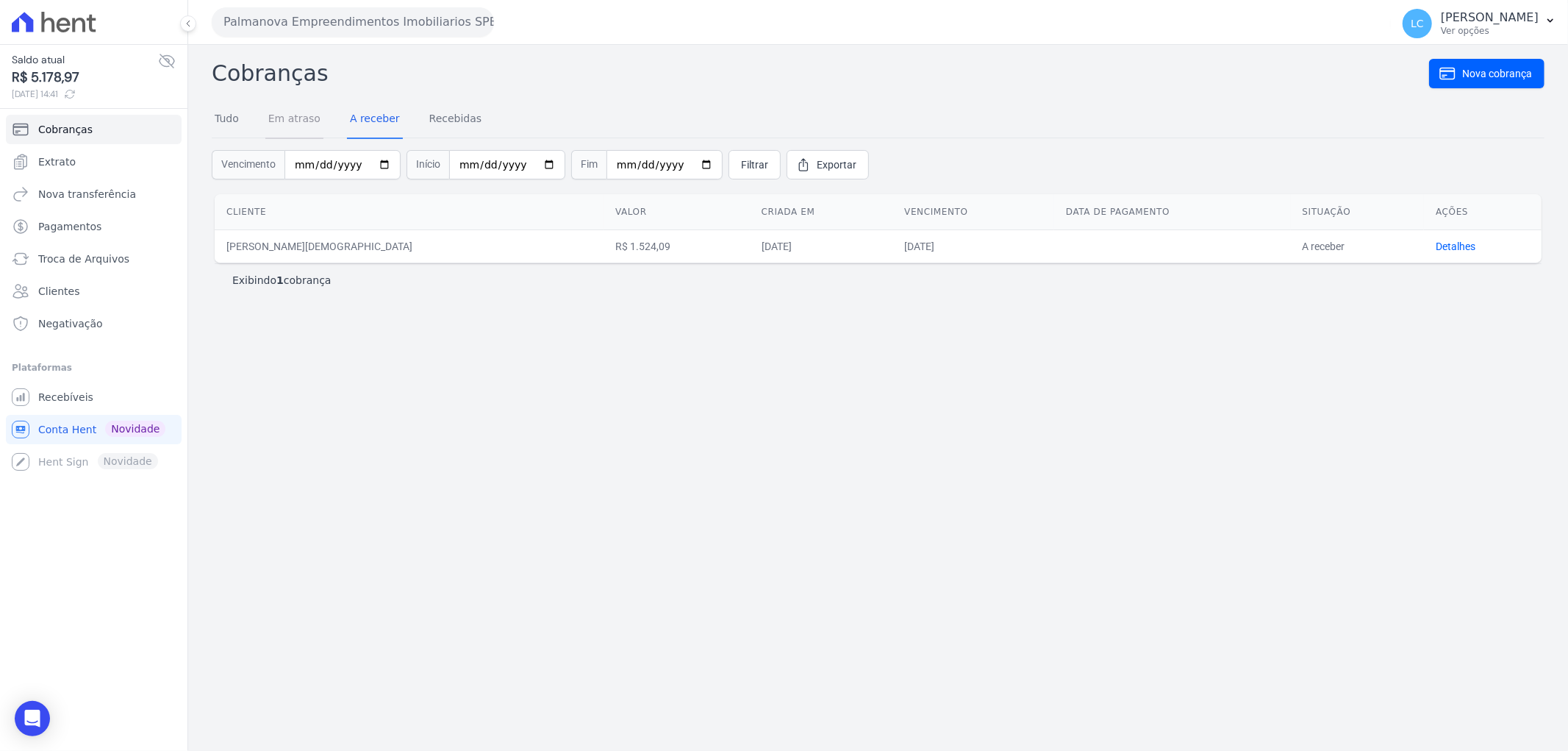
click at [283, 122] on link "Em atraso" at bounding box center [294, 119] width 58 height 38
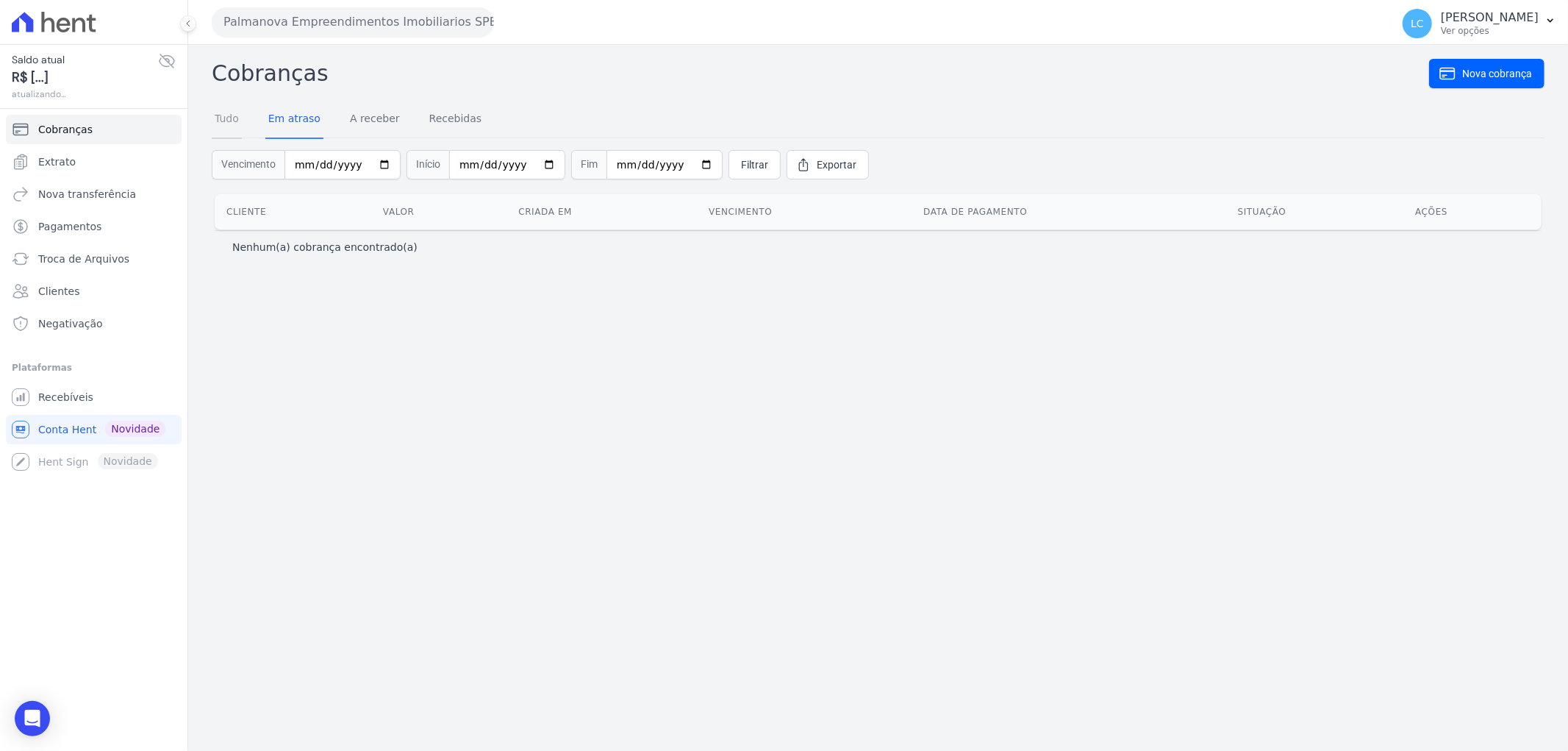
click at [230, 119] on link "Tudo" at bounding box center [227, 119] width 30 height 38
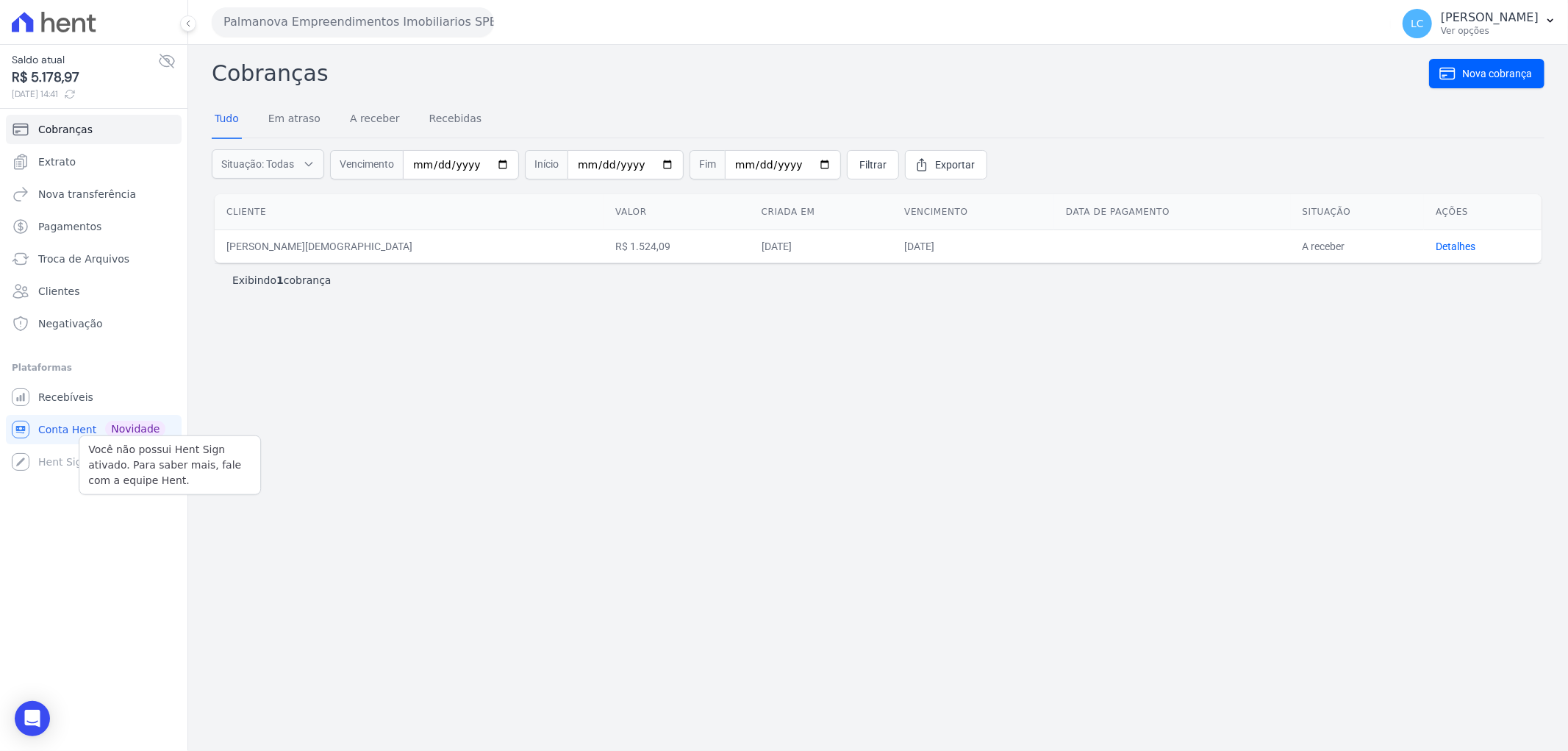
click at [76, 457] on div "Você não possui Hent Sign ativado. Para saber mais, fale com a equipe Hent. Hen…" at bounding box center [93, 462] width 175 height 29
click at [76, 395] on span "Recebíveis" at bounding box center [65, 397] width 55 height 15
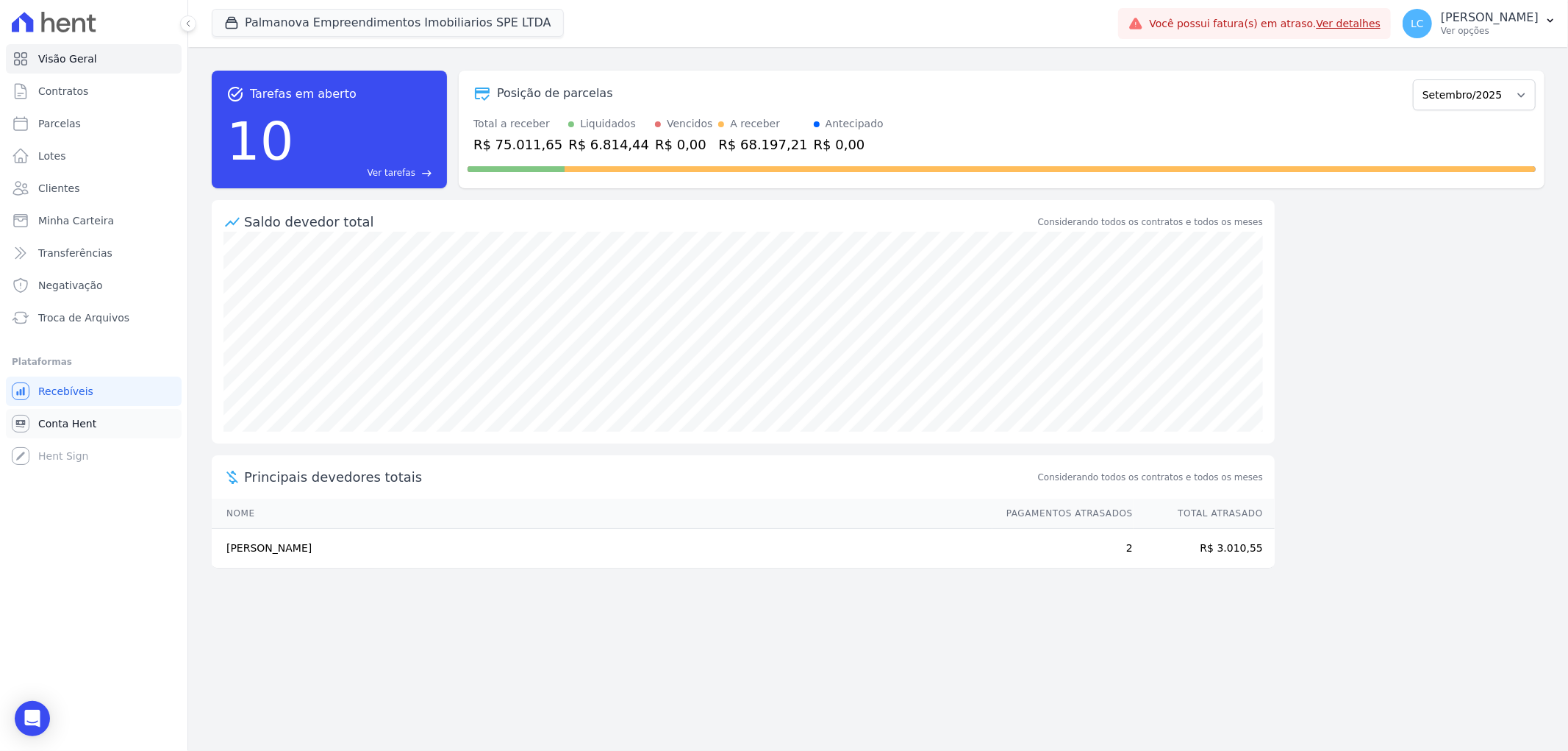
click at [64, 417] on span "Conta Hent" at bounding box center [66, 424] width 58 height 15
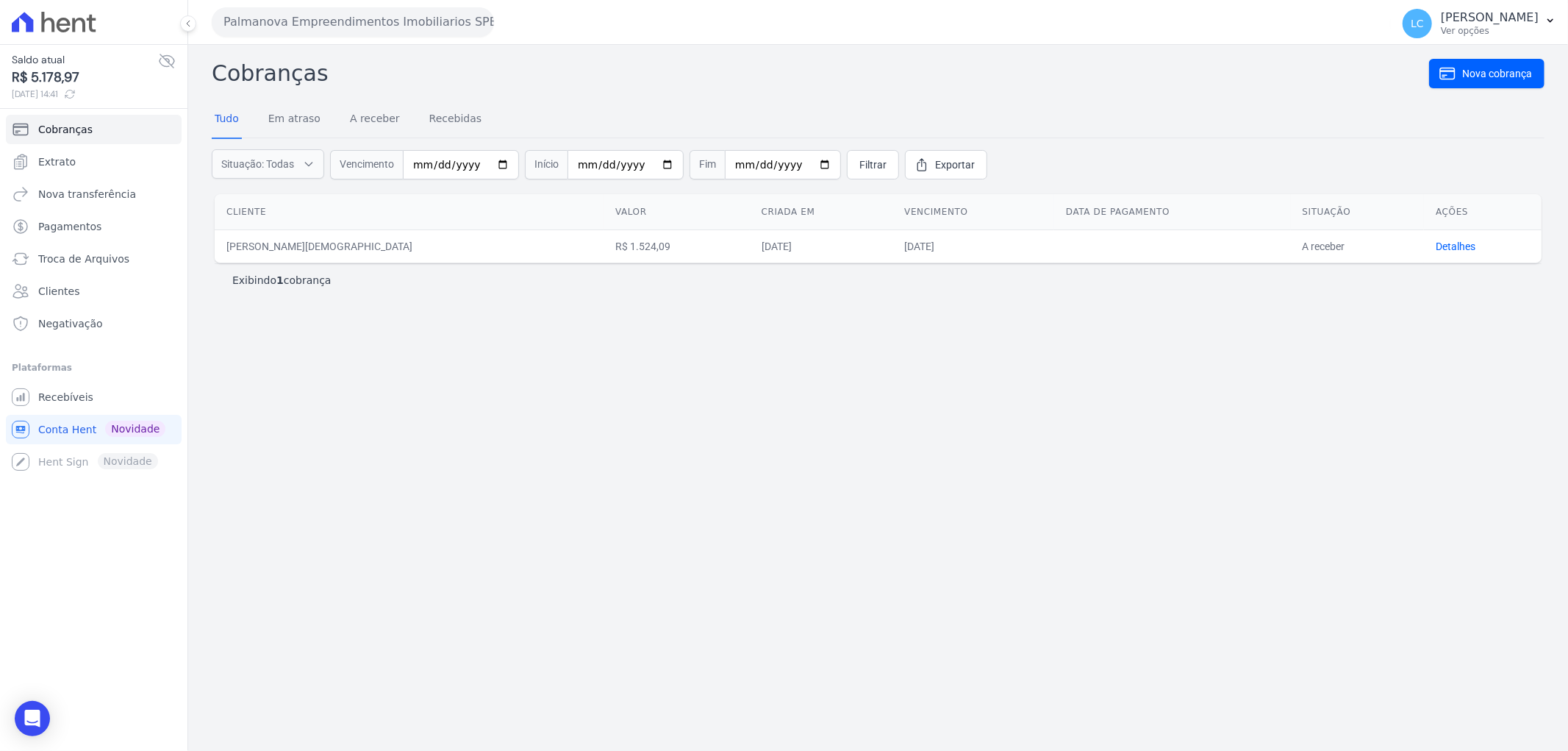
click at [1425, 238] on td "Detalhes" at bounding box center [1483, 246] width 118 height 33
click at [1436, 245] on link "Detalhes" at bounding box center [1456, 247] width 40 height 11
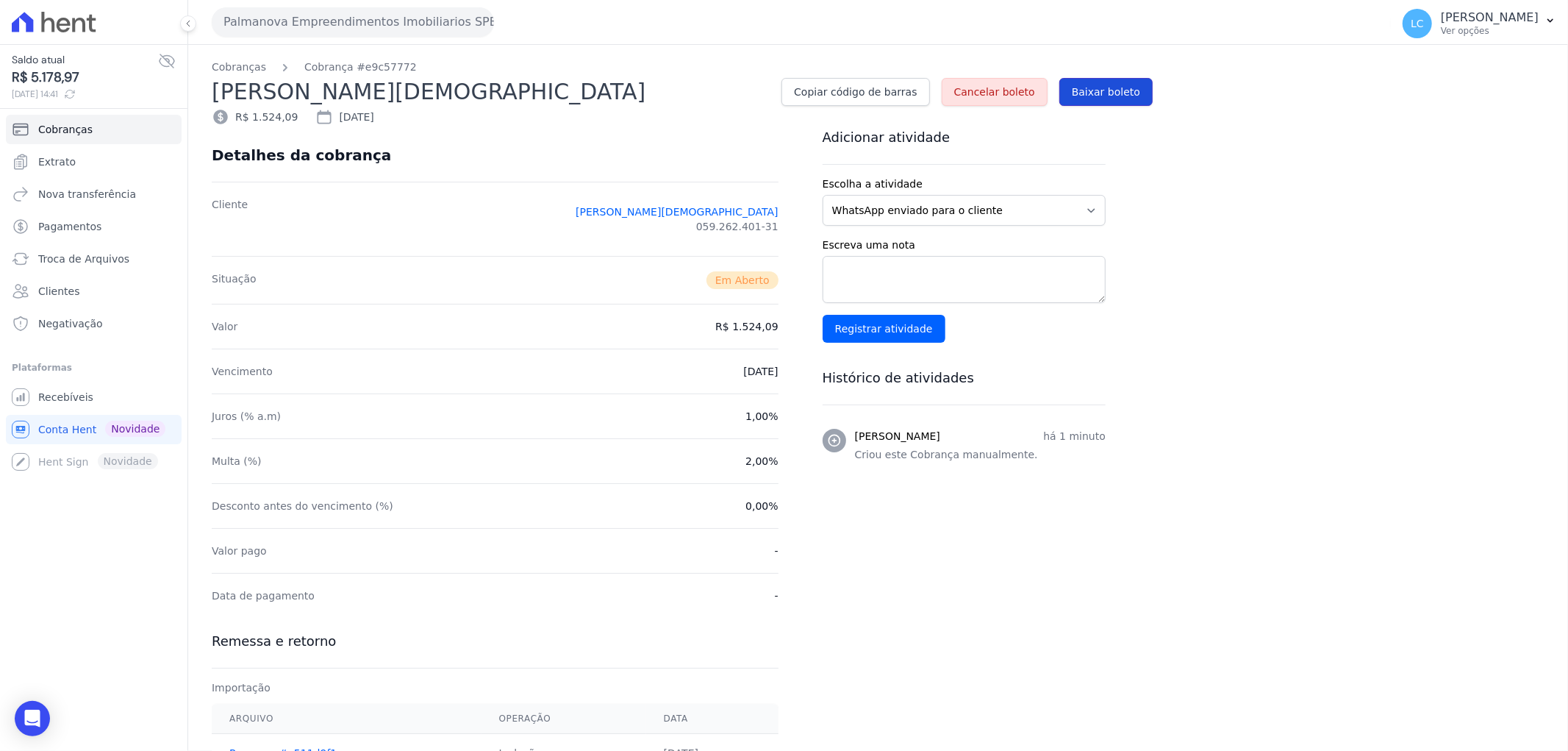
click at [1114, 93] on span "Baixar boleto" at bounding box center [1106, 92] width 68 height 15
click at [78, 133] on span "Cobranças" at bounding box center [64, 130] width 54 height 15
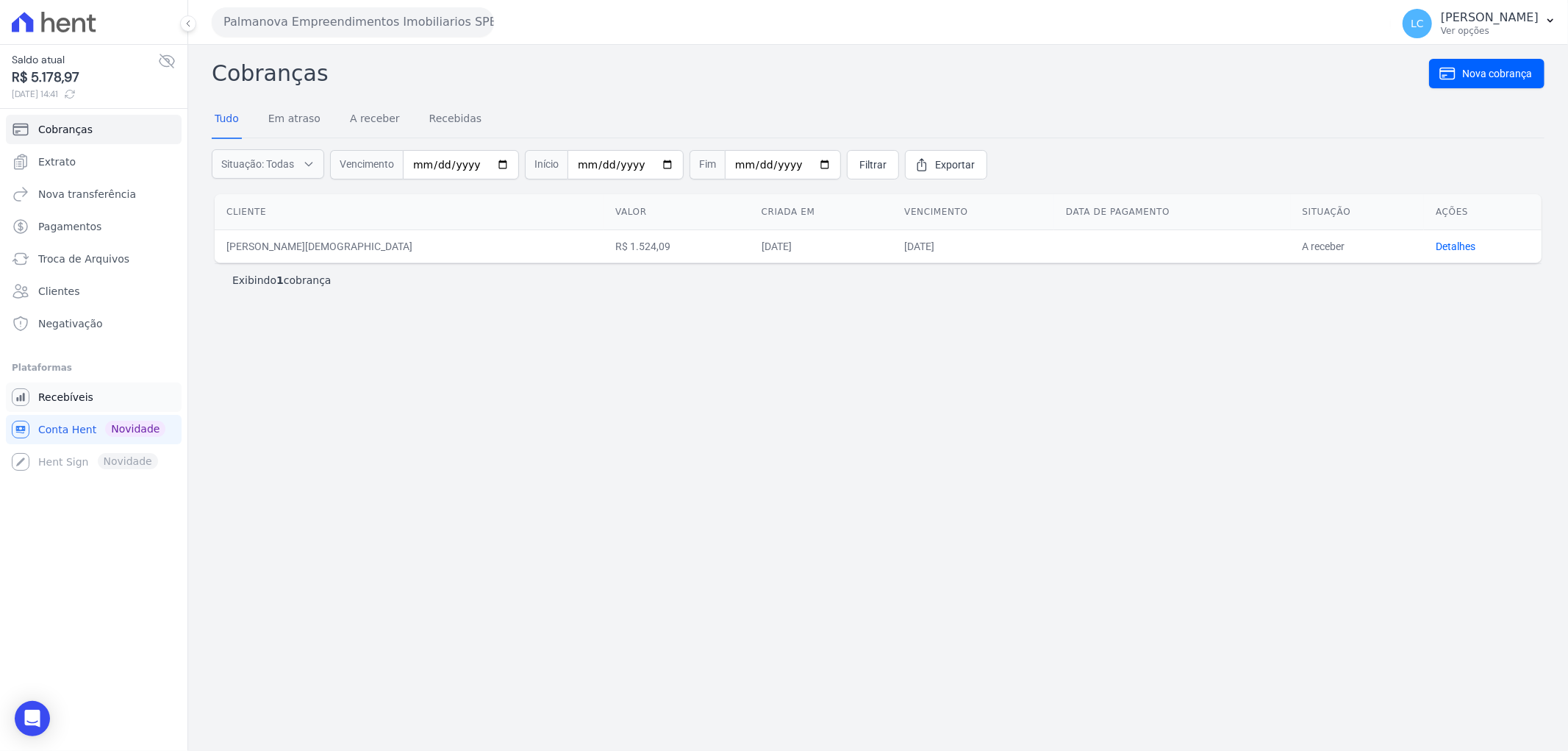
click at [80, 391] on span "Recebíveis" at bounding box center [65, 397] width 55 height 15
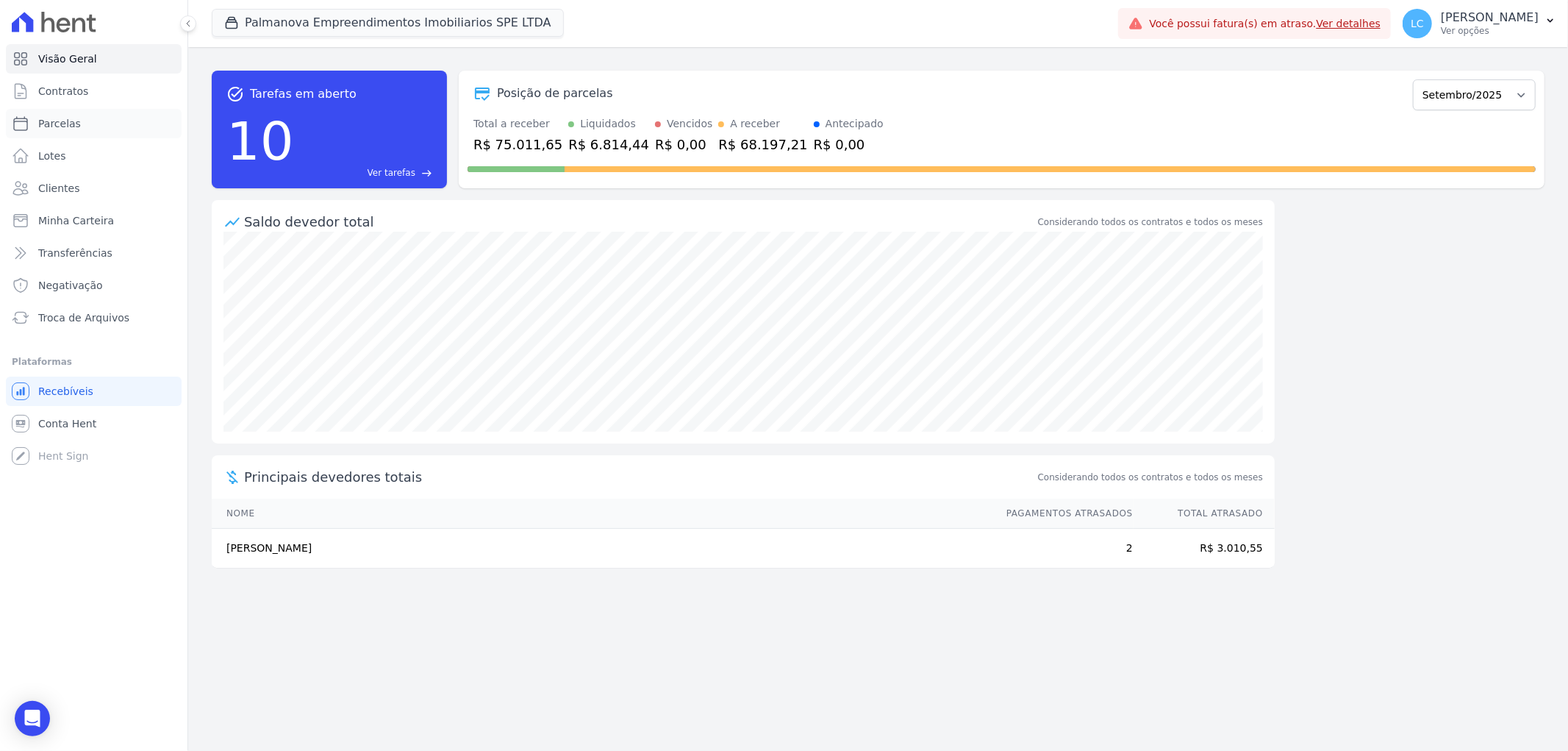
click at [88, 120] on link "Parcelas" at bounding box center [93, 123] width 175 height 29
click at [82, 119] on link "Parcelas" at bounding box center [93, 123] width 175 height 29
click at [77, 119] on link "Parcelas" at bounding box center [93, 123] width 175 height 29
select select
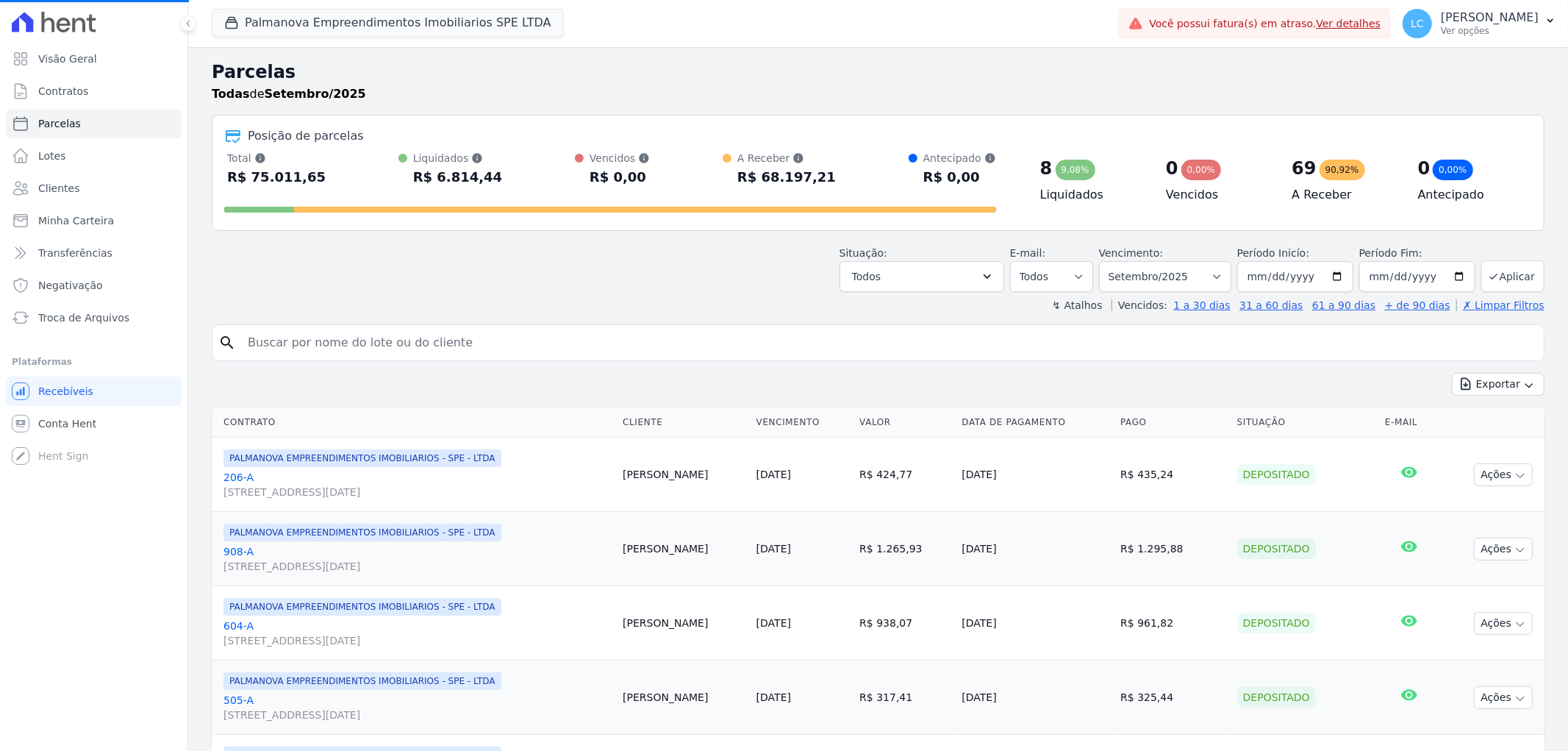
click at [473, 342] on input "search" at bounding box center [888, 342] width 1300 height 29
select select
type input "[PERSON_NAME]"
select select
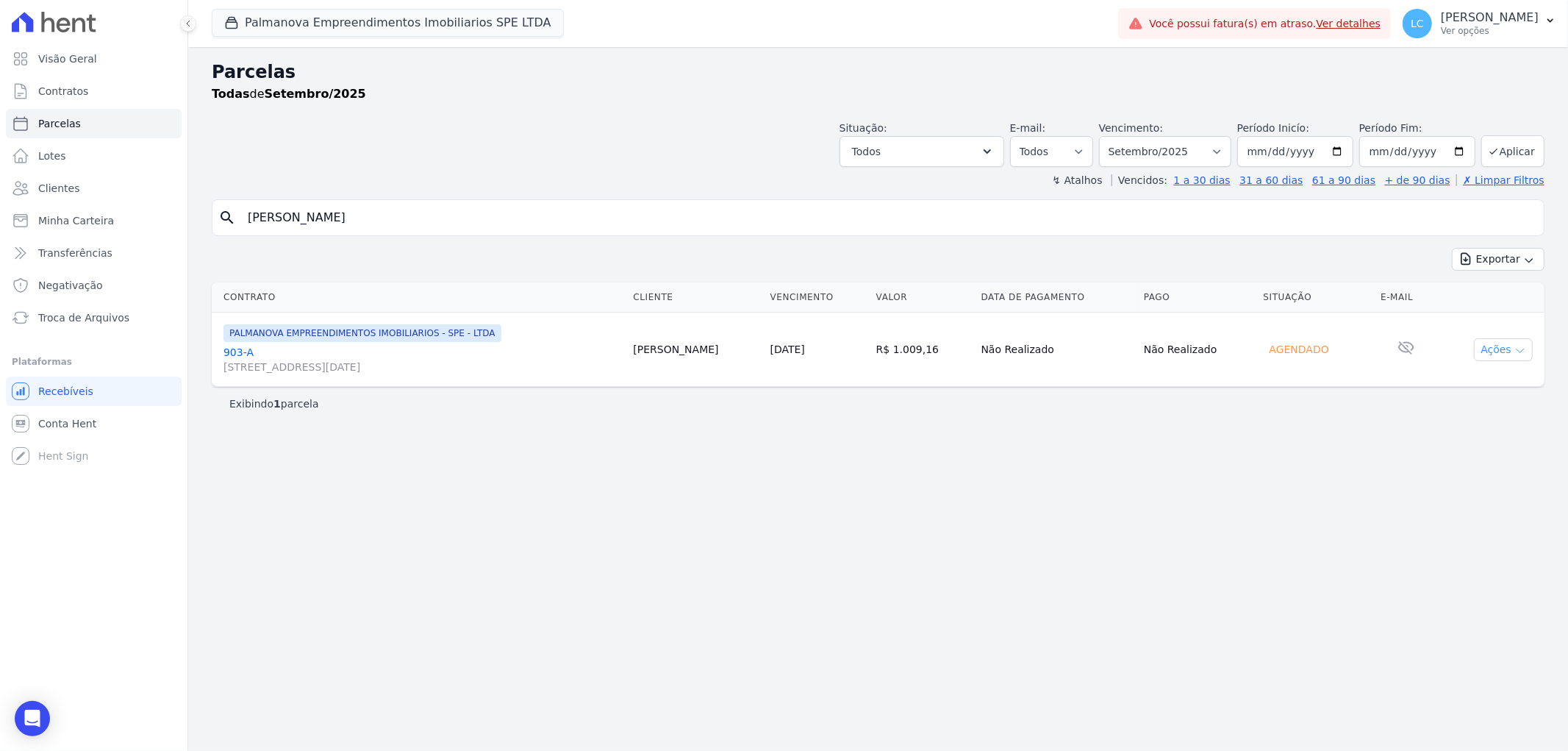
click at [1484, 349] on button "Ações" at bounding box center [1504, 350] width 59 height 23
click at [1496, 464] on link "Liquidação Manual" at bounding box center [1498, 465] width 141 height 27
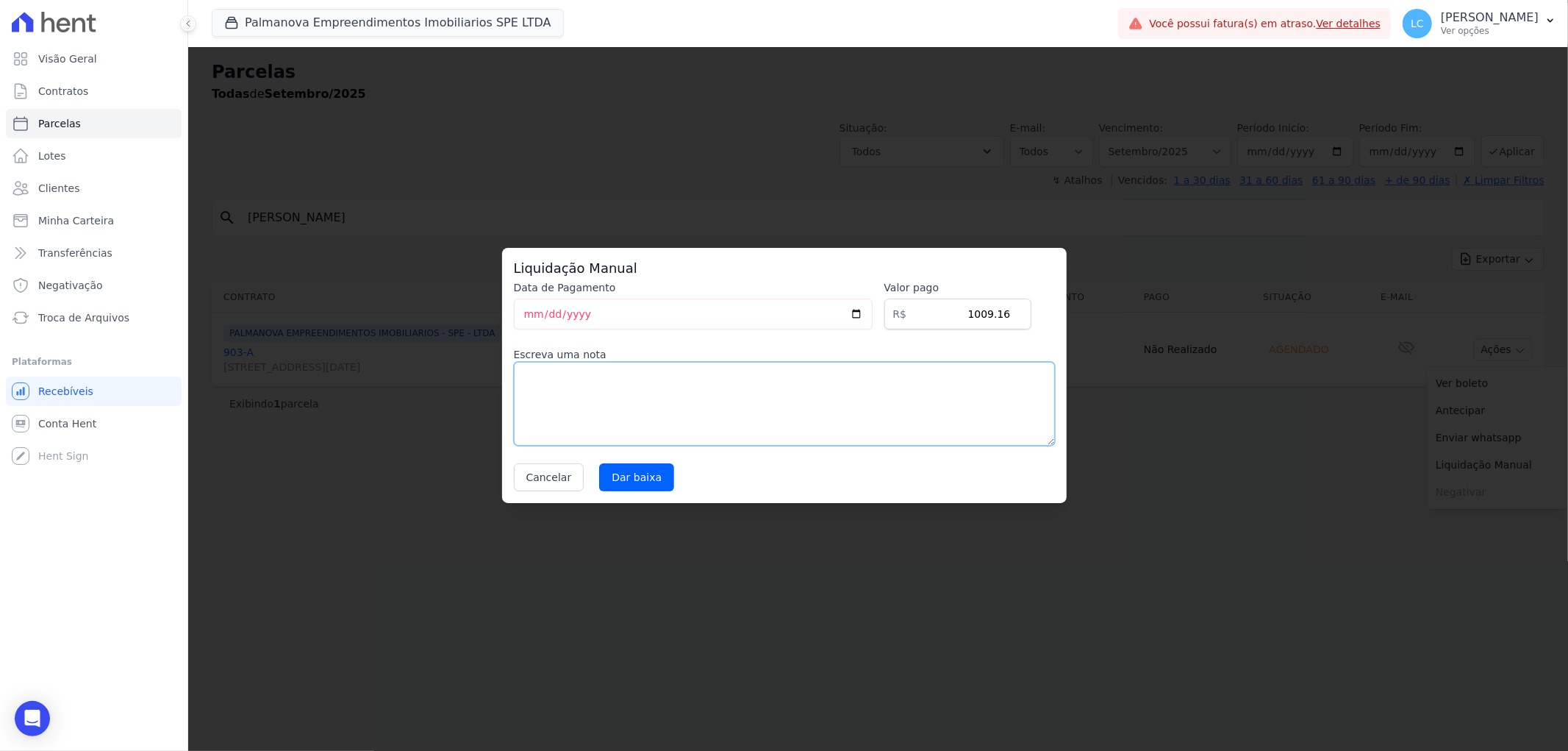
click at [655, 407] on textarea at bounding box center [784, 404] width 541 height 83
type textarea "pago por fora"
click at [647, 480] on input "Dar baixa" at bounding box center [636, 477] width 75 height 27
select select
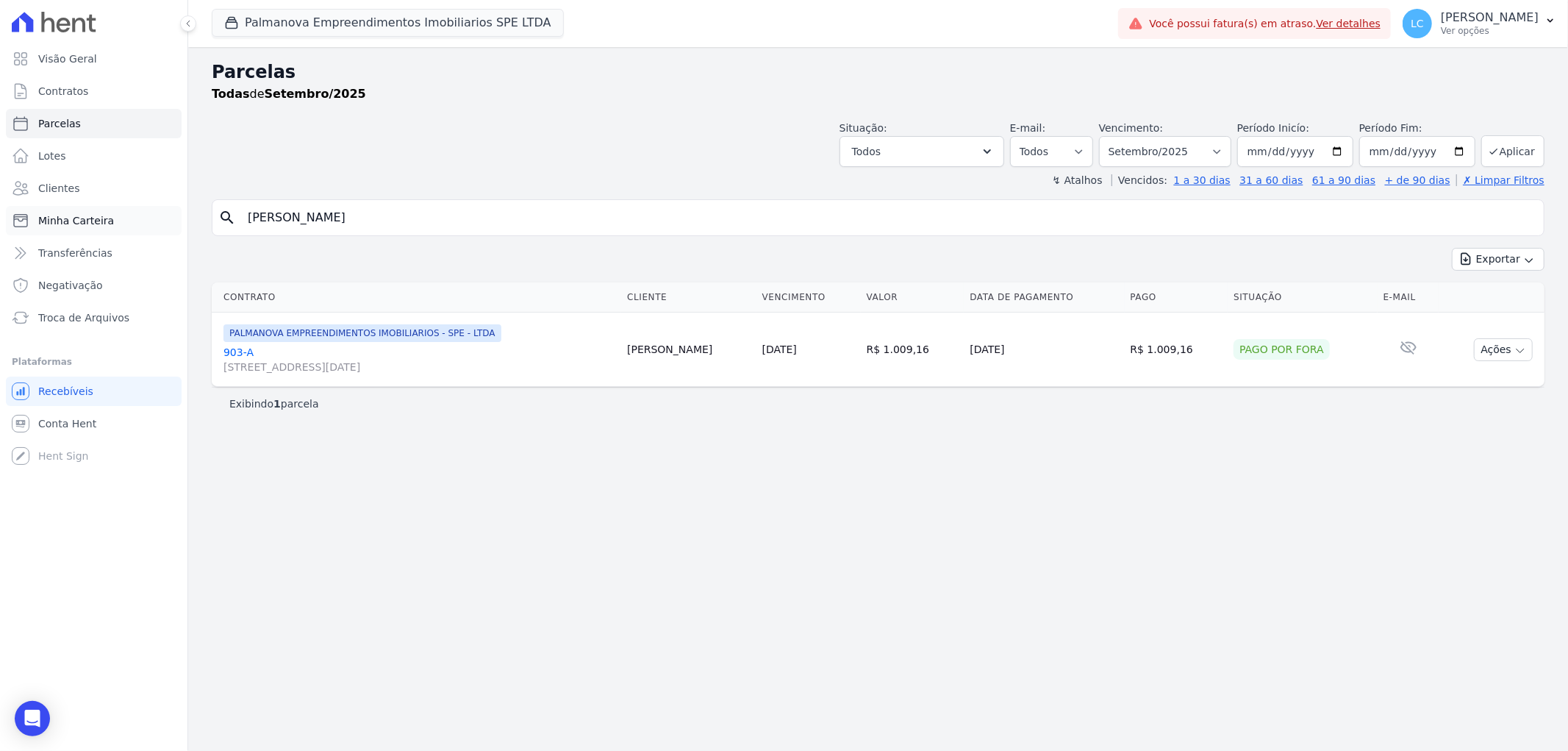
drag, startPoint x: 400, startPoint y: 211, endPoint x: 167, endPoint y: 218, distance: 233.1
click at [167, 218] on div "Visão Geral Contratos [GEOGRAPHIC_DATA] Lotes Clientes Minha Carteira Transferê…" at bounding box center [784, 376] width 1568 height 751
